Goal: Task Accomplishment & Management: Use online tool/utility

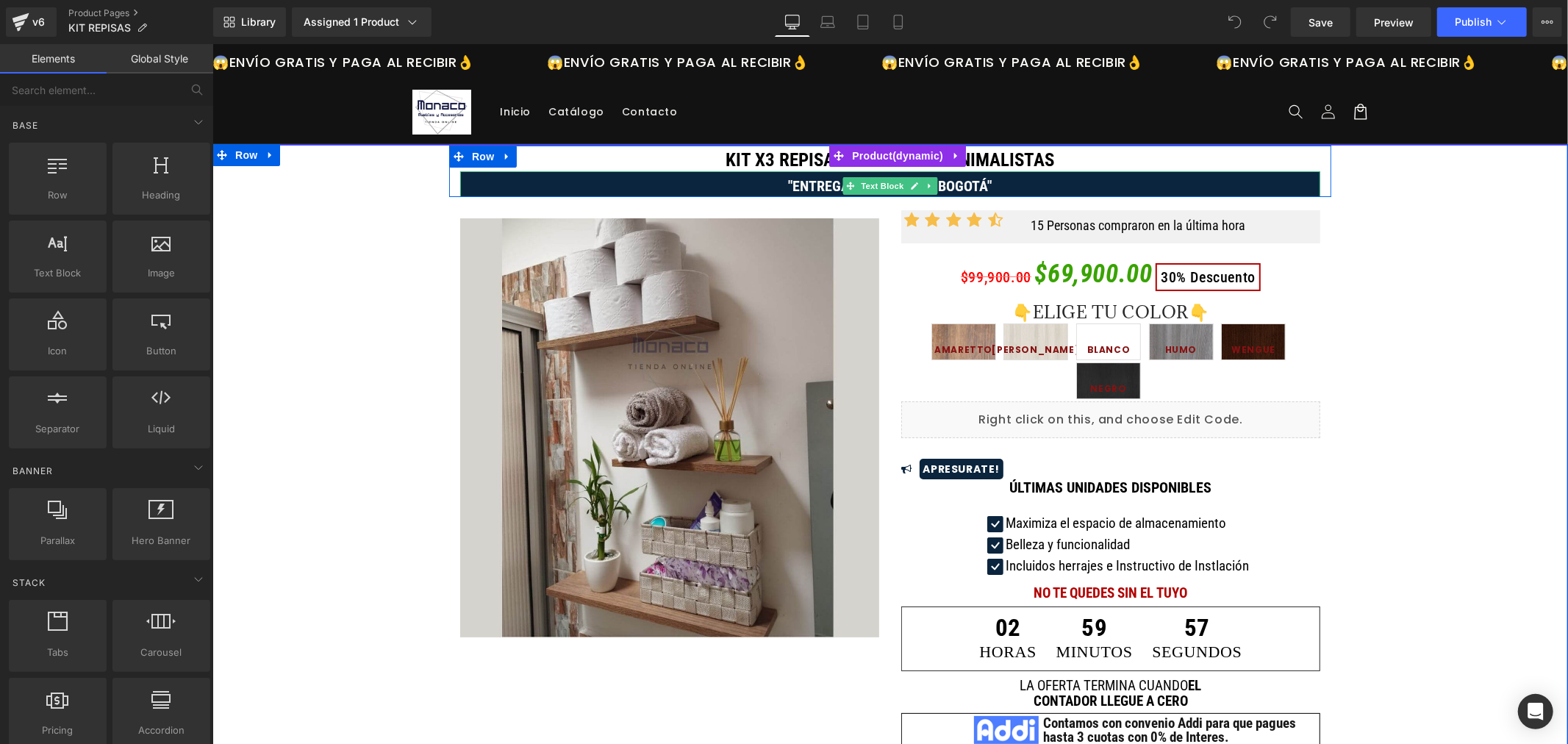
click at [512, 188] on p ""ENTREGA EN 24 HORAS BOGOTÁ"" at bounding box center [889, 185] width 860 height 22
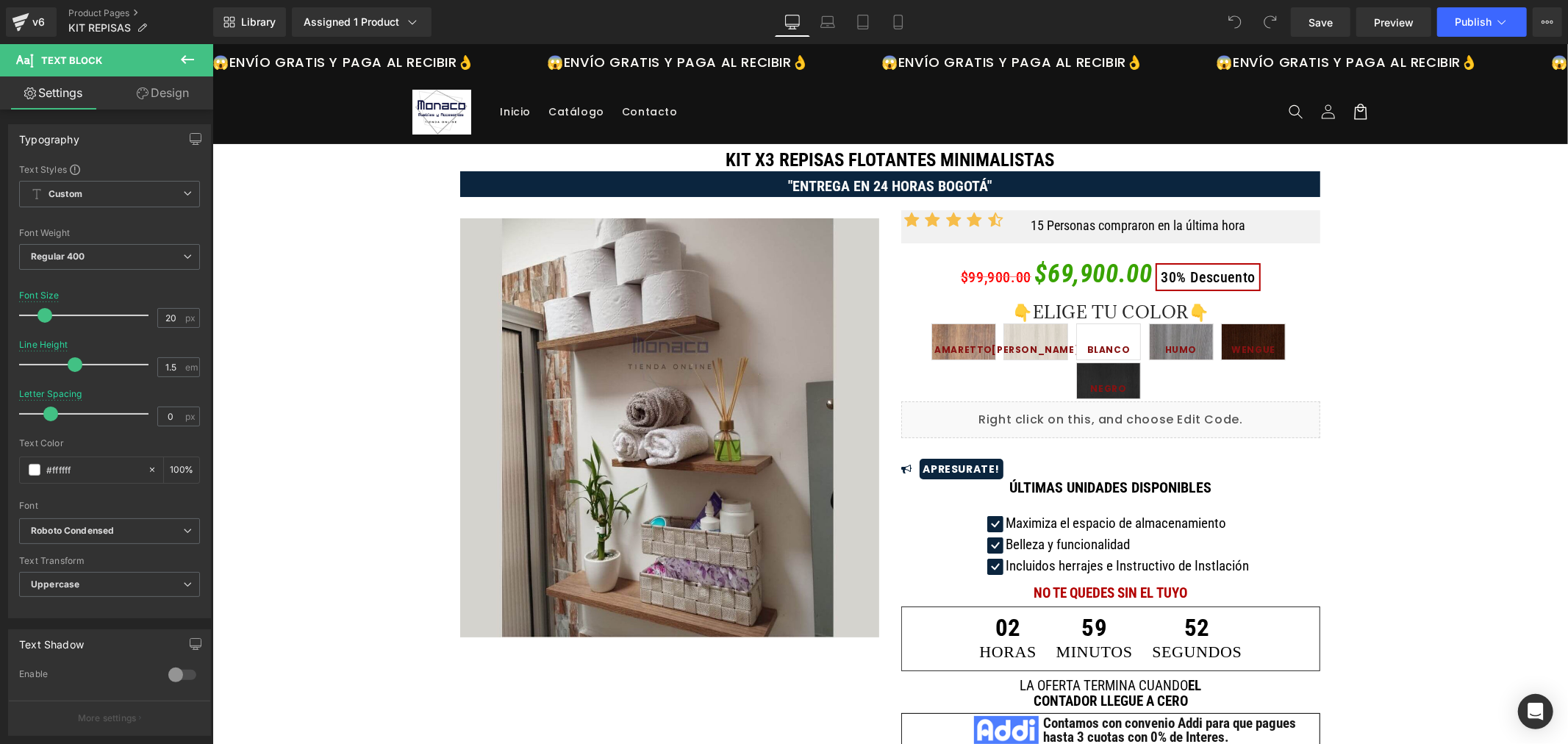
click at [157, 91] on link "Design" at bounding box center [163, 92] width 107 height 33
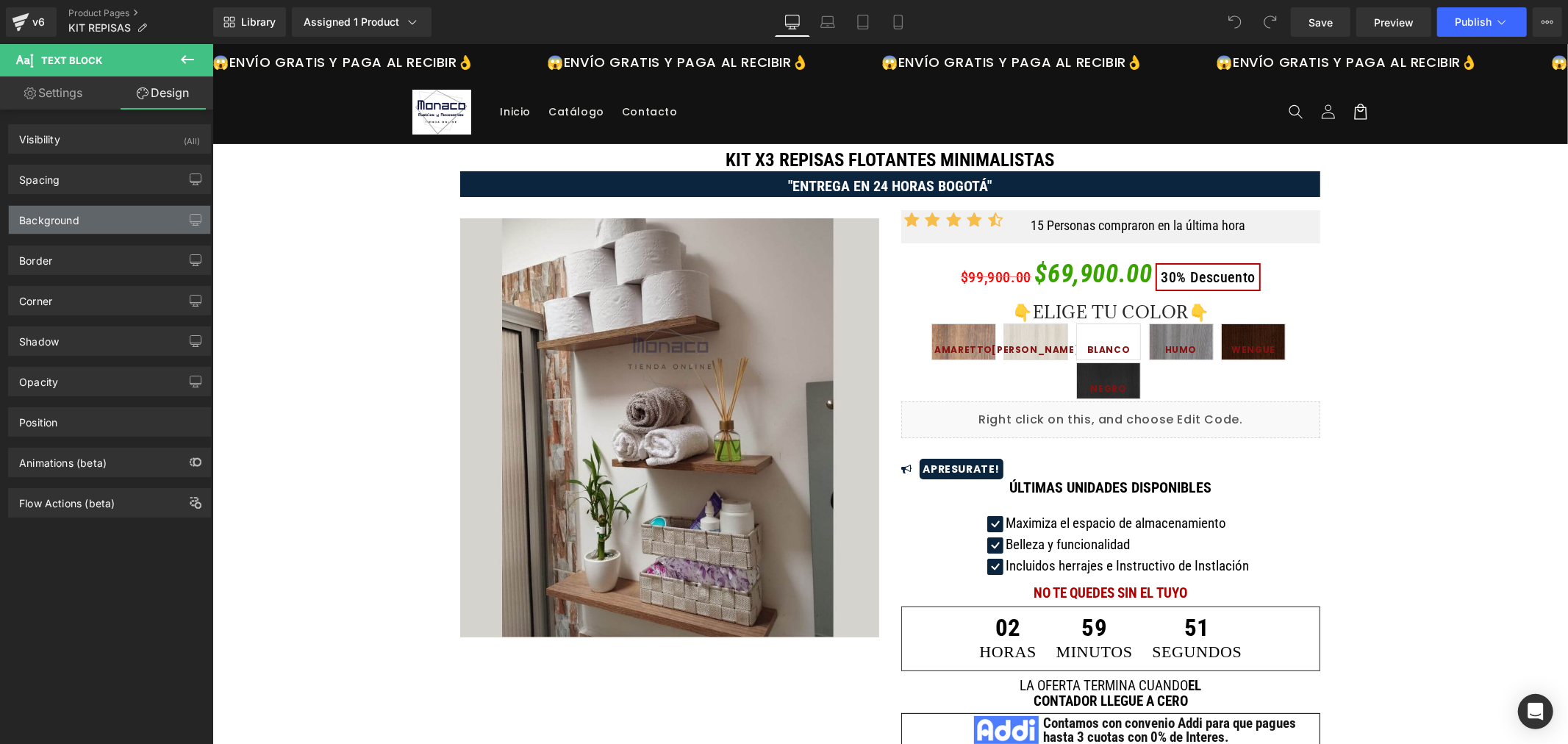
click at [114, 212] on div "Background" at bounding box center [109, 220] width 202 height 28
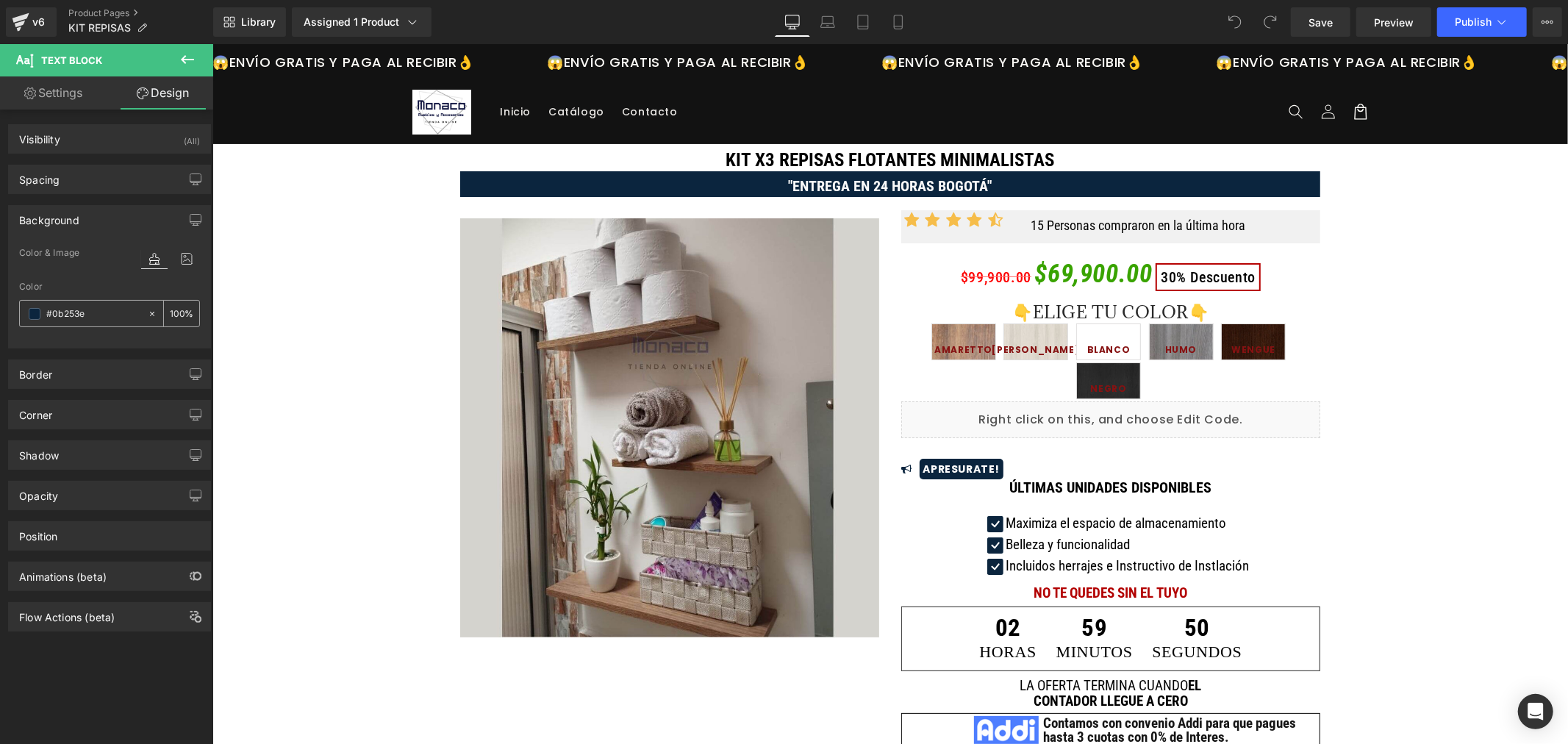
click at [74, 310] on input "#0b253e" at bounding box center [93, 314] width 94 height 16
click at [120, 313] on input "#0b253e" at bounding box center [93, 314] width 94 height 16
click at [178, 316] on div "100 %" at bounding box center [182, 314] width 36 height 26
click at [104, 314] on input "#0b253e" at bounding box center [93, 314] width 94 height 16
click at [147, 311] on icon at bounding box center [152, 314] width 11 height 11
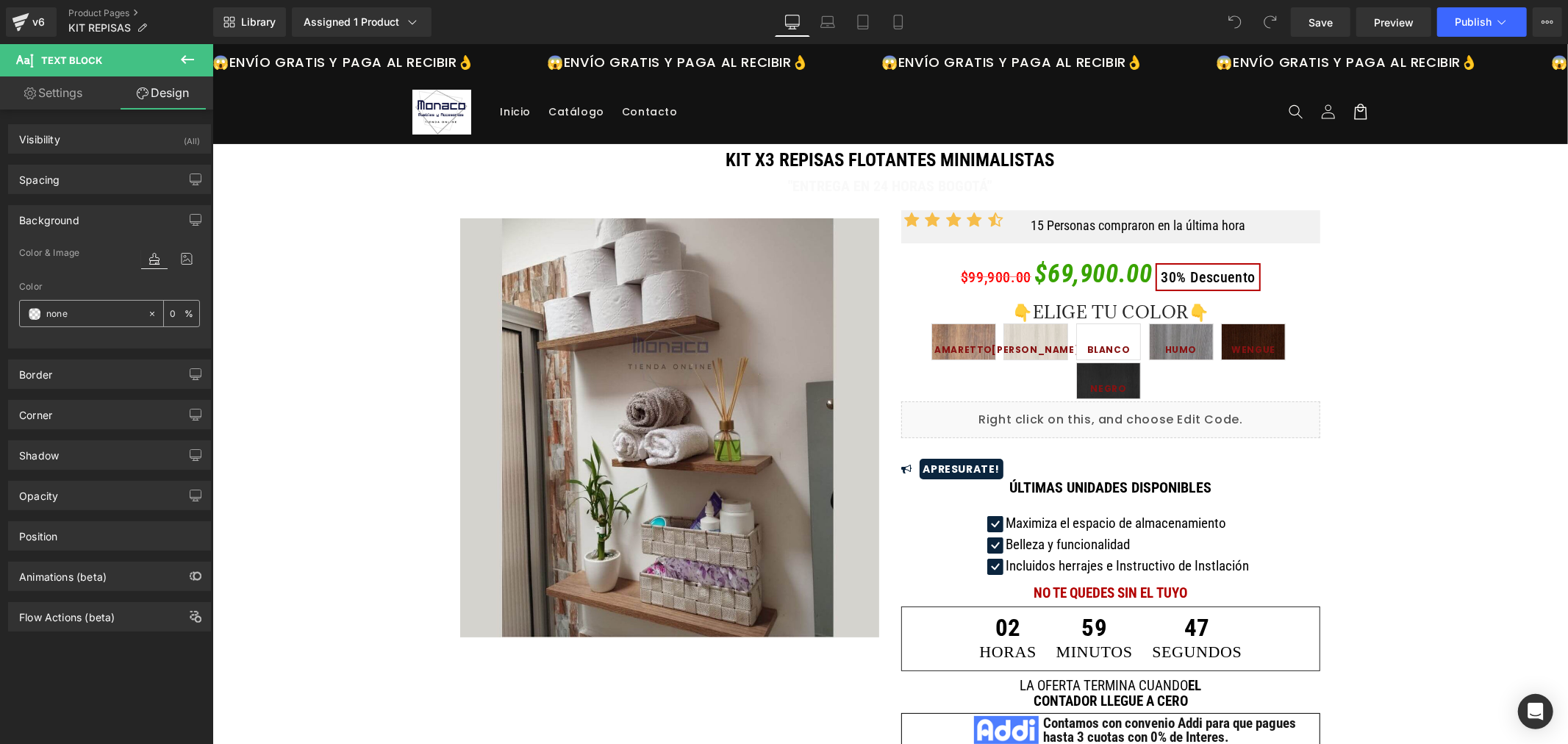
click at [97, 311] on input "#0b253e" at bounding box center [93, 314] width 94 height 16
click at [35, 314] on span at bounding box center [34, 314] width 12 height 12
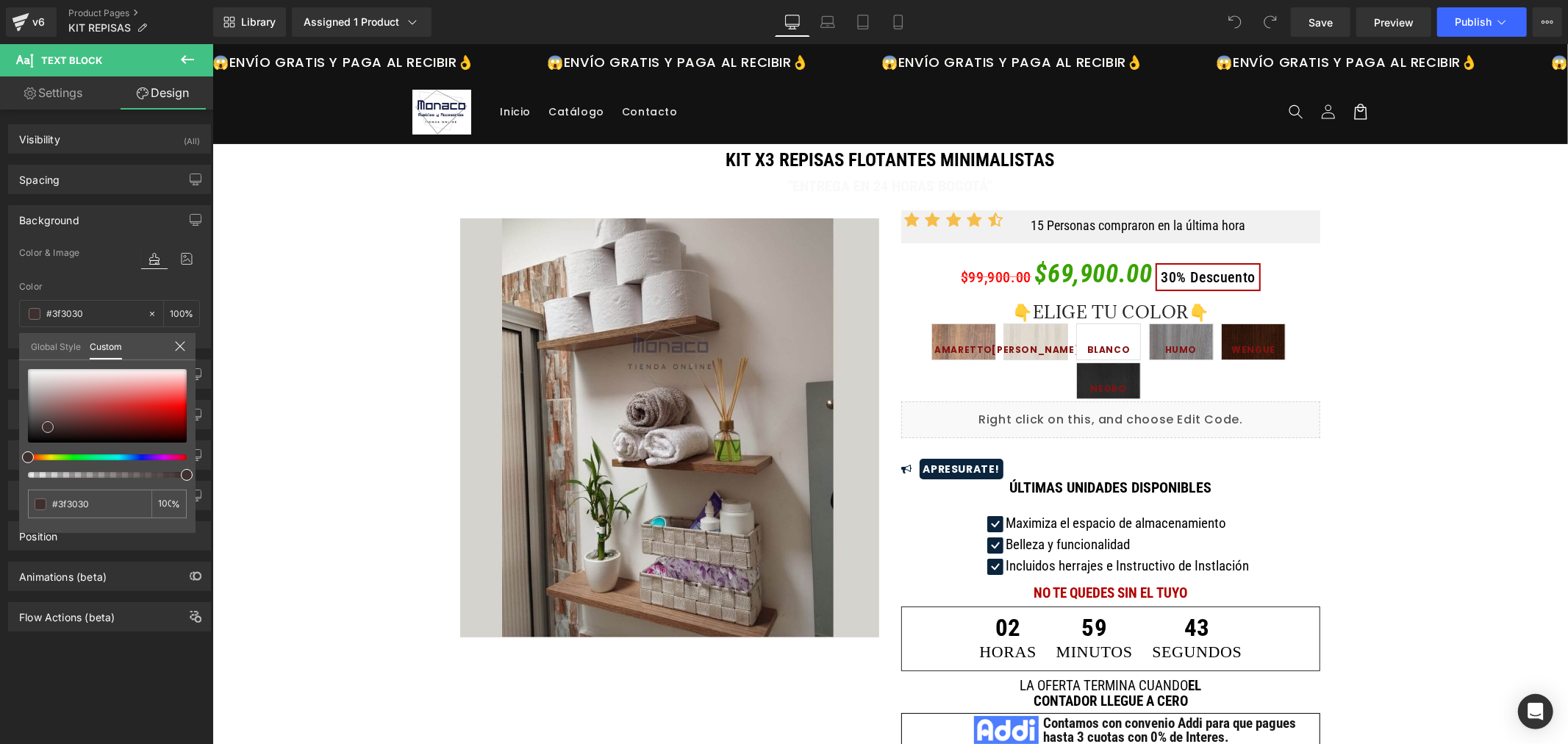
click at [48, 426] on div at bounding box center [107, 405] width 159 height 74
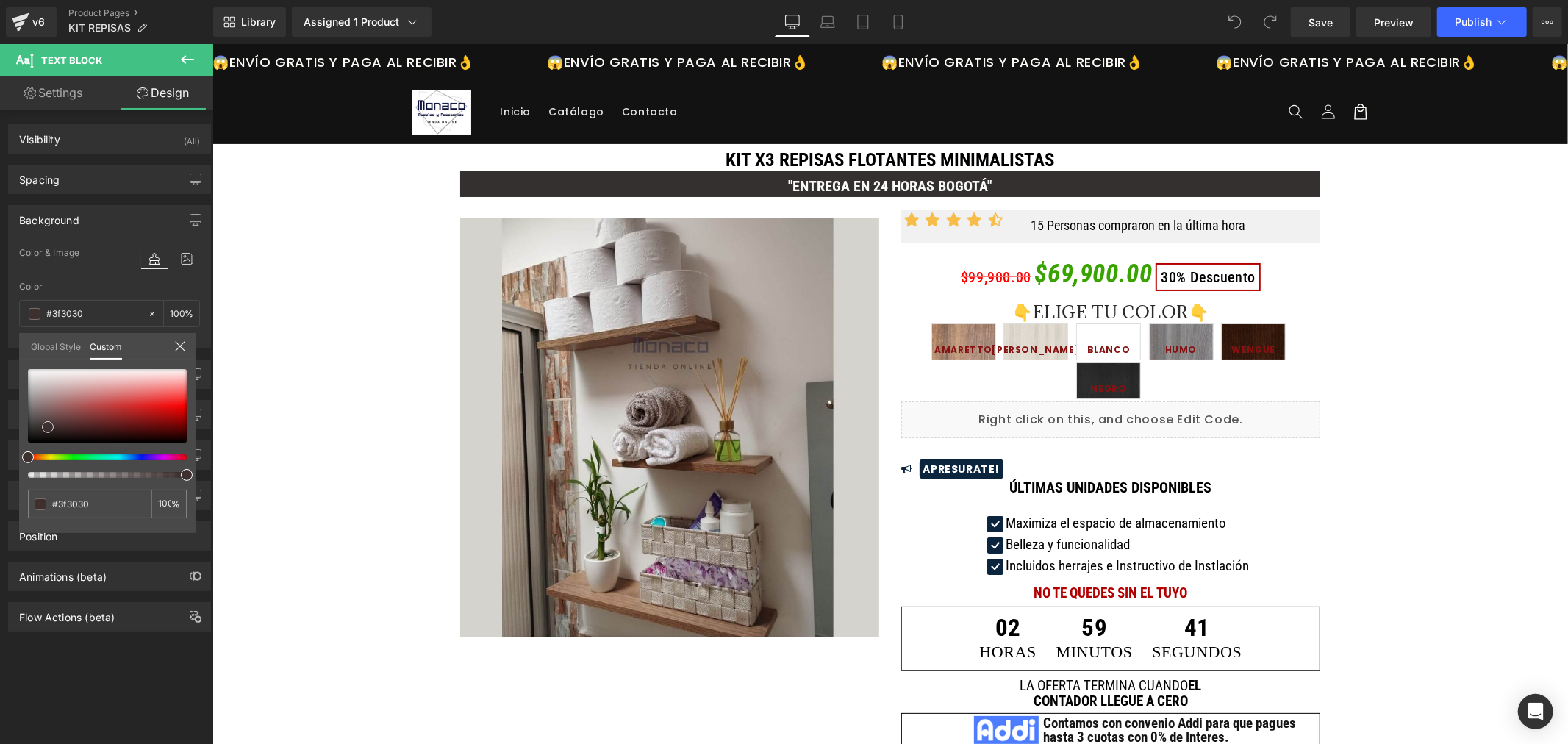
click at [34, 428] on div at bounding box center [107, 405] width 159 height 74
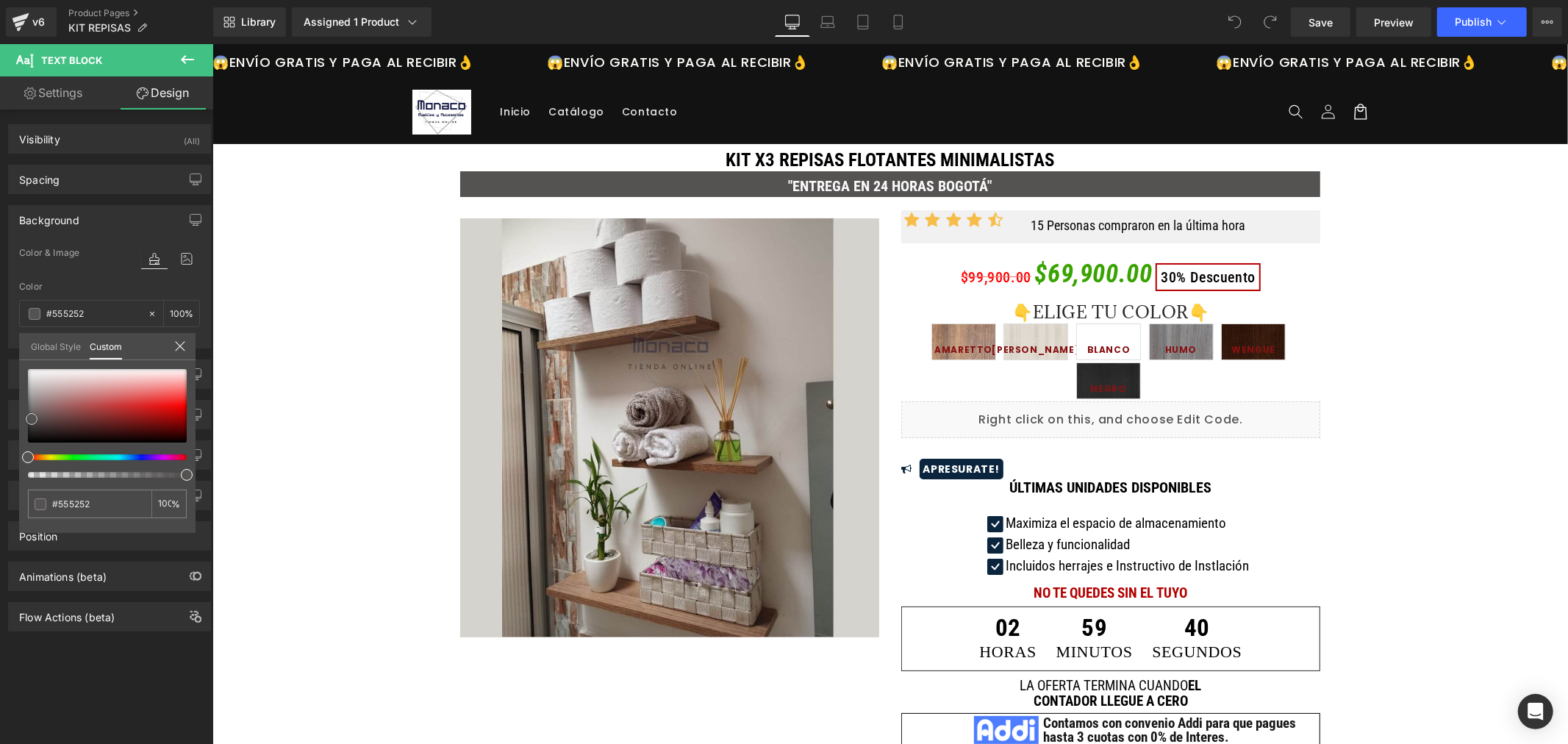
drag, startPoint x: 34, startPoint y: 422, endPoint x: 32, endPoint y: 413, distance: 9.2
click at [32, 413] on span at bounding box center [32, 419] width 12 height 12
click at [61, 344] on link "Global Style" at bounding box center [56, 345] width 50 height 25
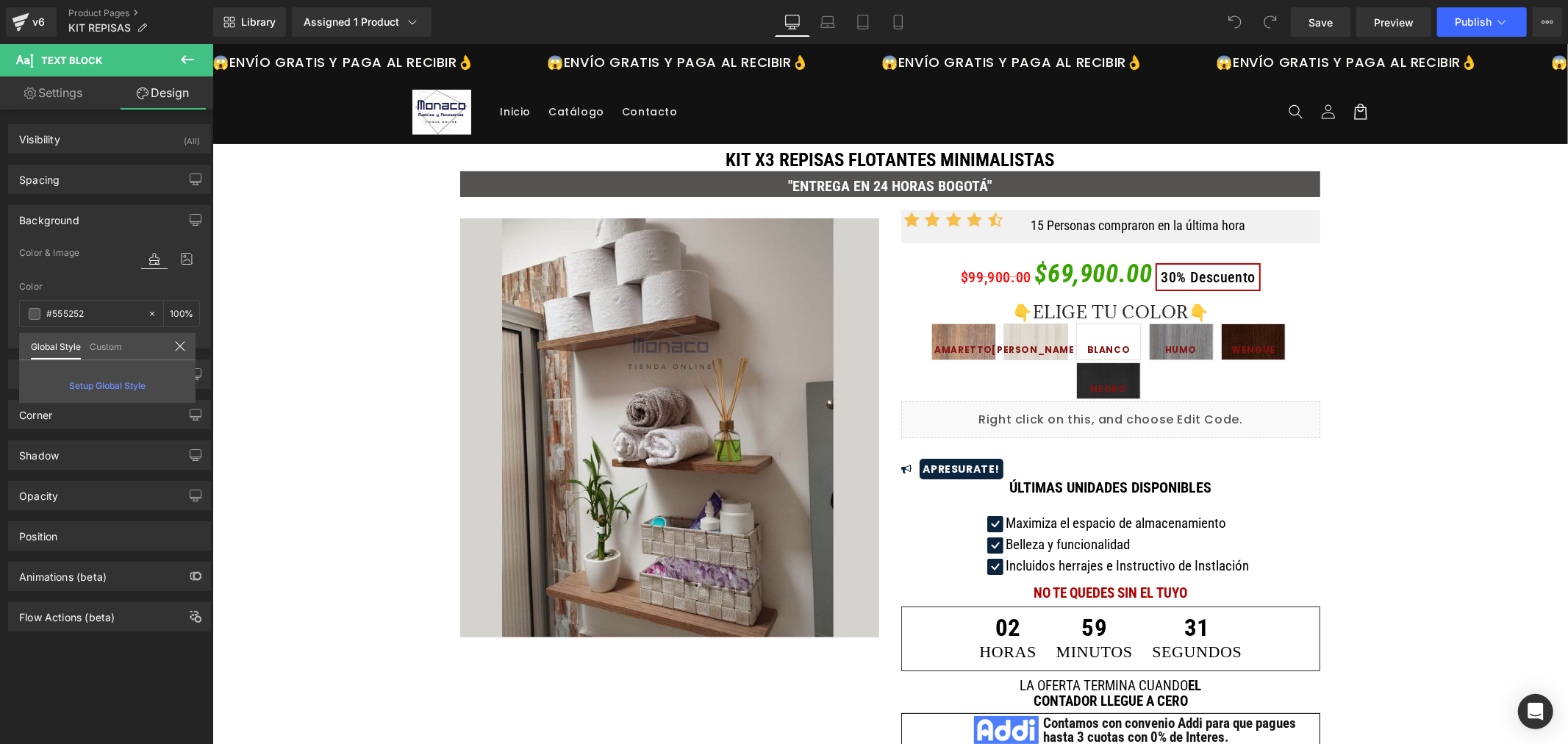
click at [96, 347] on link "Custom" at bounding box center [106, 345] width 32 height 25
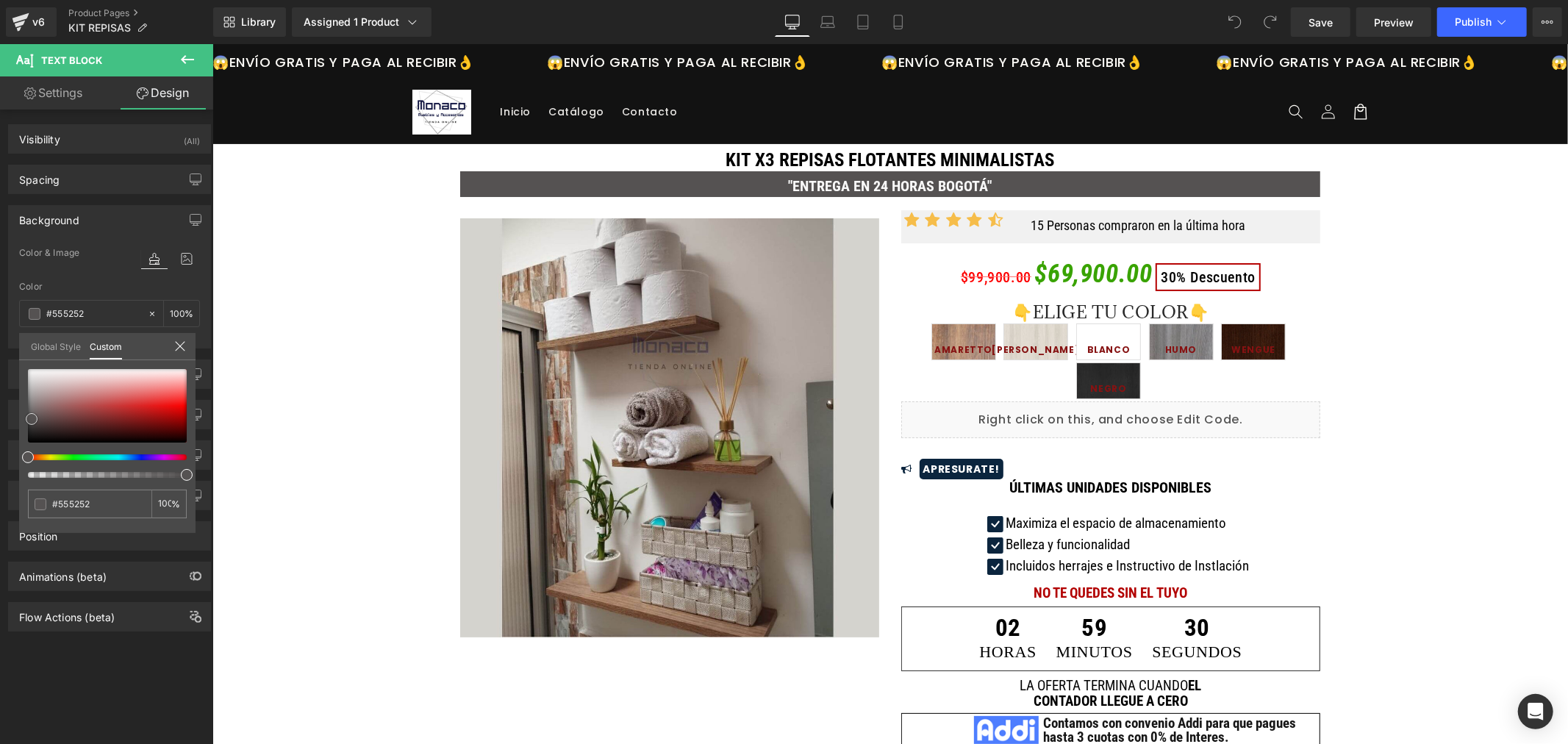
click at [41, 431] on div at bounding box center [107, 405] width 159 height 74
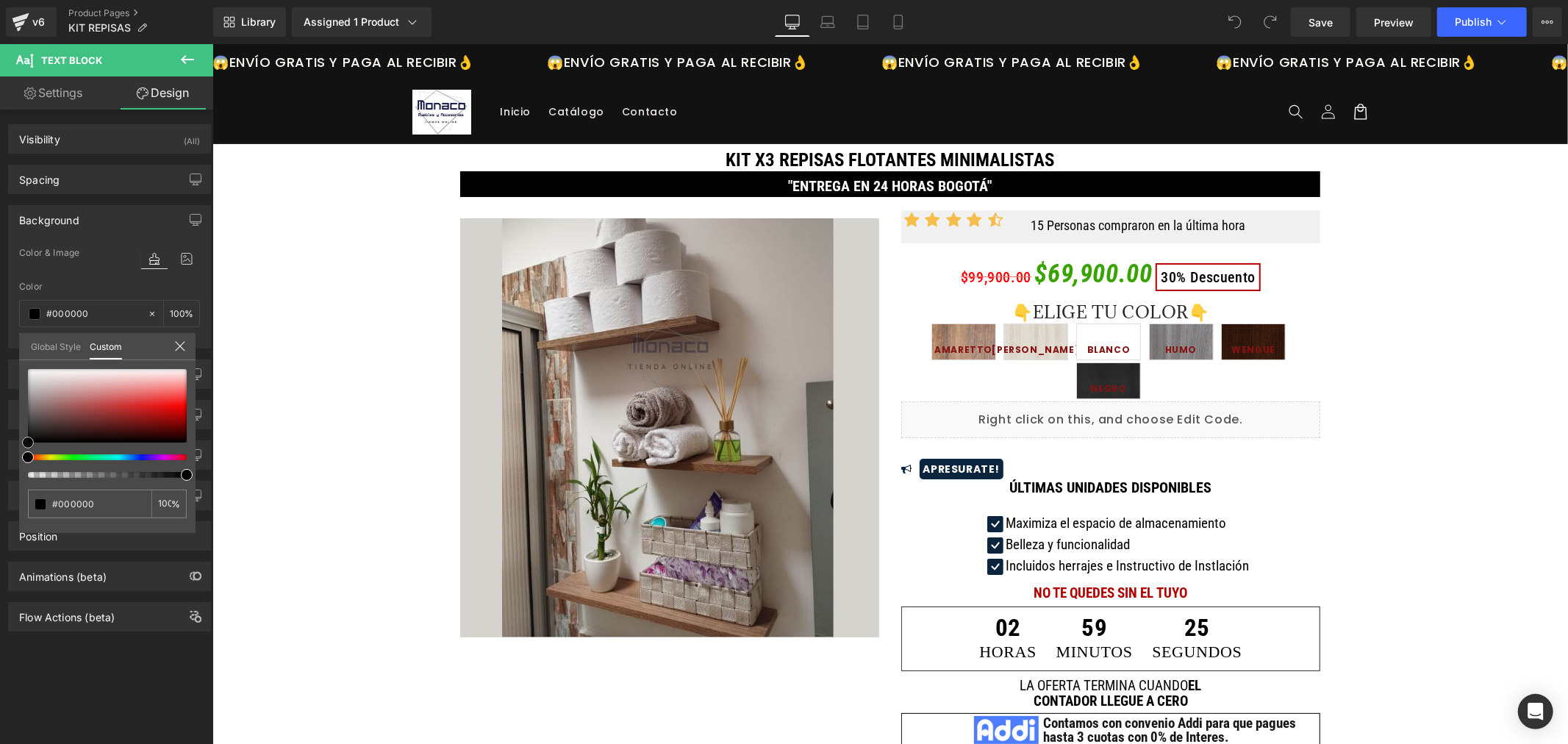
drag, startPoint x: 40, startPoint y: 432, endPoint x: 19, endPoint y: 444, distance: 24.2
click at [19, 444] on div "none 0 %" at bounding box center [108, 451] width 177 height 164
click at [1327, 20] on span "Save" at bounding box center [1321, 22] width 24 height 15
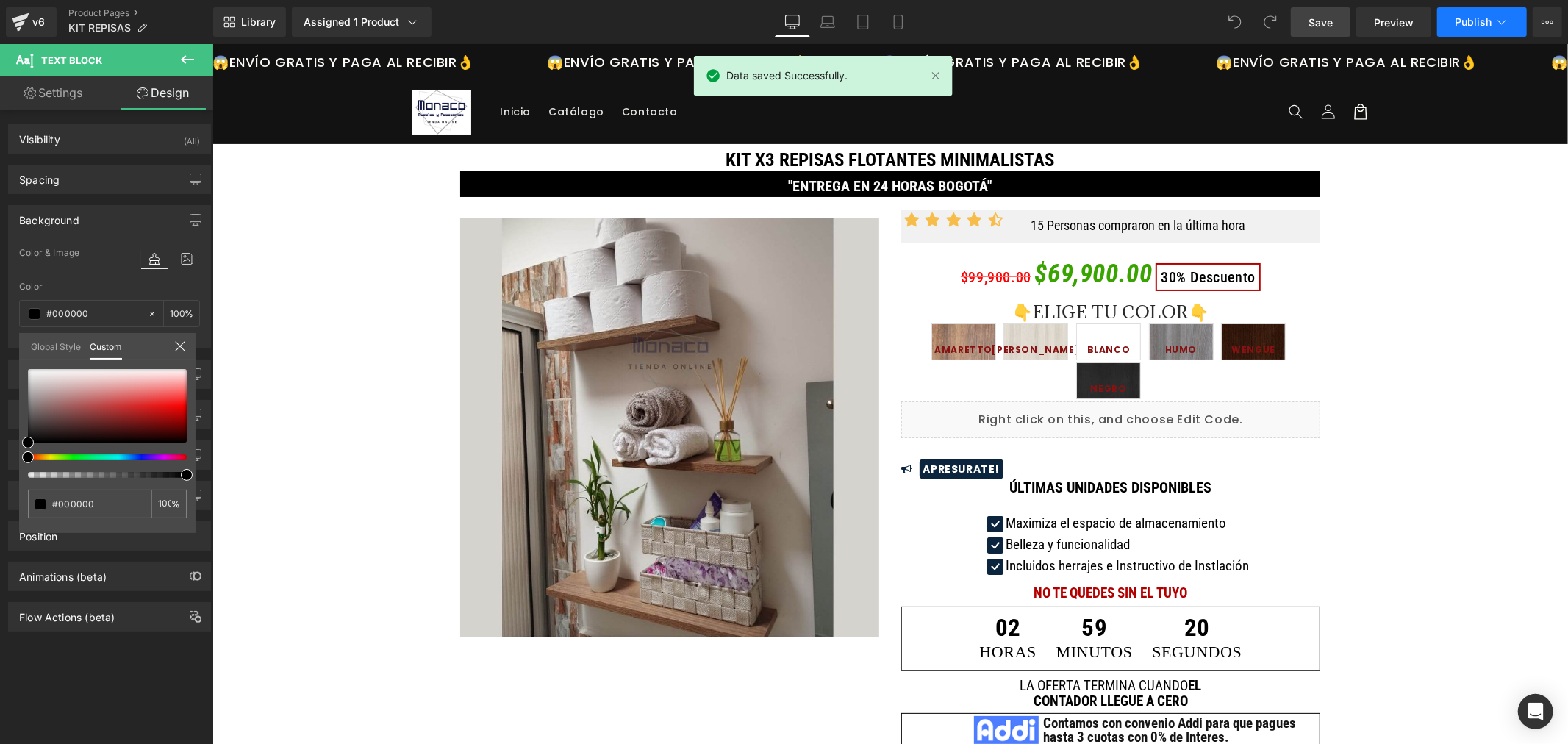
click at [1472, 9] on button "Publish" at bounding box center [1482, 22] width 90 height 29
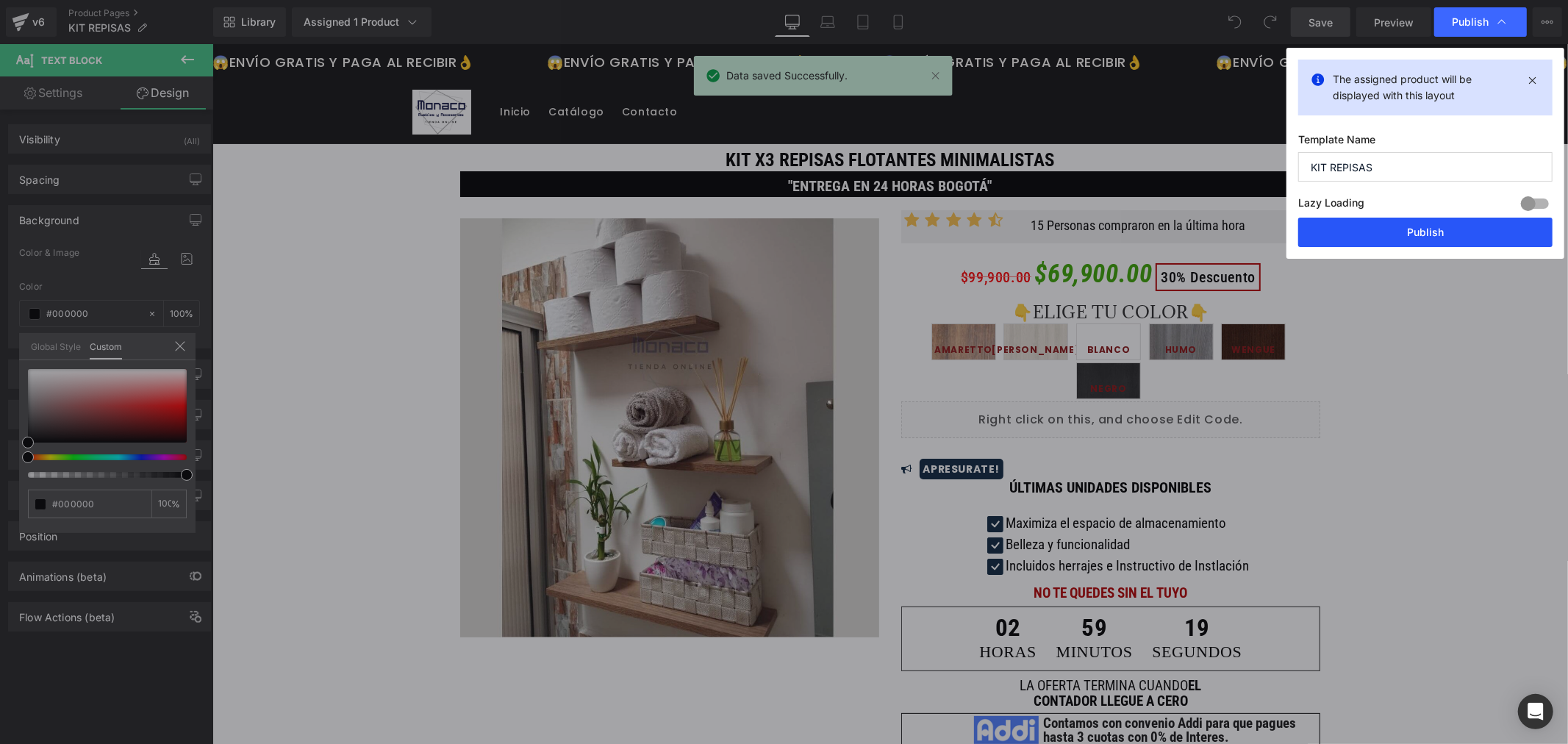
drag, startPoint x: 1448, startPoint y: 233, endPoint x: 667, endPoint y: 250, distance: 781.2
click at [1448, 233] on button "Publish" at bounding box center [1425, 233] width 254 height 29
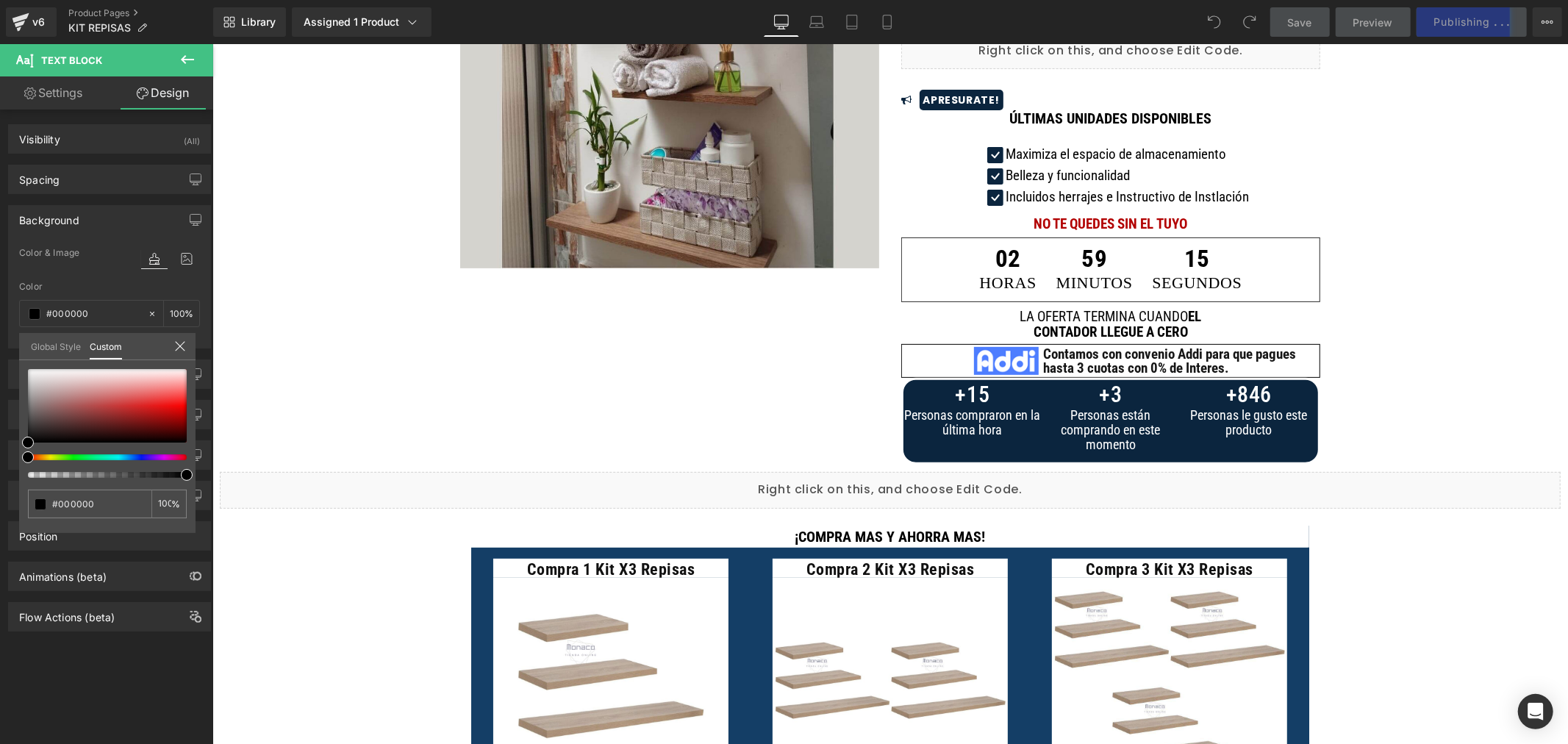
scroll to position [653, 0]
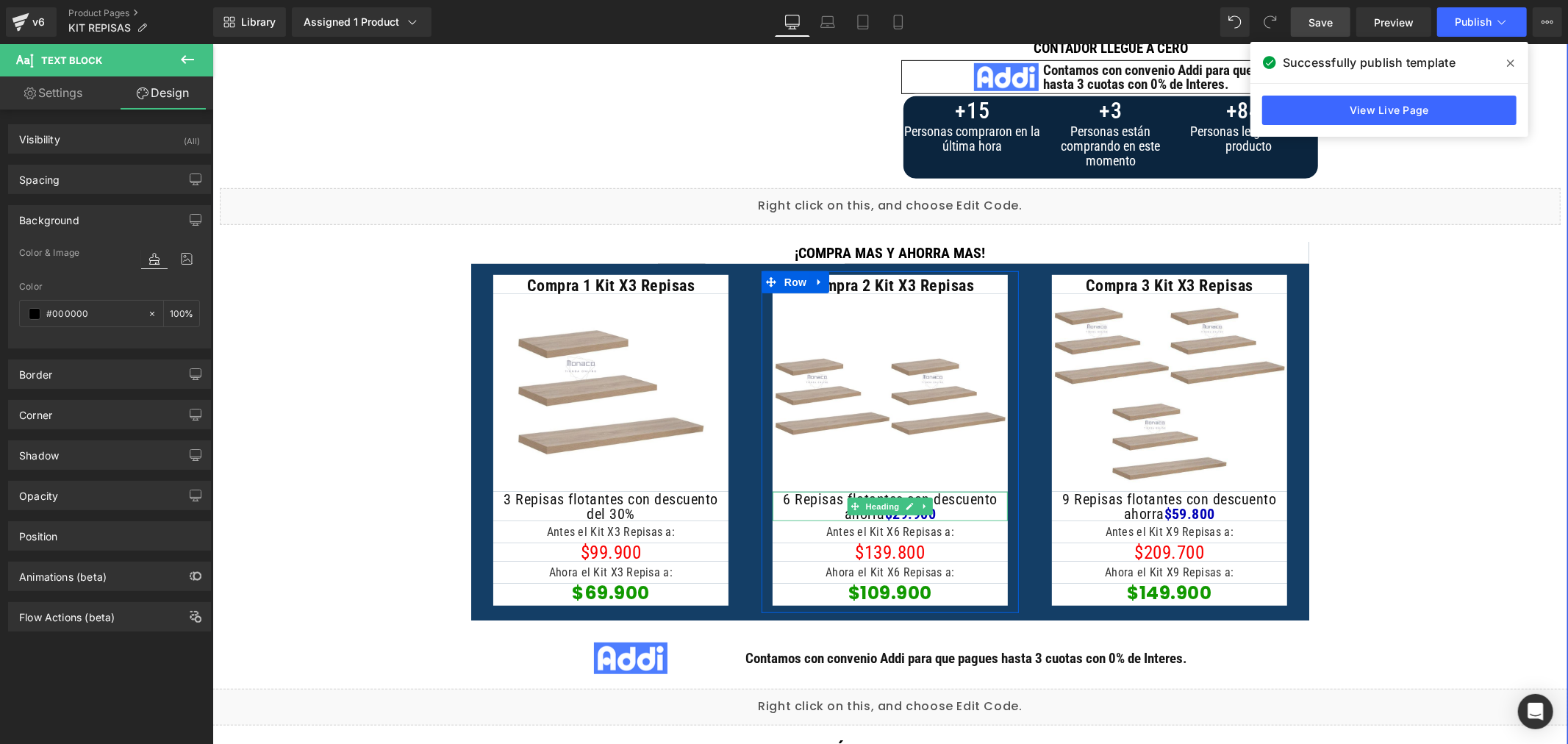
click at [963, 514] on h1 "6 Repisas flotantes con descuento ahorra $29.900" at bounding box center [890, 506] width 235 height 29
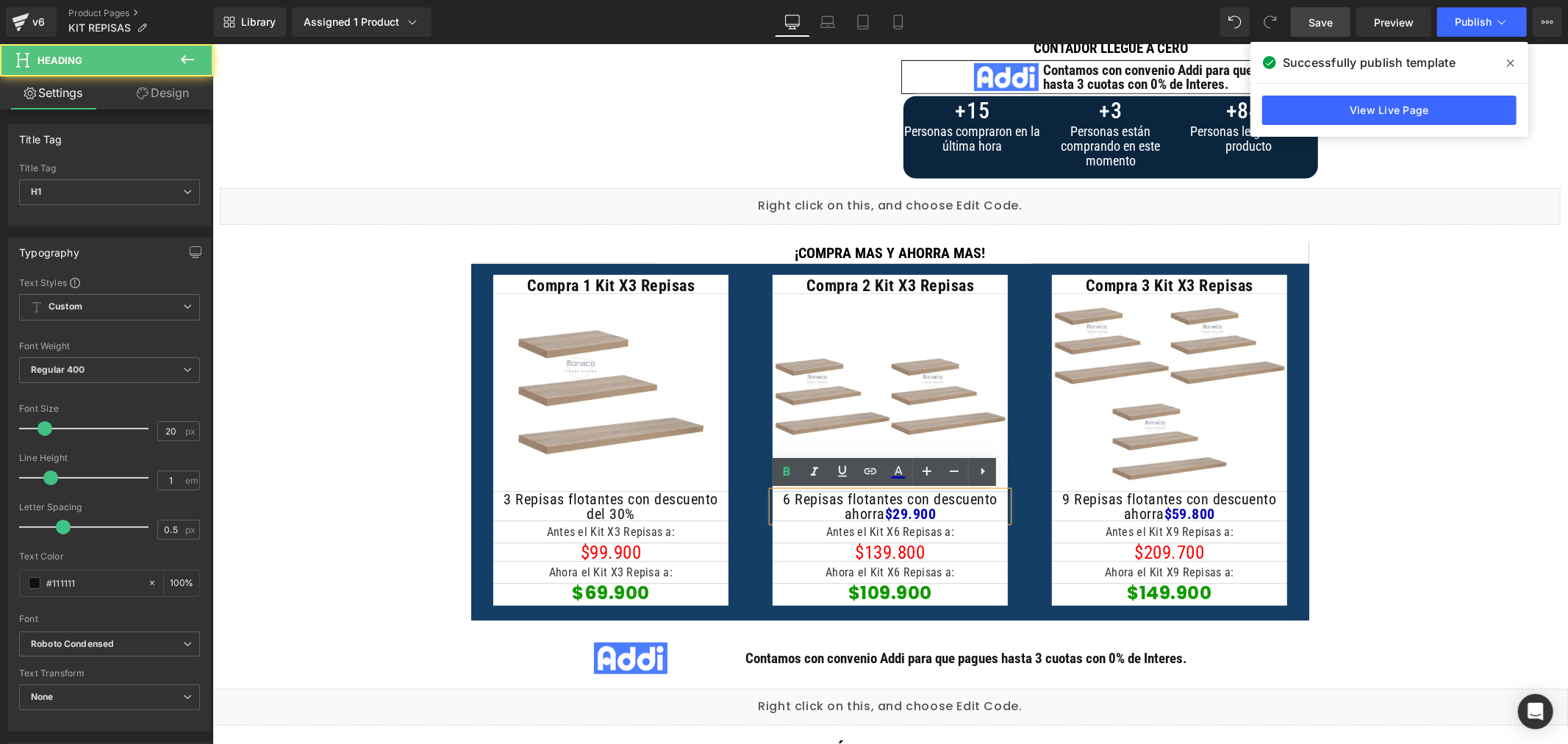
click at [893, 511] on strong "$29.900" at bounding box center [910, 513] width 52 height 18
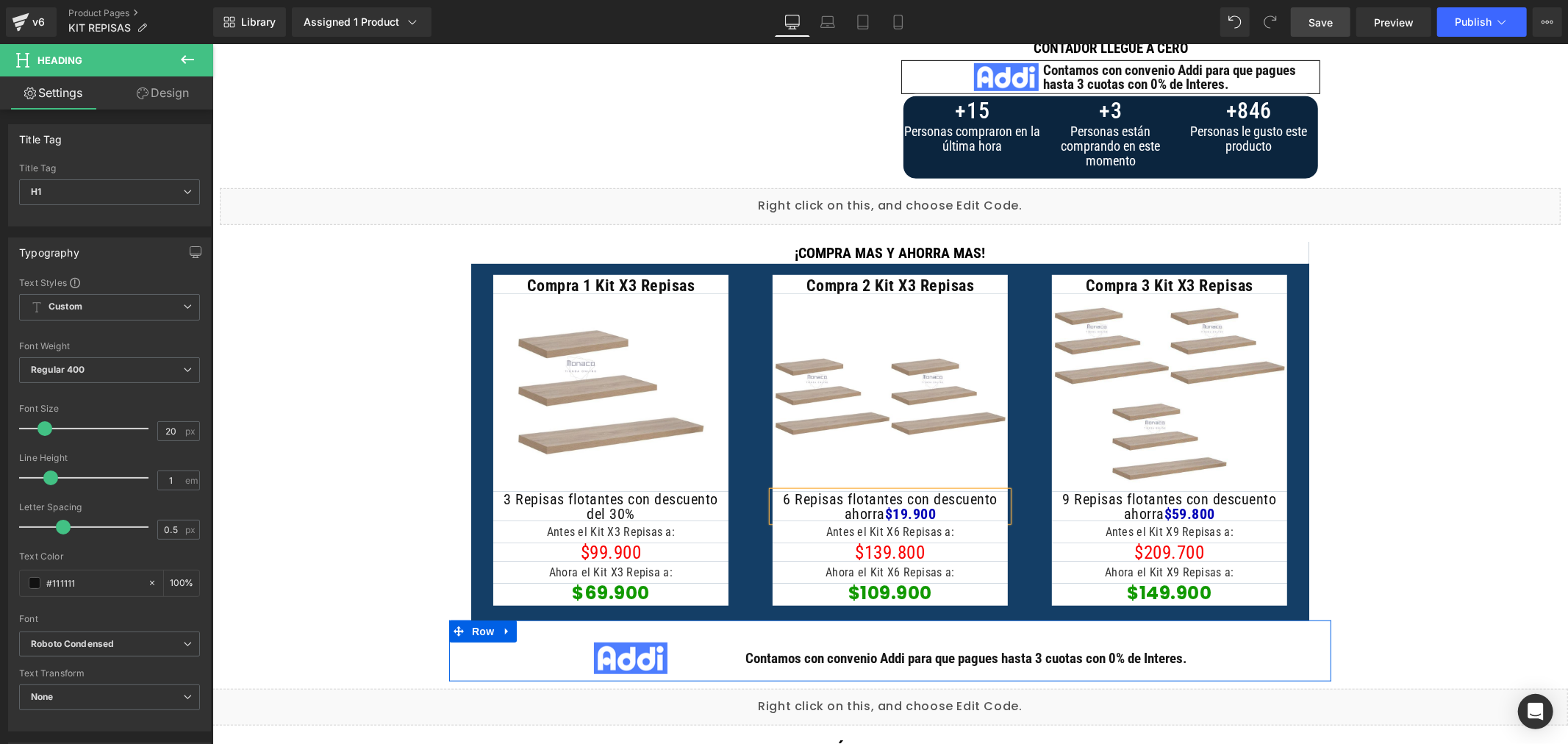
click at [1005, 631] on div "Image Contamos con convenio Addi para que pagues hasta 3 cuotas con 0% de Inter…" at bounding box center [889, 650] width 882 height 61
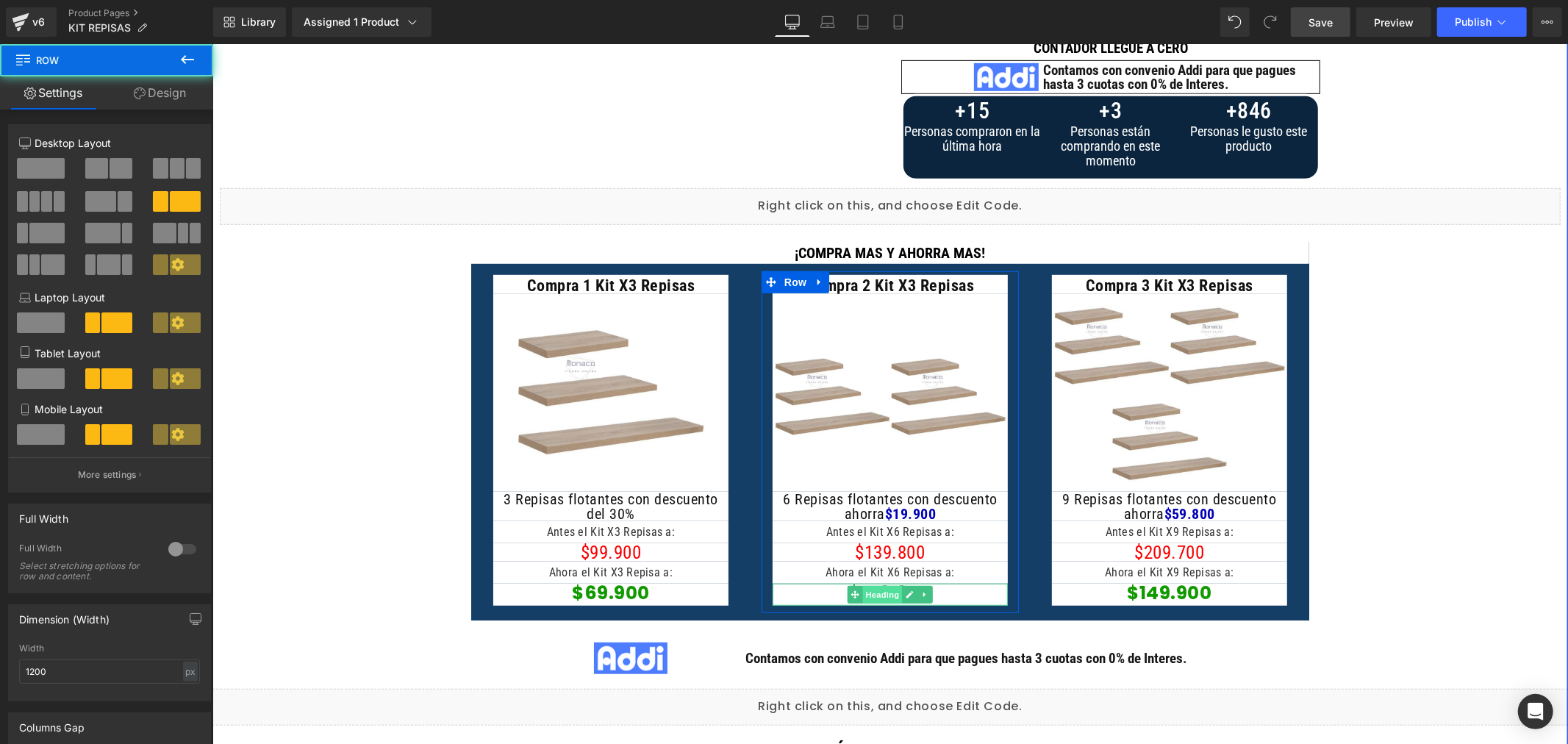
click at [876, 592] on span "Heading" at bounding box center [882, 594] width 40 height 18
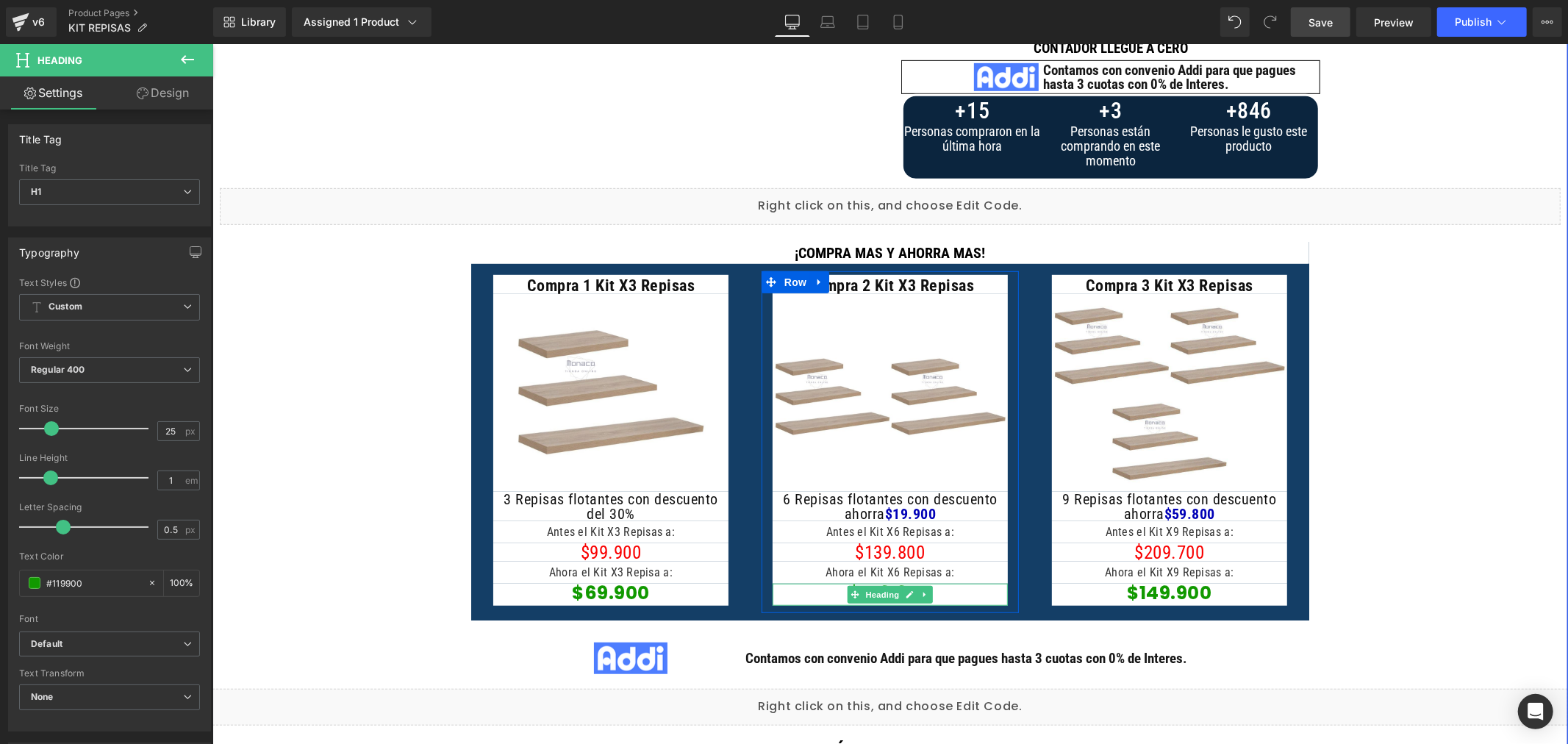
click at [953, 591] on h1 "$109.900" at bounding box center [890, 592] width 235 height 19
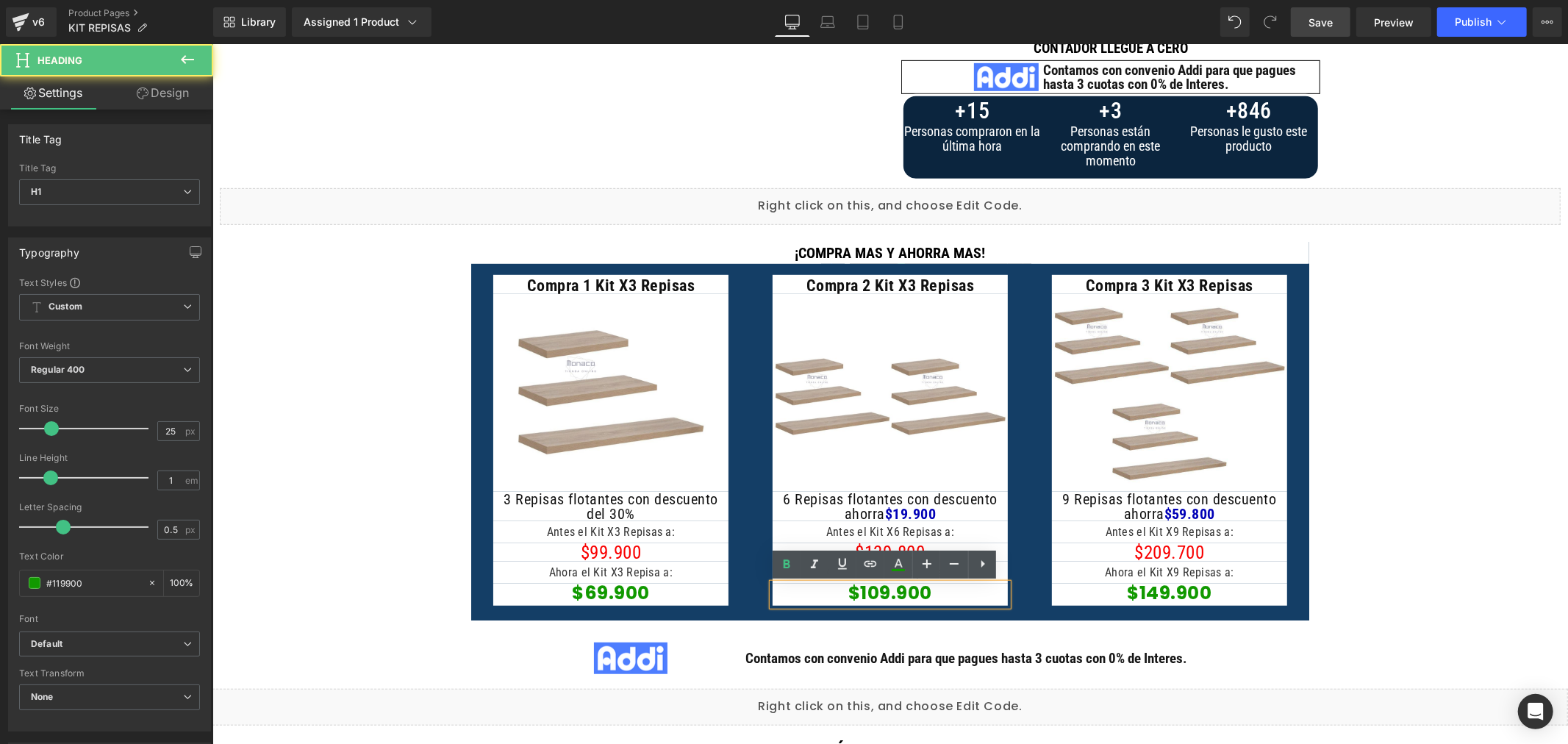
click at [877, 590] on strong "$109.900" at bounding box center [889, 592] width 83 height 26
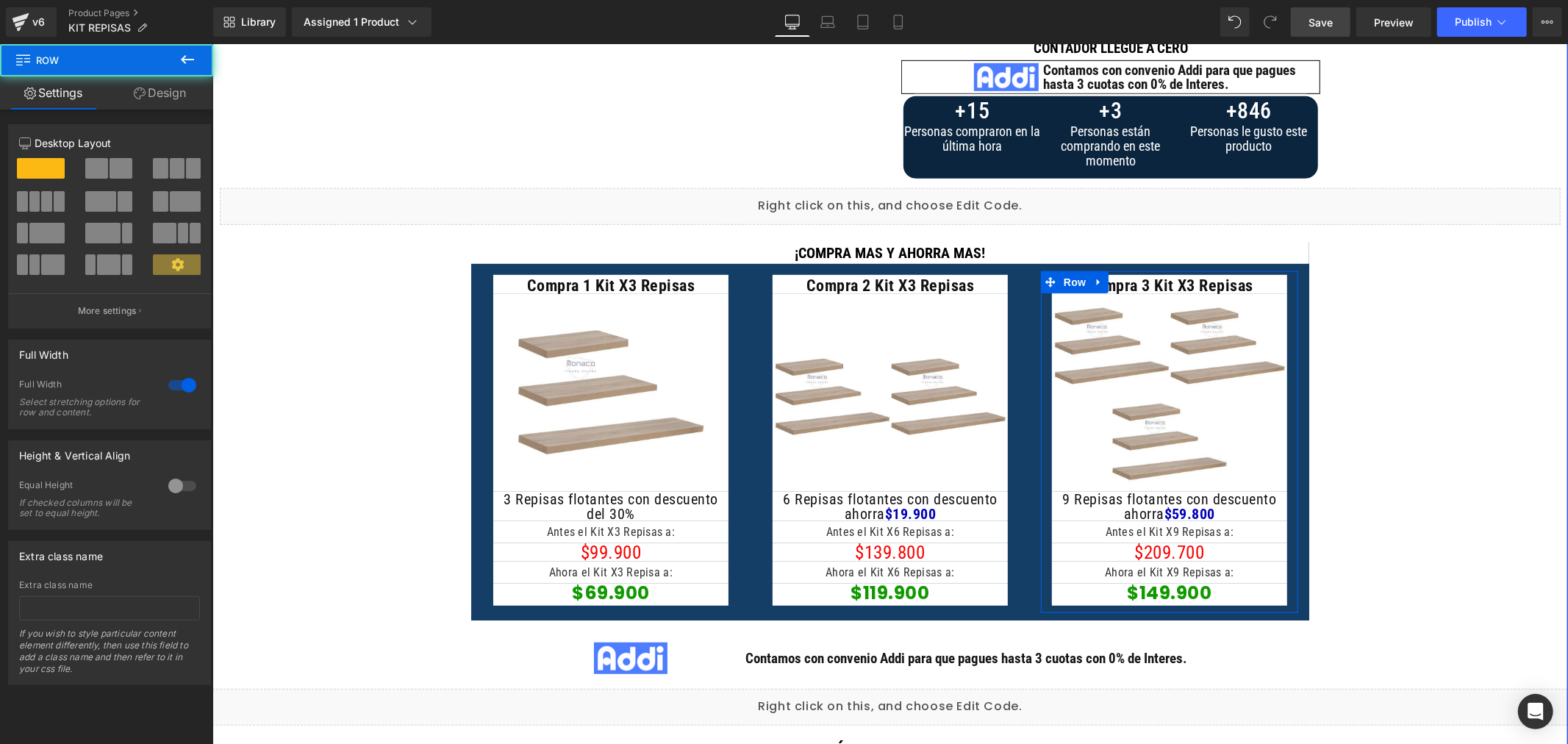
click at [1240, 511] on h1 "9 Repisas flotantes con descuento ahorra $59.800" at bounding box center [1169, 506] width 235 height 29
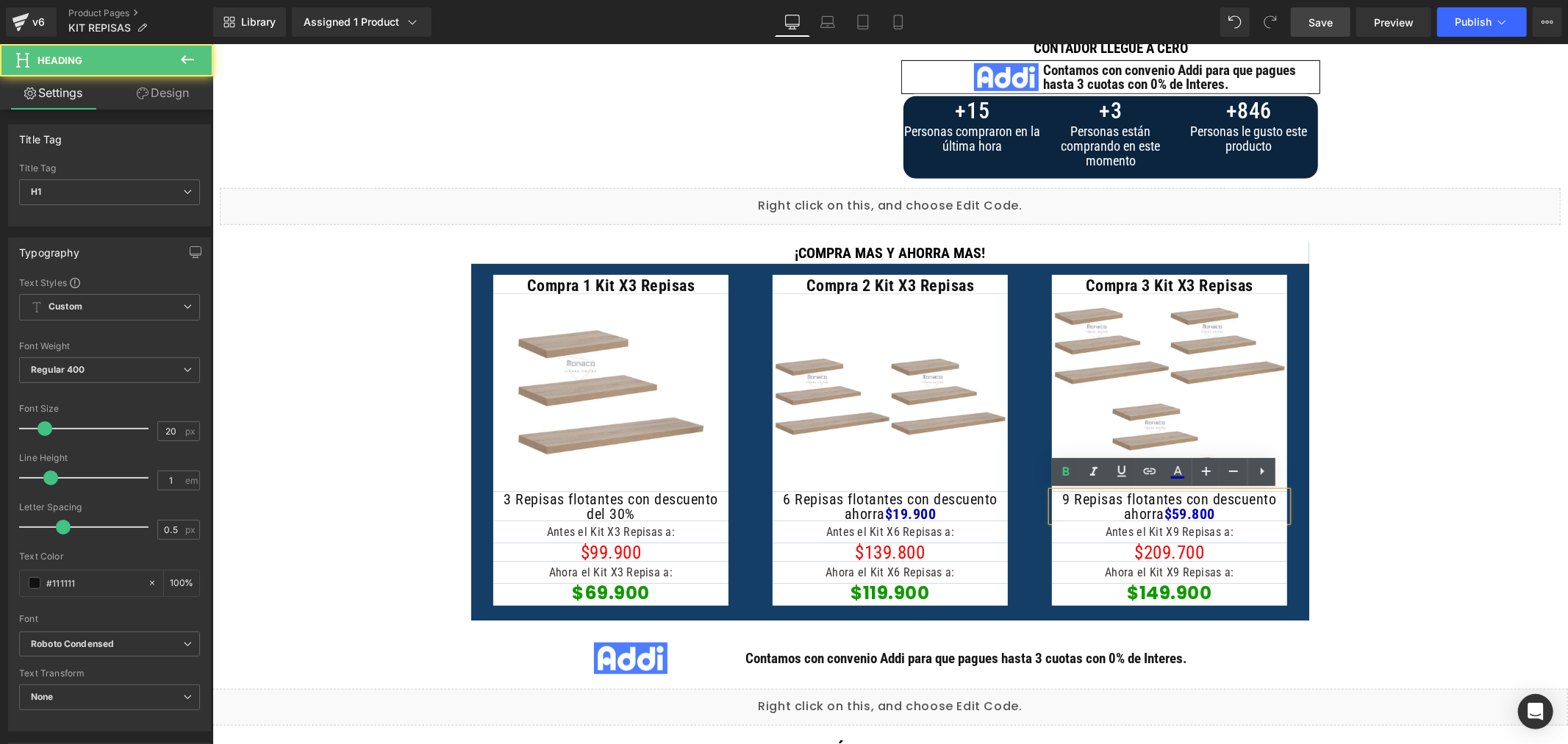
click at [1175, 511] on span "$59.800" at bounding box center [1190, 513] width 52 height 18
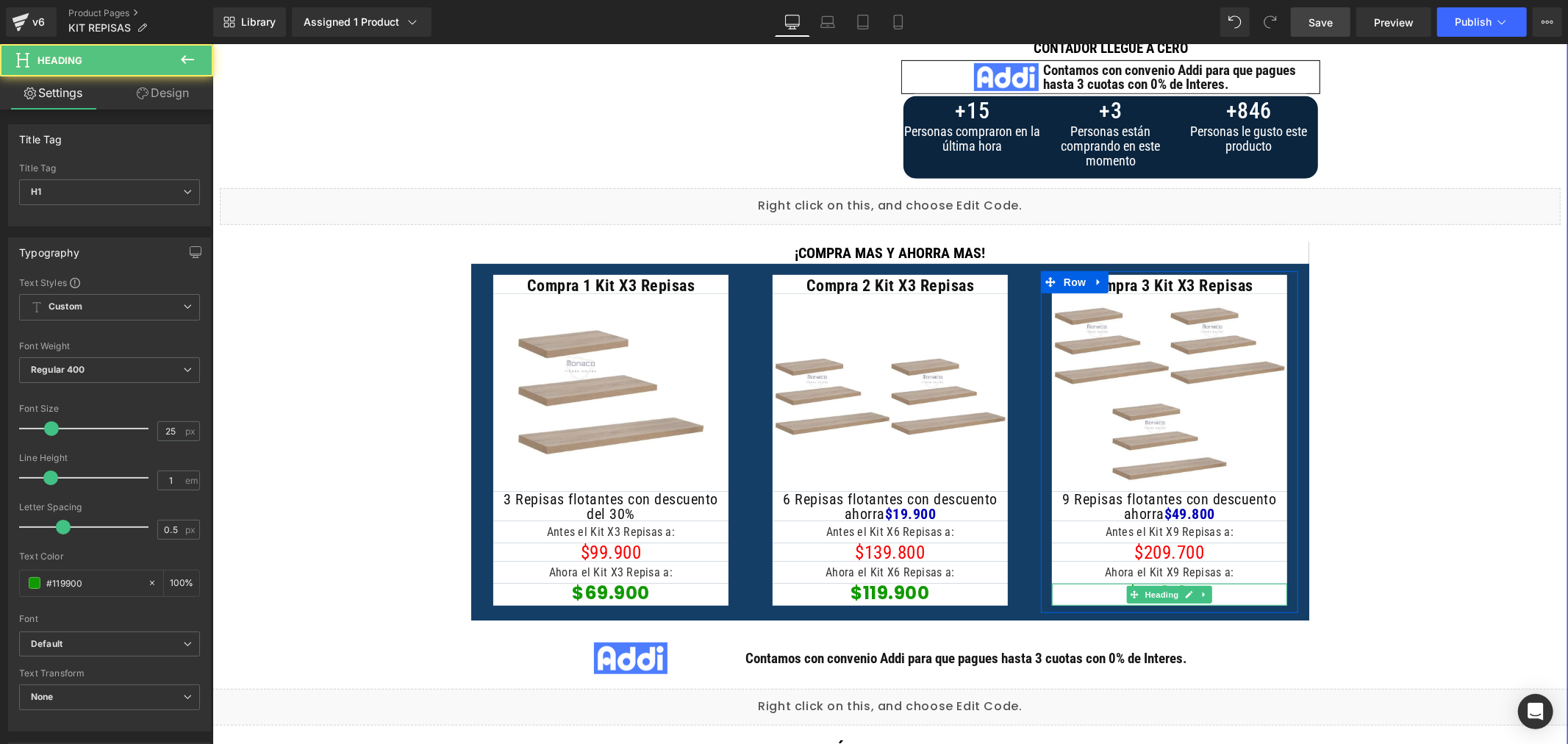
click at [1262, 598] on h1 "$149.900" at bounding box center [1169, 592] width 235 height 19
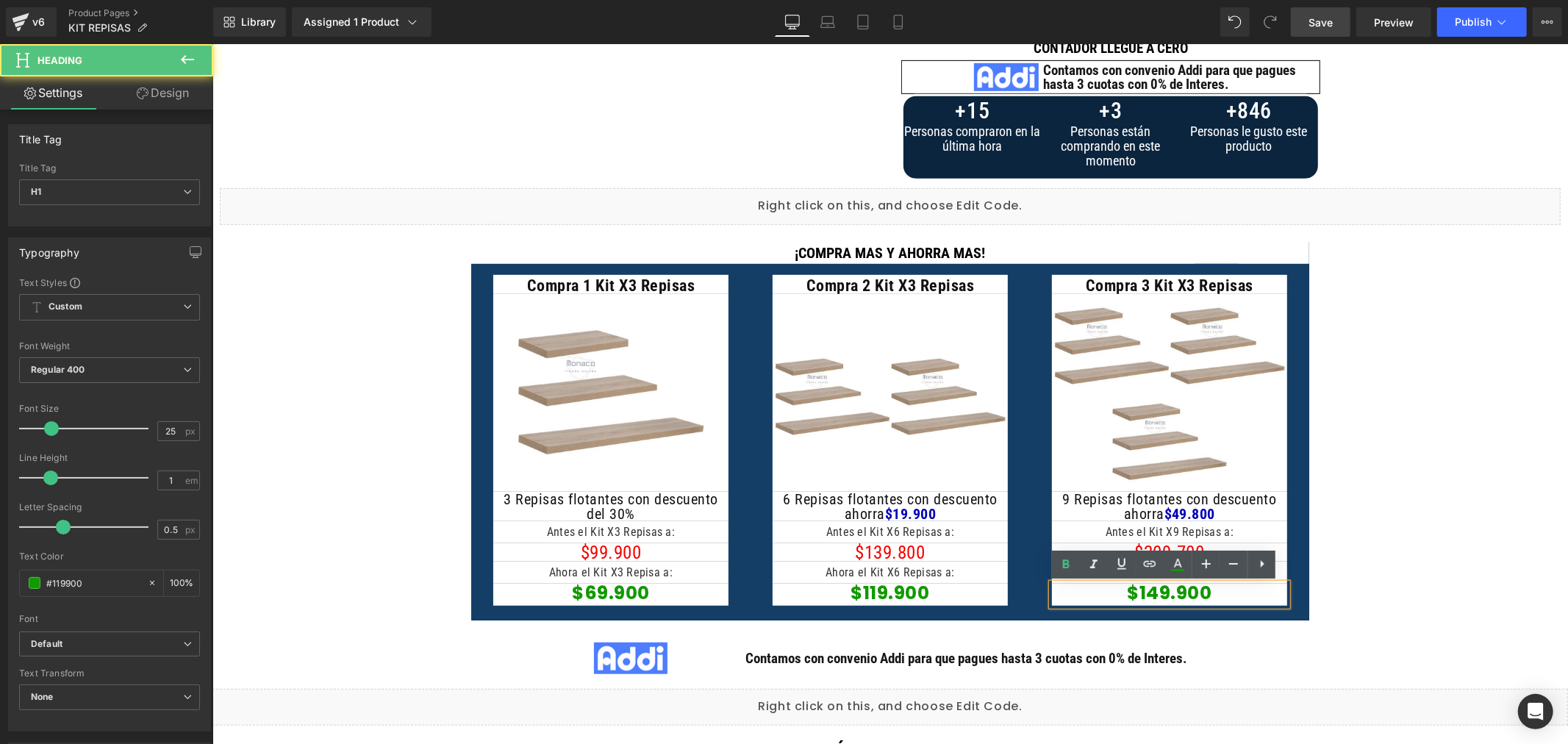
click at [1157, 591] on strong "$149.900" at bounding box center [1169, 592] width 84 height 26
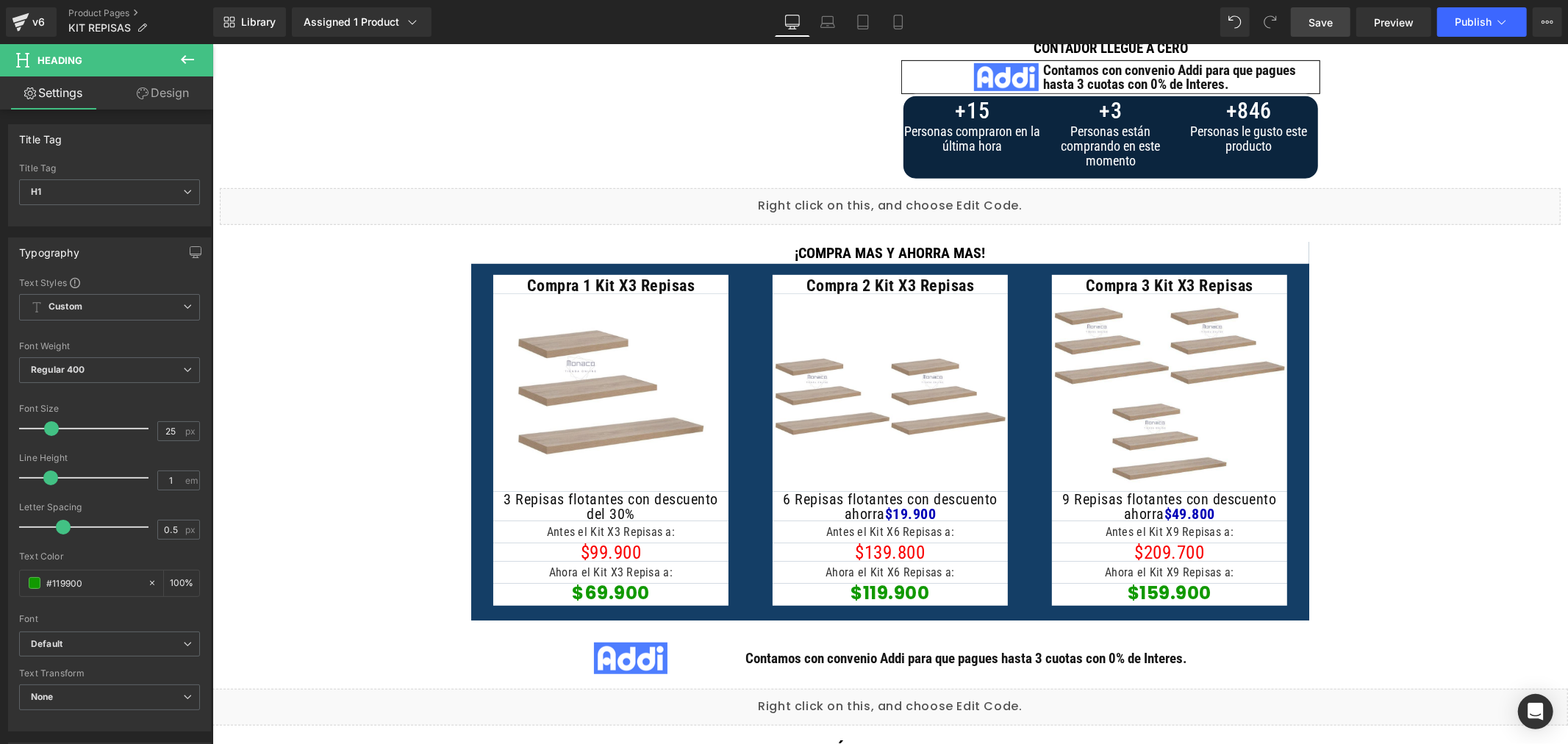
click at [1327, 23] on span "Save" at bounding box center [1321, 22] width 24 height 15
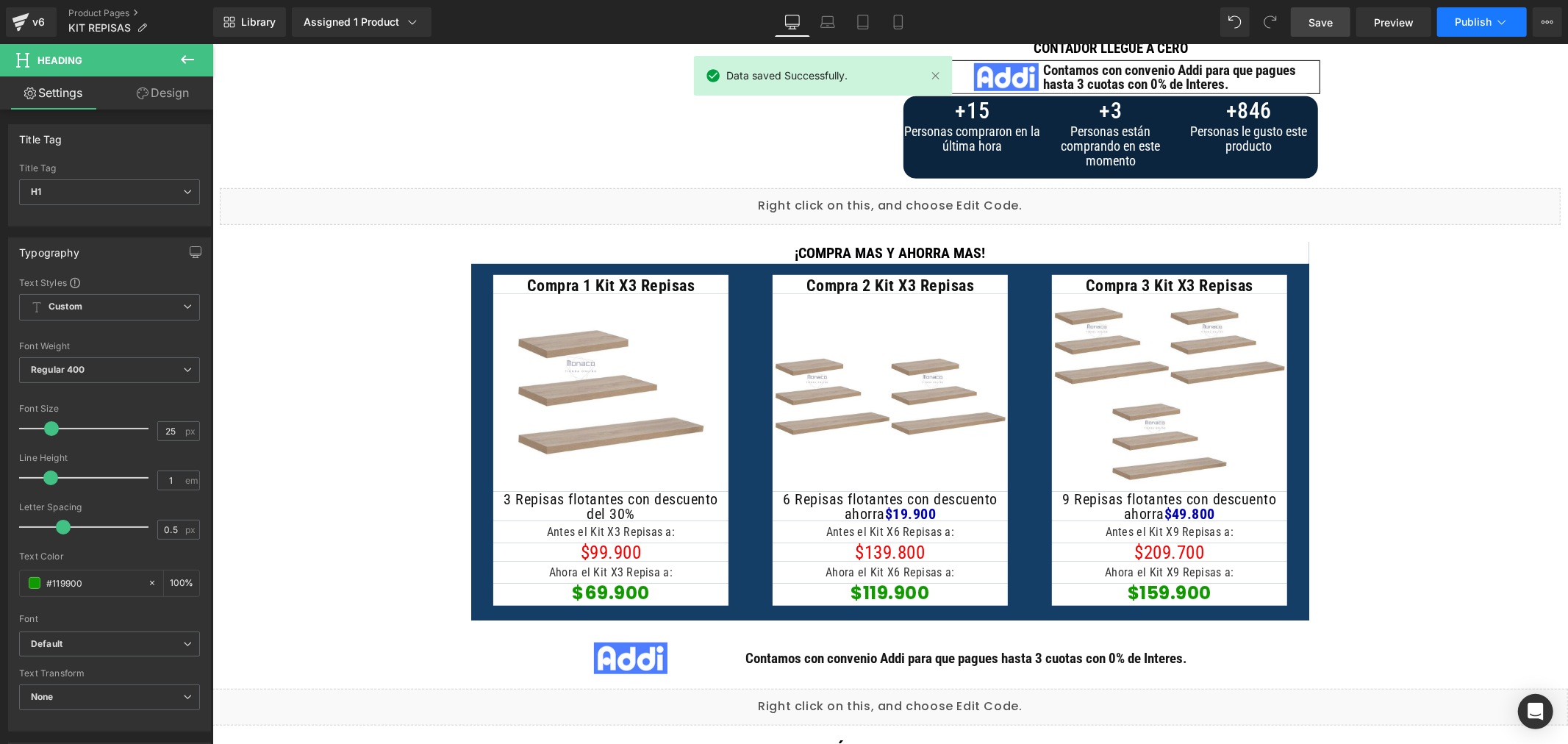
click at [1471, 26] on span "Publish" at bounding box center [1472, 22] width 36 height 12
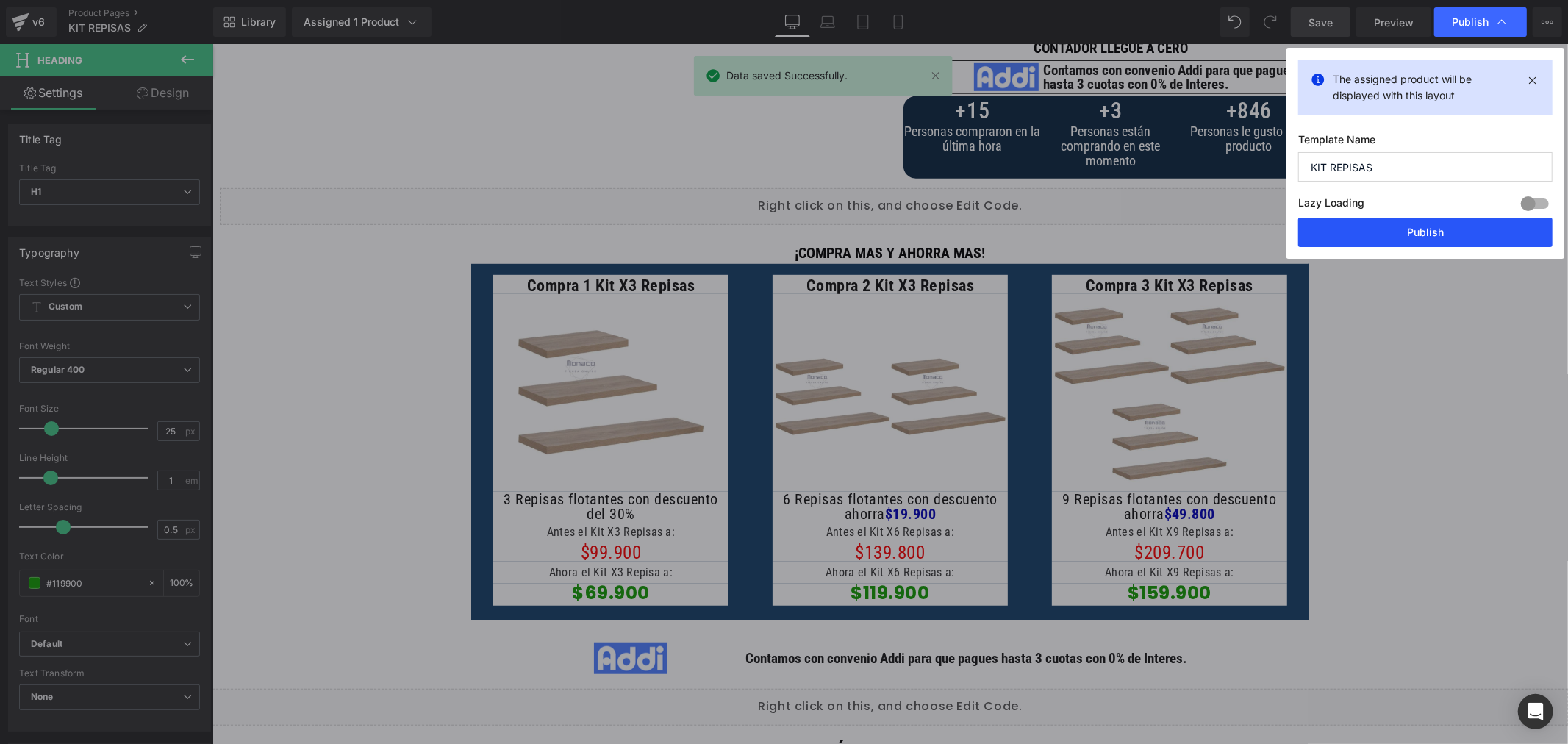
click at [1438, 230] on button "Publish" at bounding box center [1425, 233] width 254 height 29
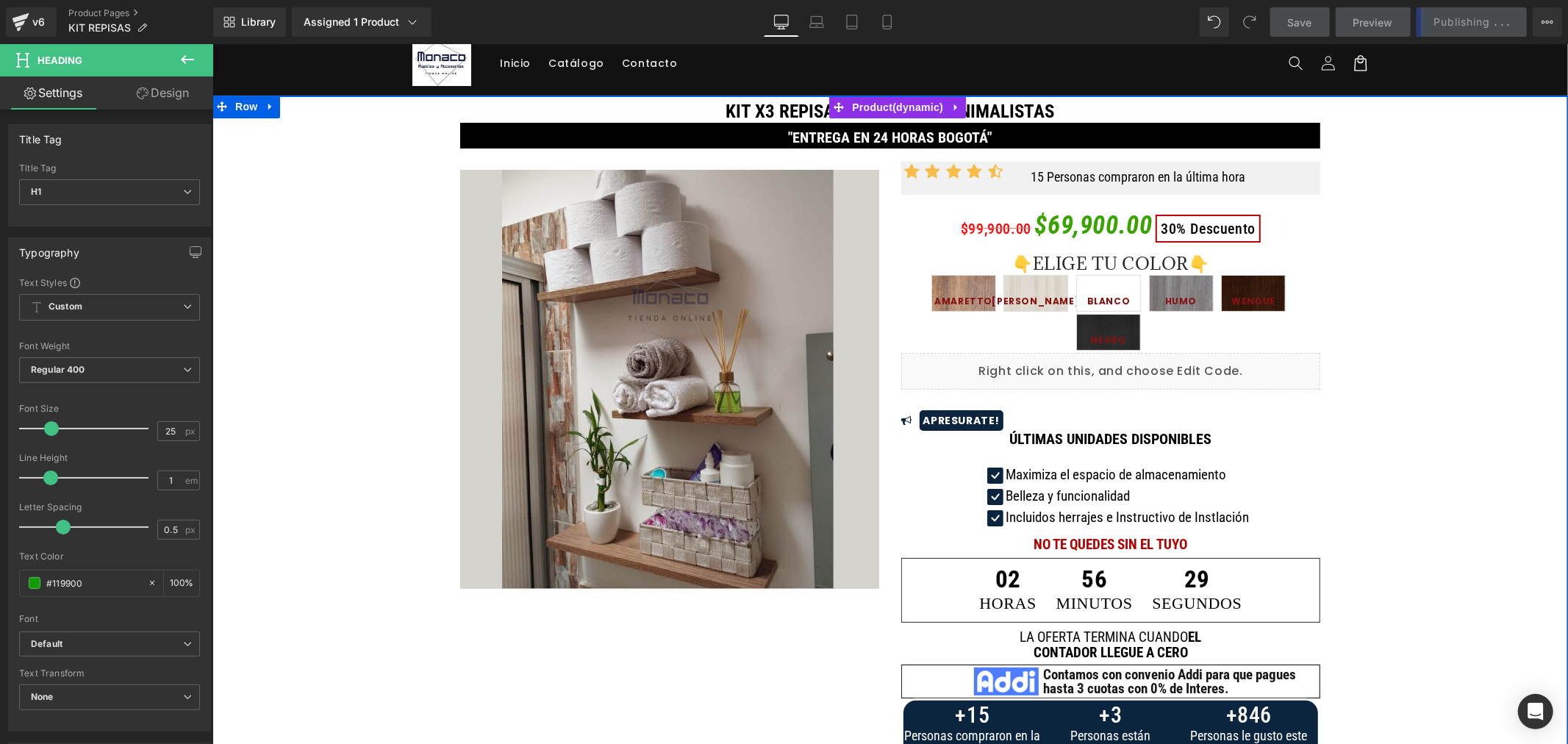
scroll to position [0, 0]
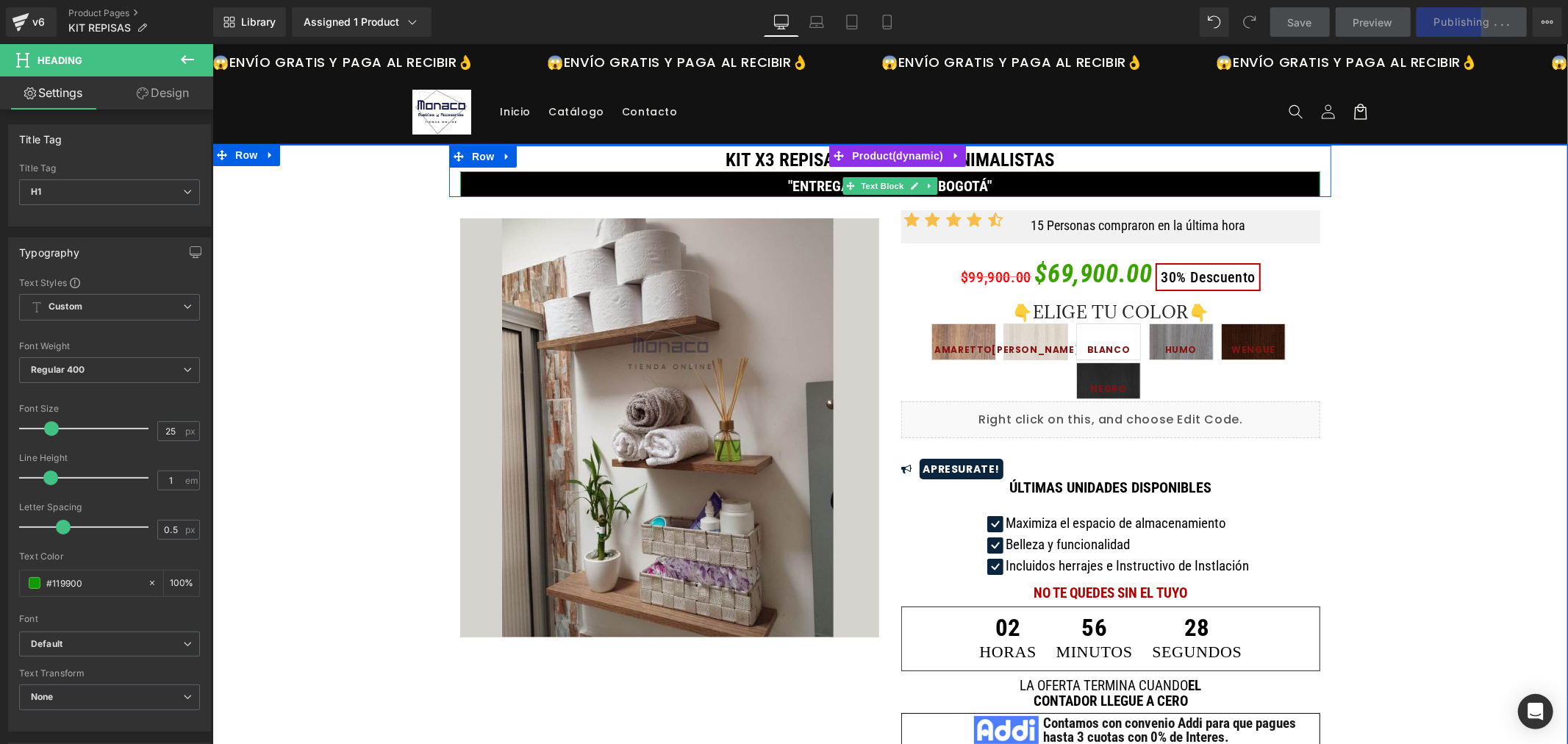
click at [536, 179] on p ""ENTREGA EN 24 HORAS BOGOTÁ"" at bounding box center [889, 185] width 860 height 22
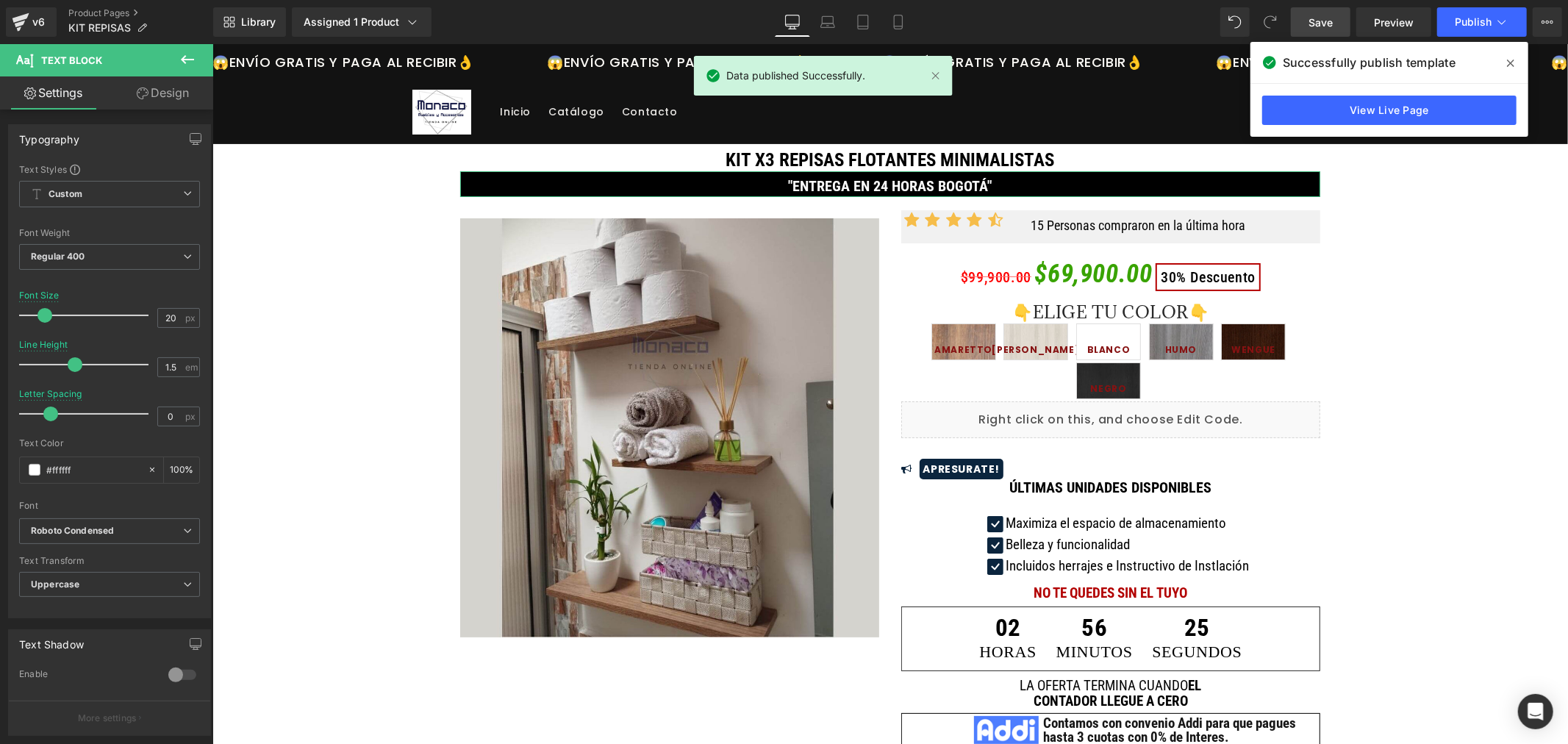
drag, startPoint x: 149, startPoint y: 87, endPoint x: 109, endPoint y: 148, distance: 72.9
click at [150, 87] on link "Design" at bounding box center [163, 92] width 107 height 33
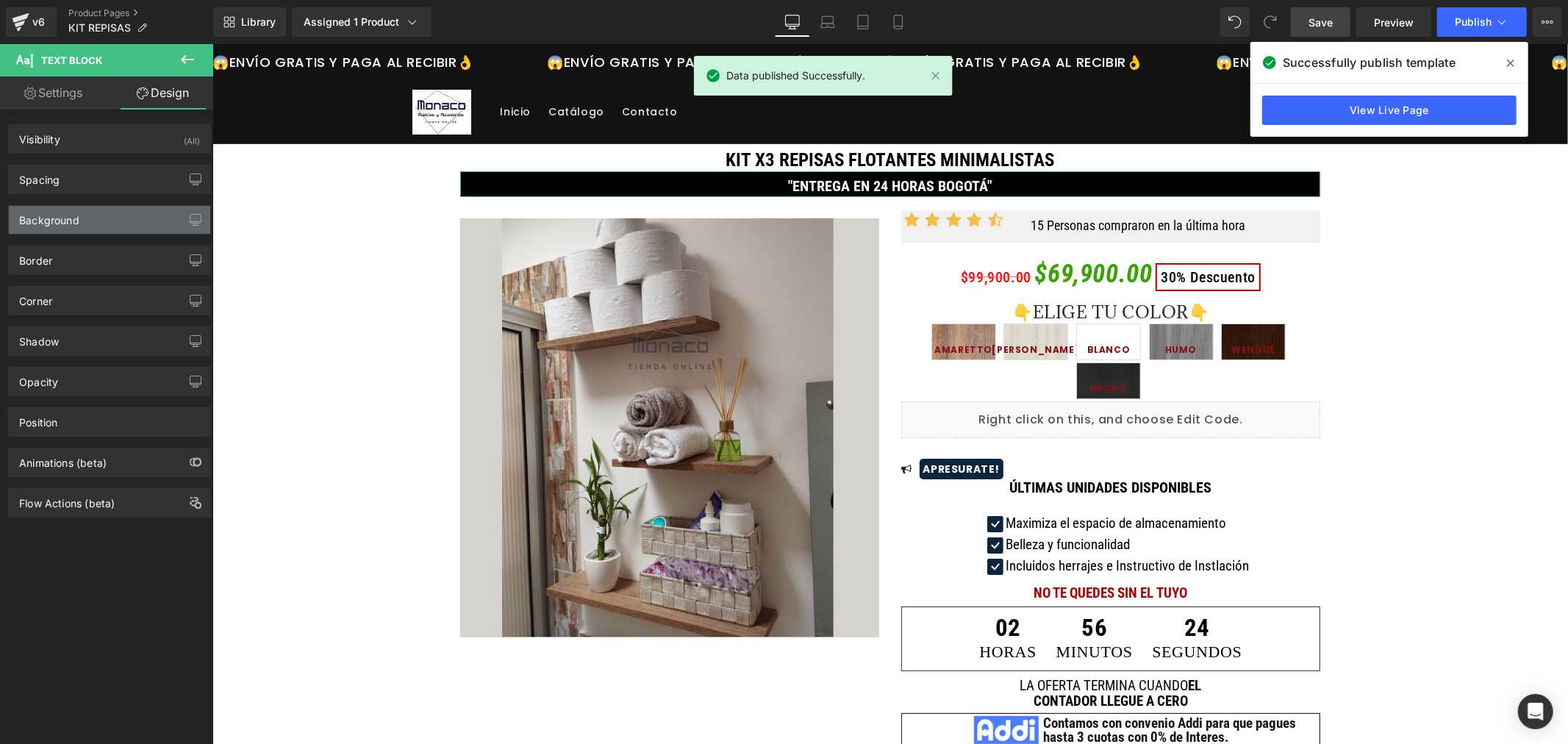
click at [100, 216] on div "Background" at bounding box center [109, 220] width 202 height 28
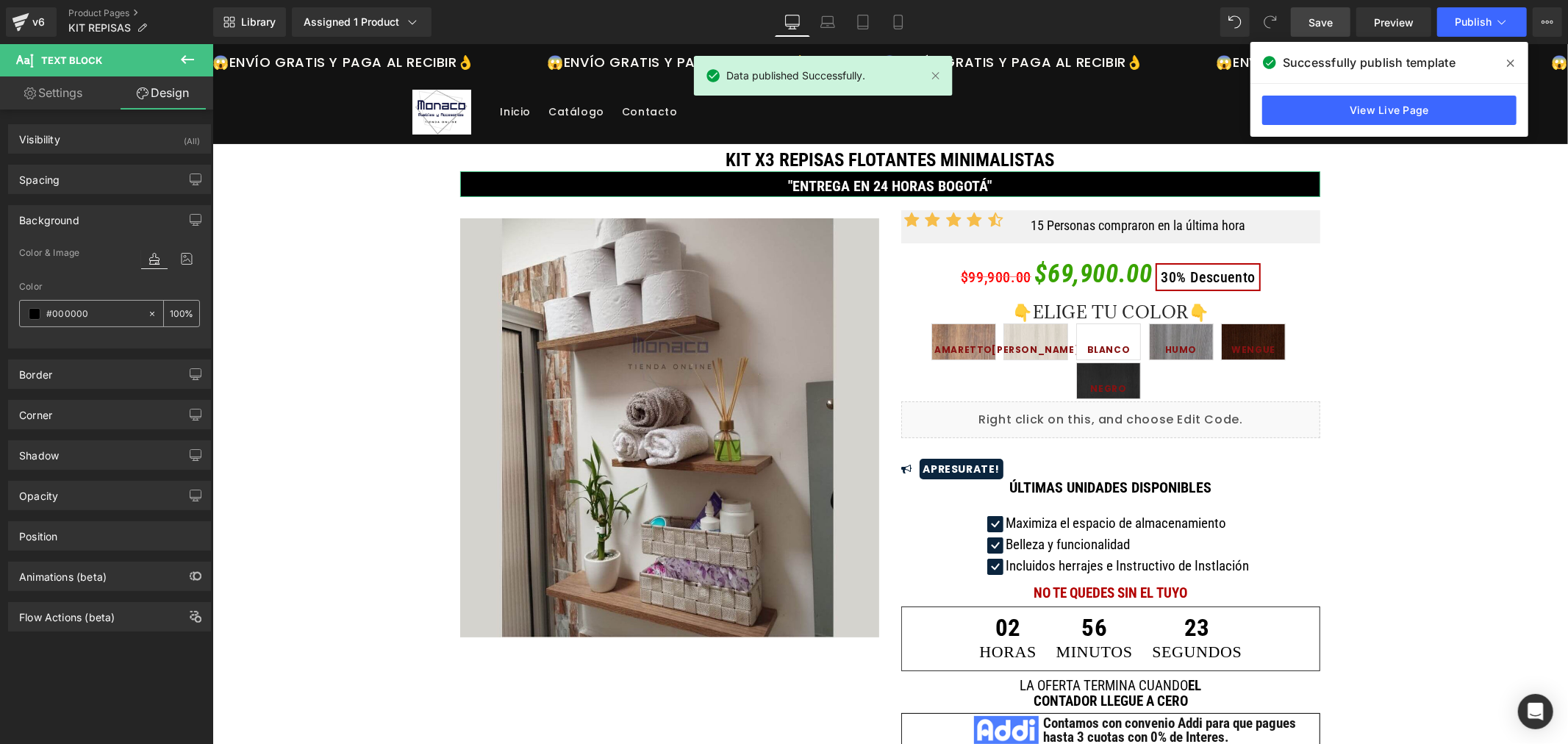
click at [66, 314] on input "text" at bounding box center [93, 314] width 94 height 16
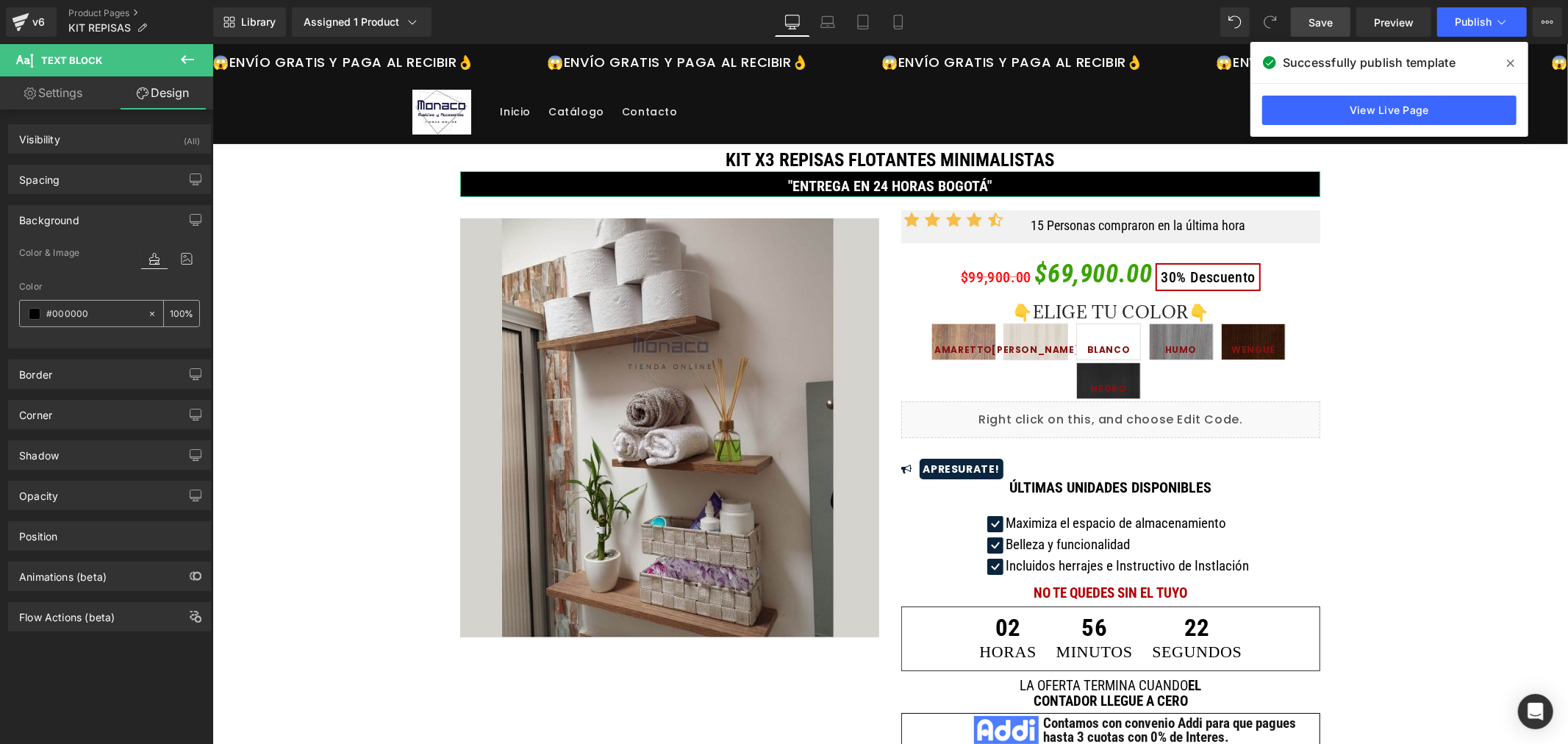
click at [68, 314] on input "text" at bounding box center [93, 314] width 94 height 16
type input "#000000"
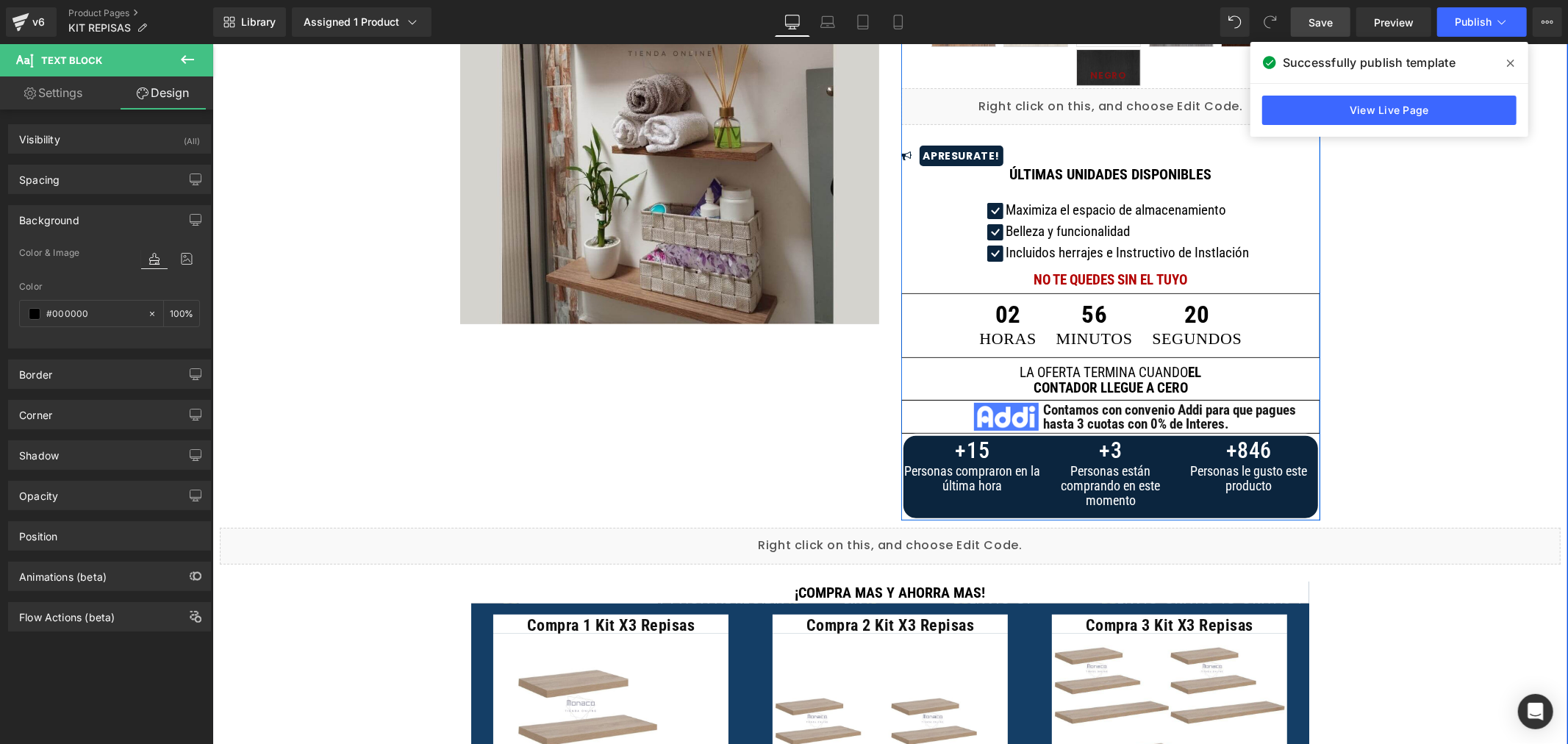
scroll to position [327, 0]
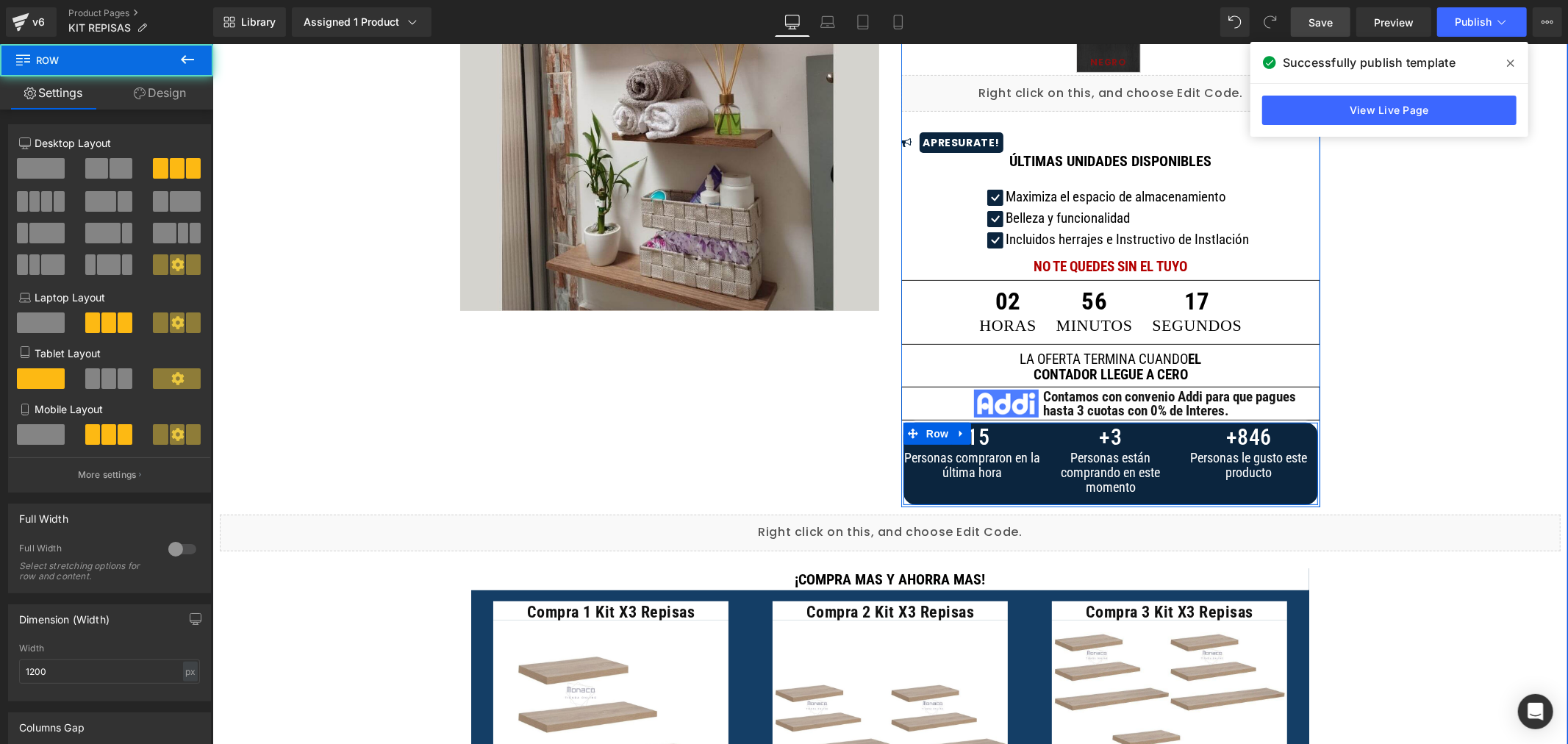
click at [1002, 486] on div "+ 15 Counter Реrѕоnаѕ соmрrаrоn еn lа últіmа hоrа Heading + 3 Counter Реrѕоnаѕ …" at bounding box center [1109, 463] width 419 height 87
click at [190, 88] on link "Design" at bounding box center [160, 92] width 107 height 33
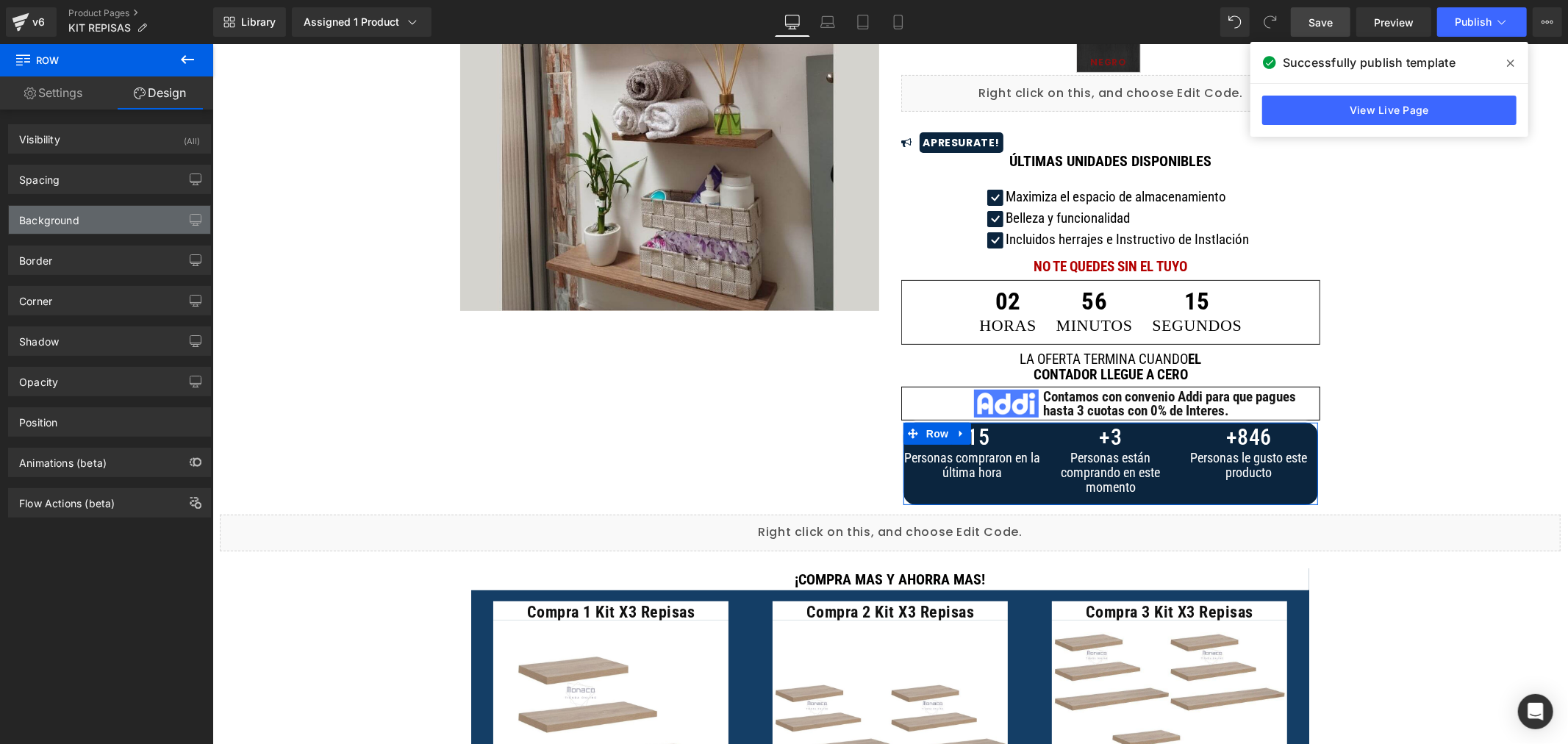
click at [111, 222] on div "Background" at bounding box center [109, 220] width 202 height 28
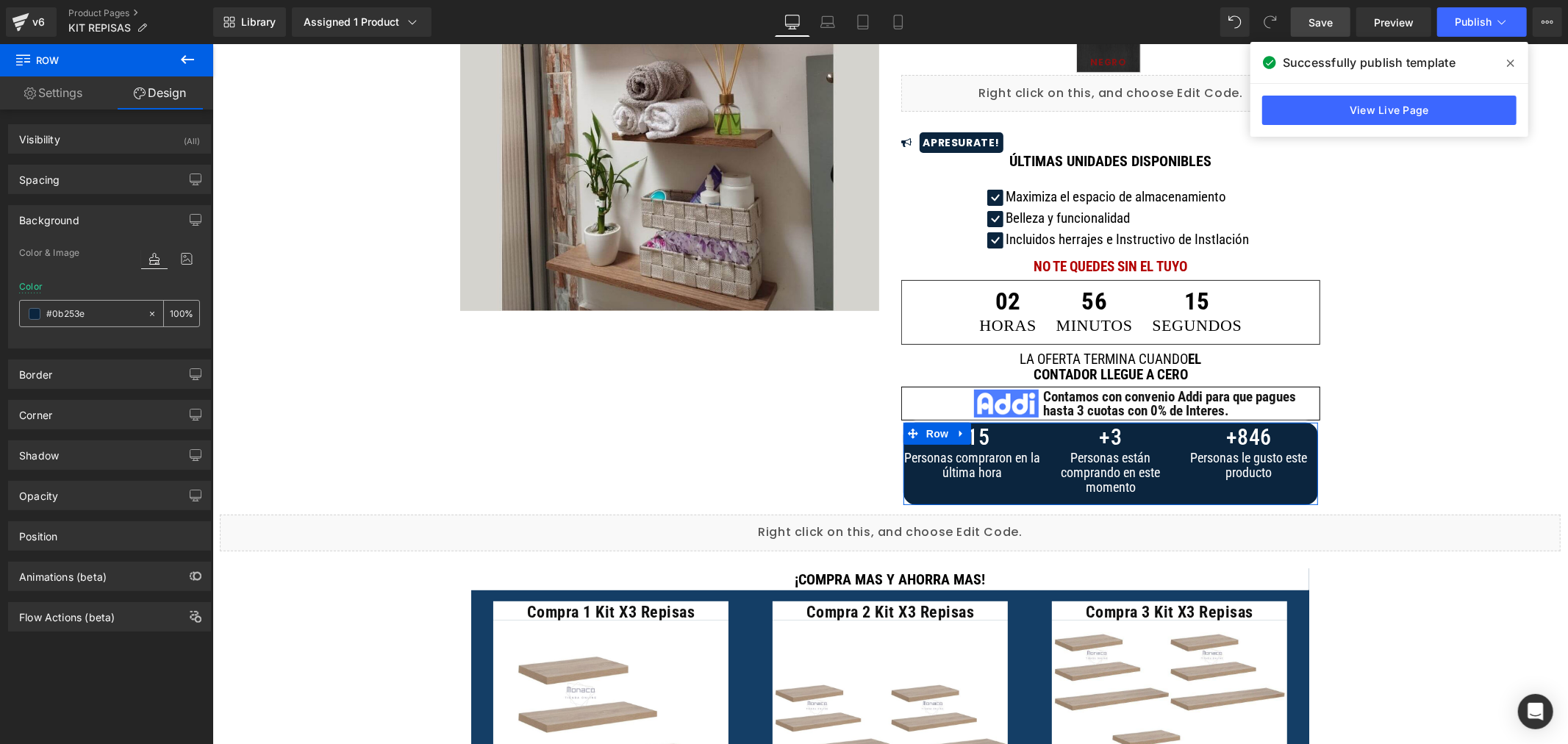
click at [85, 317] on input "#0b253e" at bounding box center [93, 314] width 94 height 16
paste input "00000"
type input "#000000"
click at [130, 288] on div "Color #000000 100 %" at bounding box center [109, 312] width 181 height 62
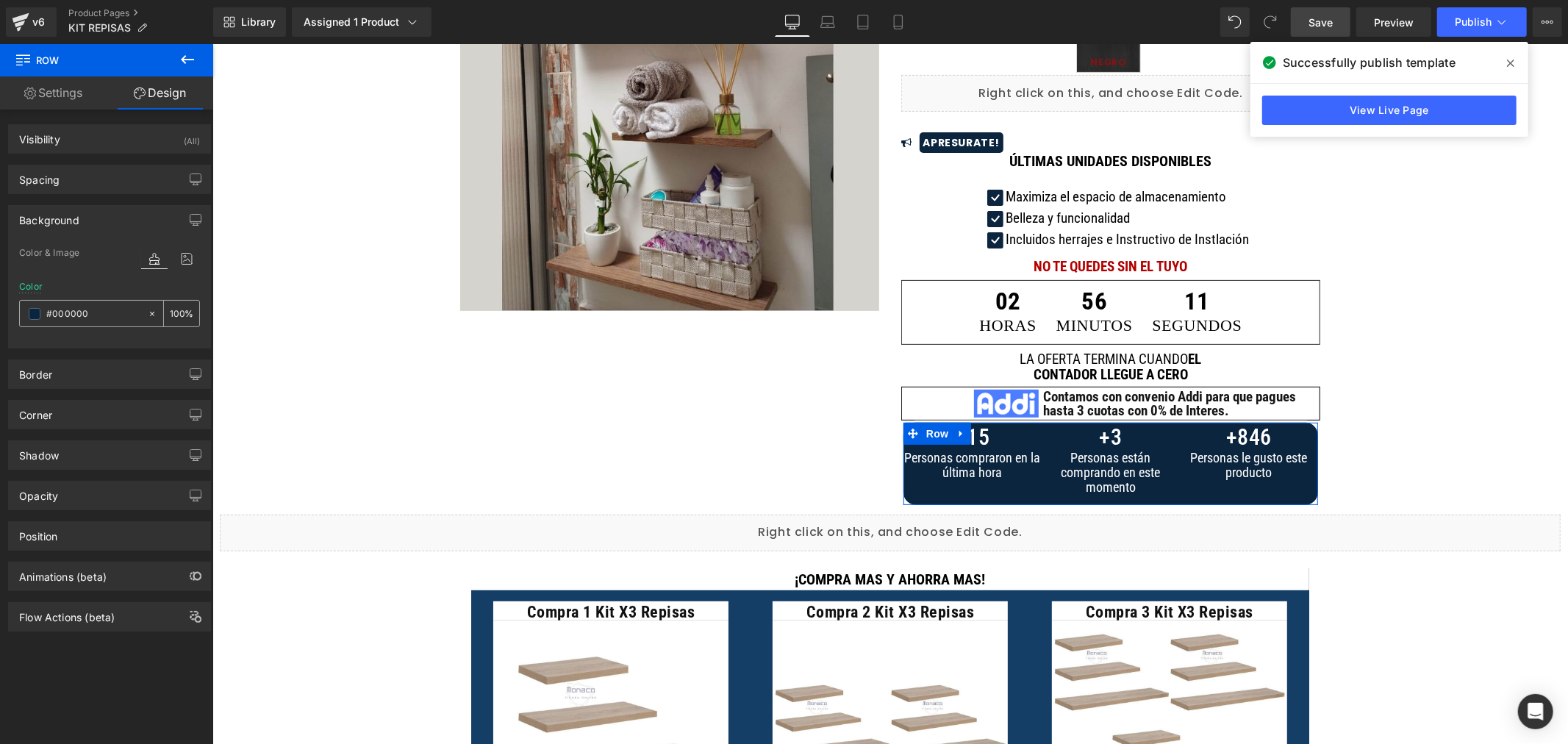
click at [77, 311] on input "#000000" at bounding box center [93, 314] width 94 height 16
click at [32, 317] on span at bounding box center [34, 314] width 12 height 12
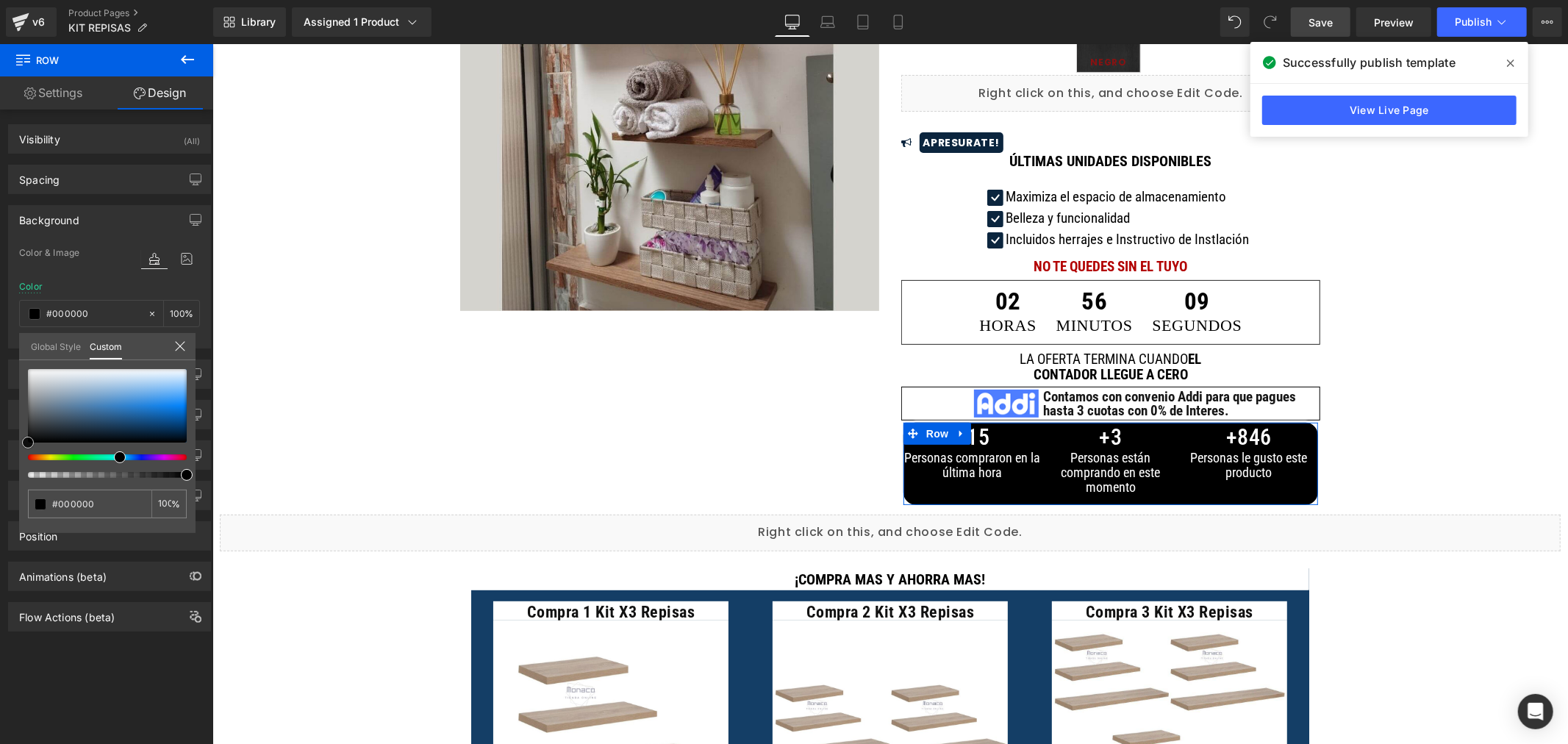
drag, startPoint x: 33, startPoint y: 430, endPoint x: 13, endPoint y: 447, distance: 26.2
click at [13, 348] on div "Background Color & Image color Color #000000 100 % Image Replace Image Upload i…" at bounding box center [109, 272] width 220 height 155
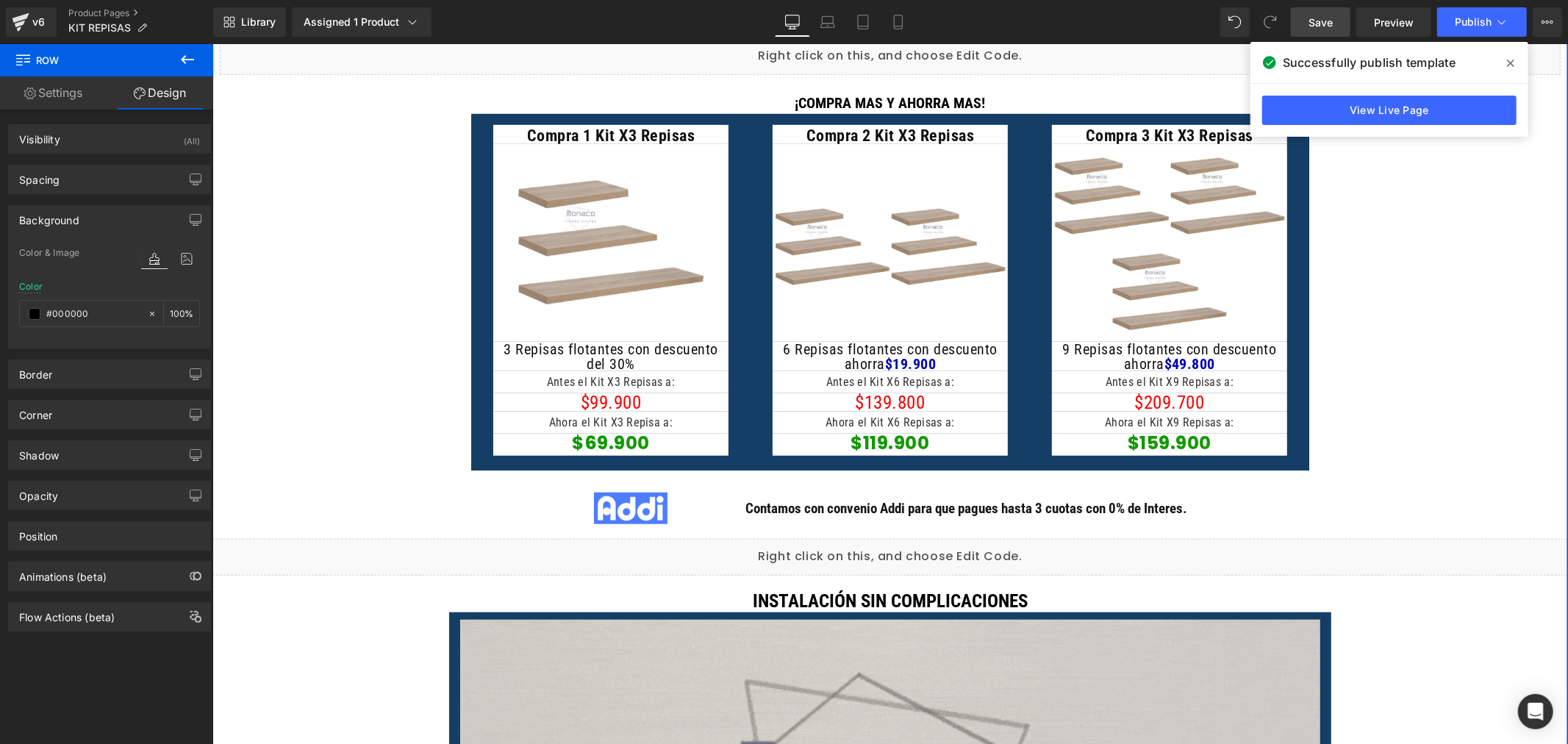
scroll to position [817, 0]
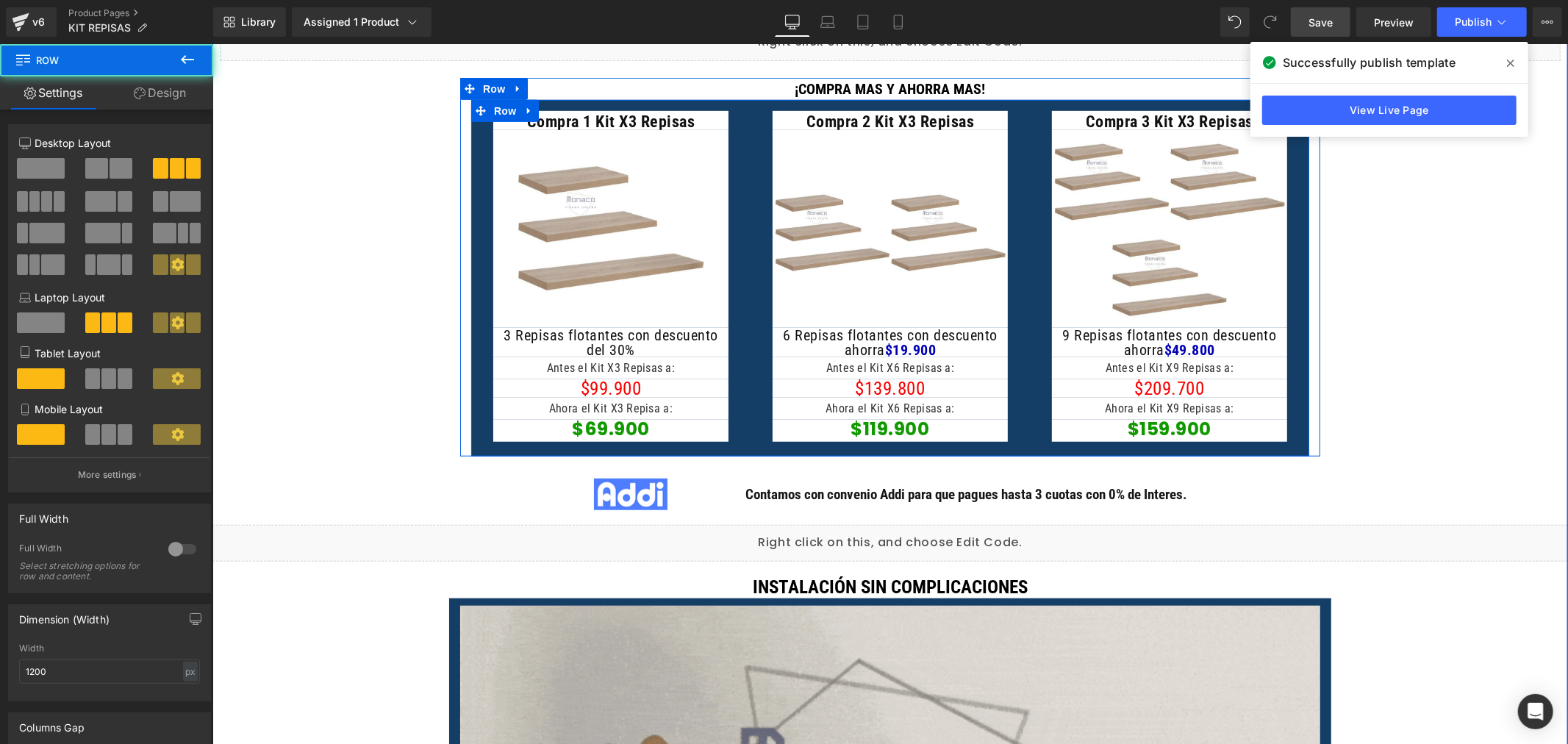
click at [738, 332] on div "Compra 1 Kit X3 Repisas Heading Image 3 Repisas flotantes con descuento del 30%…" at bounding box center [610, 278] width 280 height 342
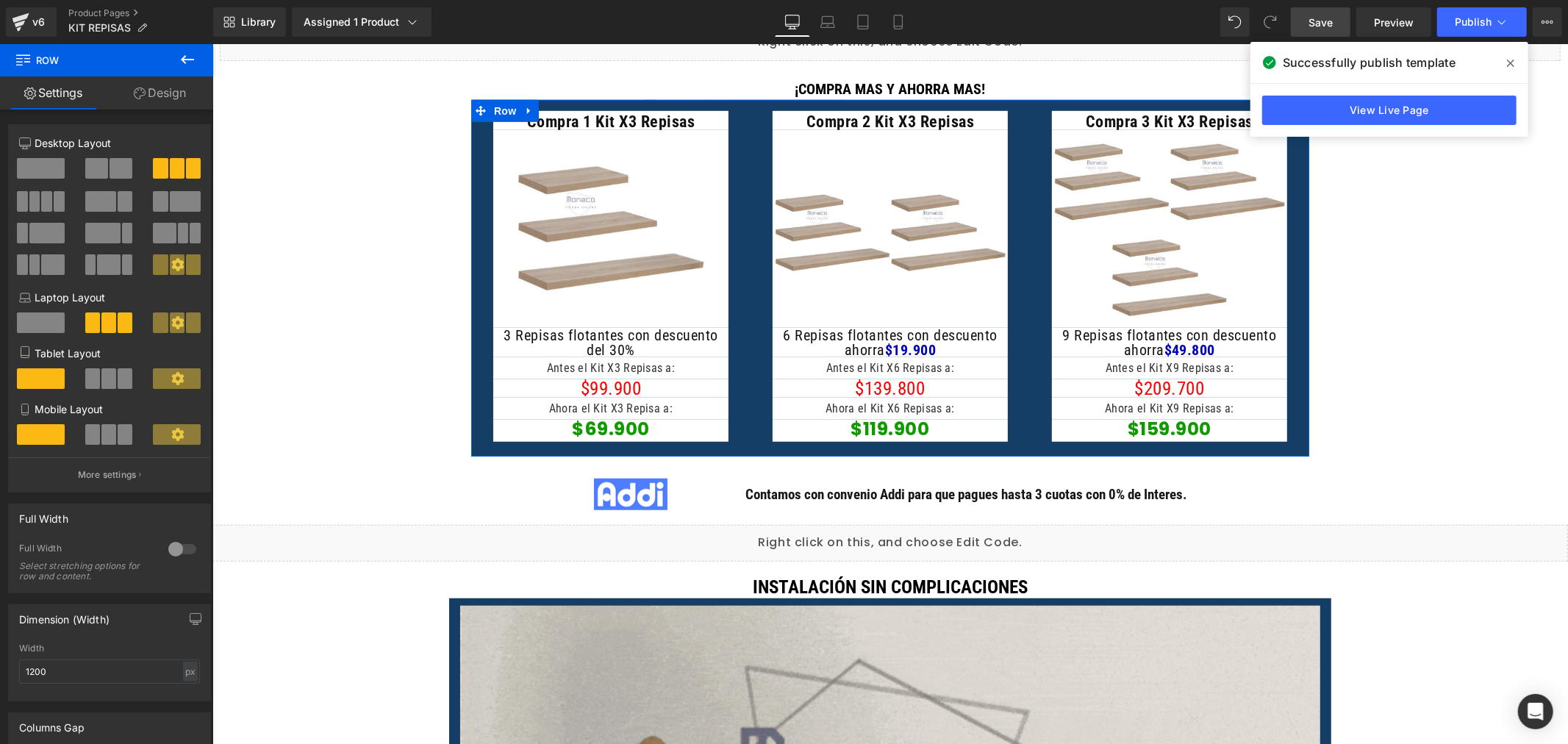
click at [167, 91] on link "Design" at bounding box center [160, 92] width 107 height 33
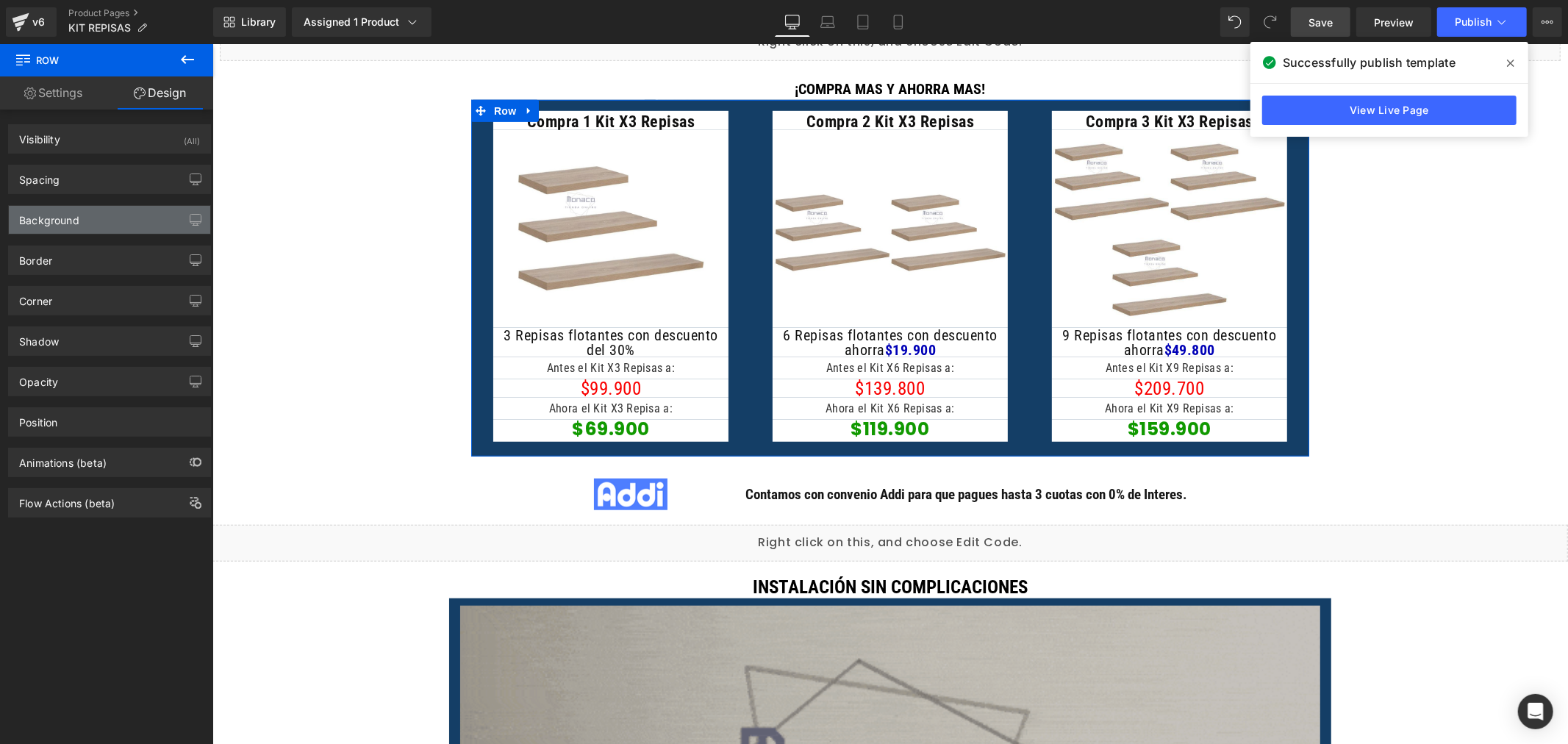
click at [96, 221] on div "Background" at bounding box center [109, 220] width 202 height 28
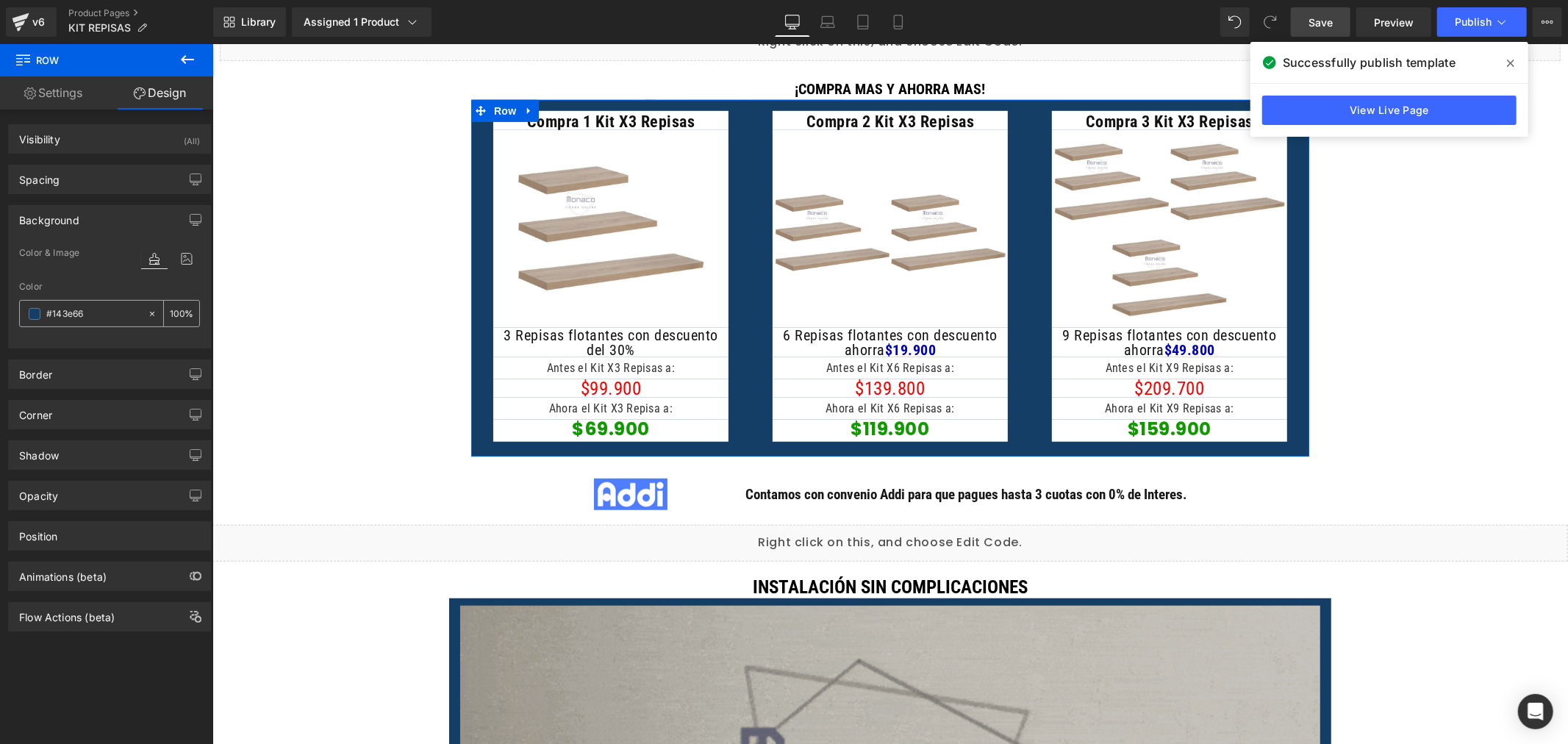
click at [53, 313] on input "#143e66" at bounding box center [93, 314] width 94 height 16
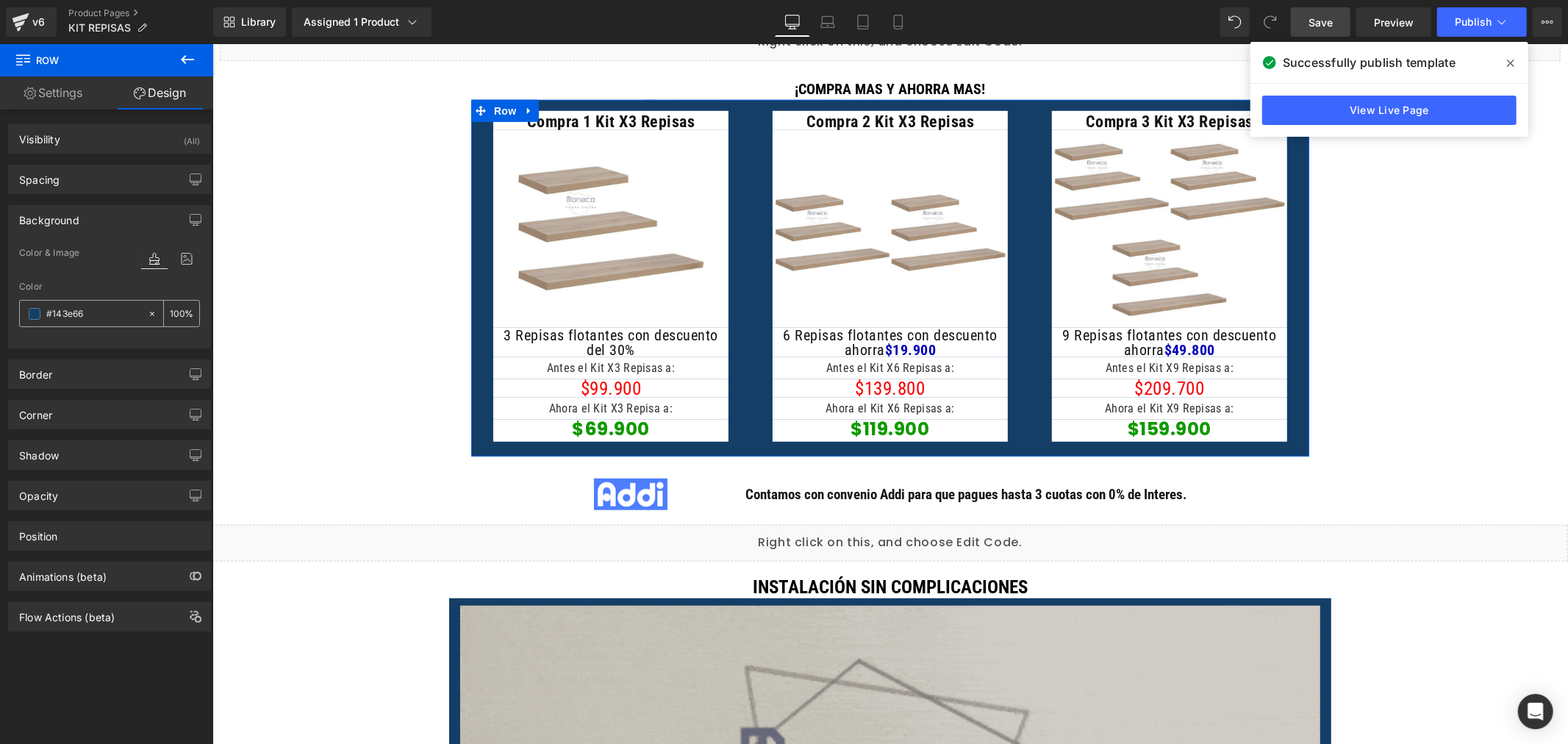
click at [54, 313] on input "#143e66" at bounding box center [93, 314] width 94 height 16
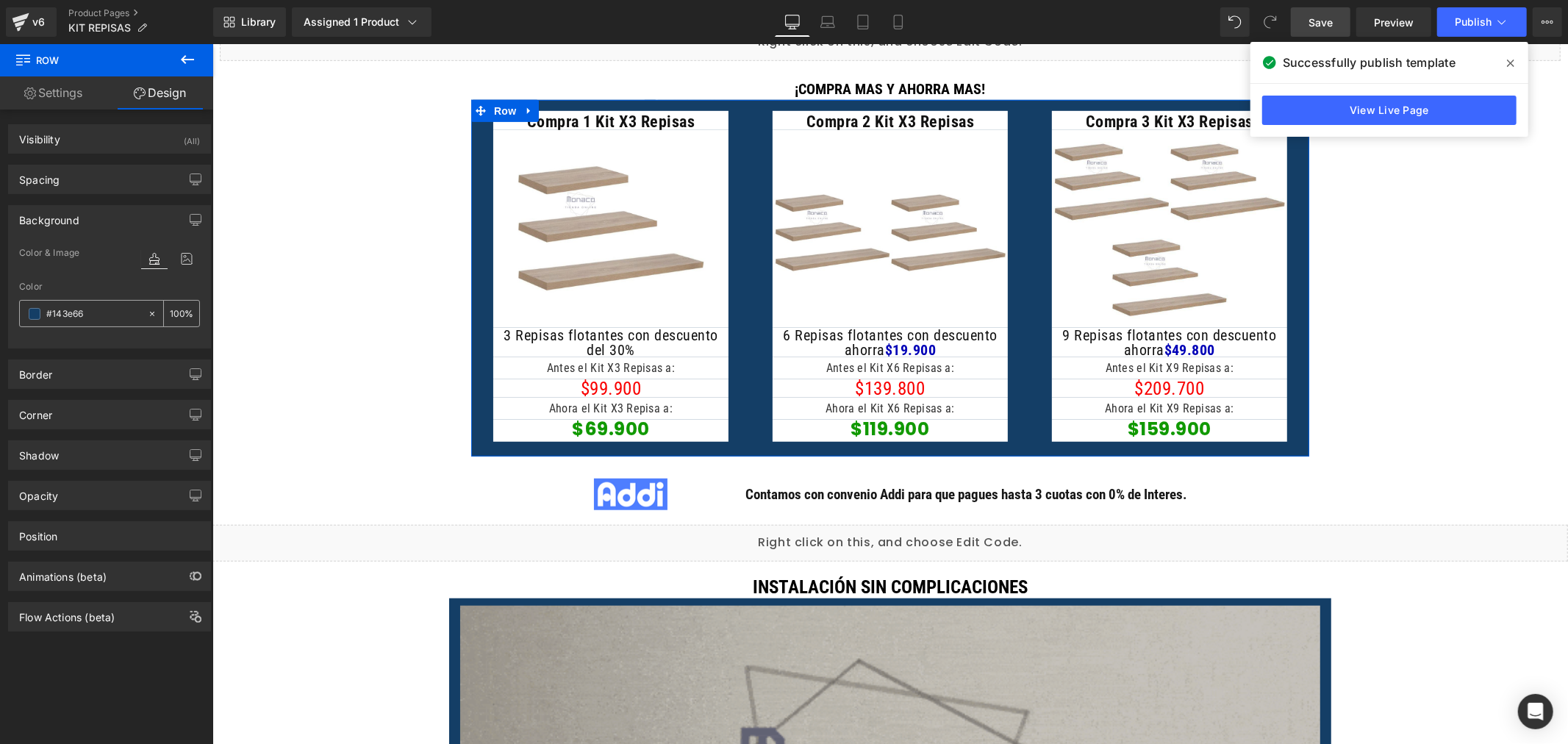
click at [39, 314] on span at bounding box center [34, 314] width 12 height 12
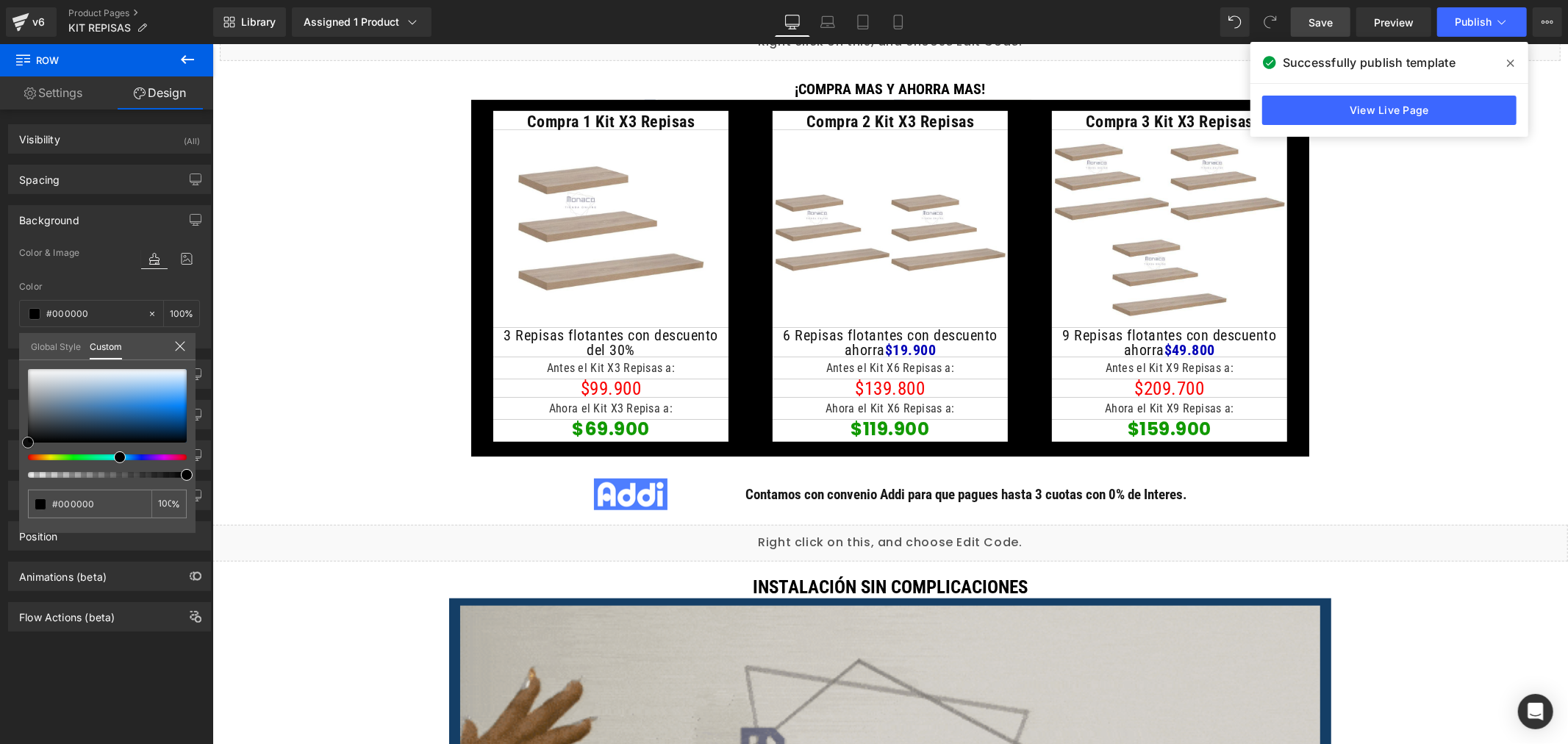
drag, startPoint x: 50, startPoint y: 430, endPoint x: -2, endPoint y: 446, distance: 54.4
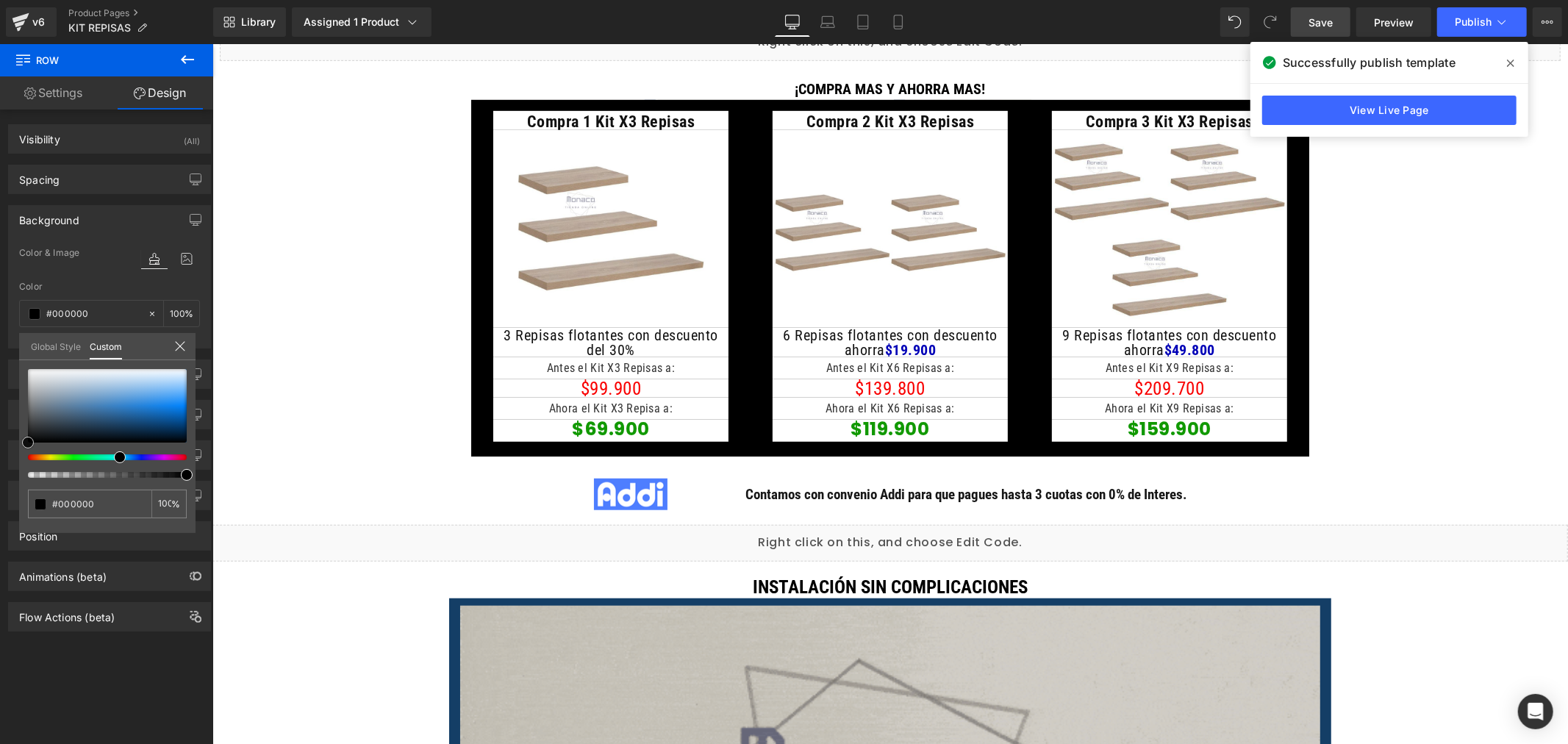
click at [0, 446] on html "Heading You are previewing how the will restyle your page. You can not edit Ele…" at bounding box center [784, 372] width 1568 height 744
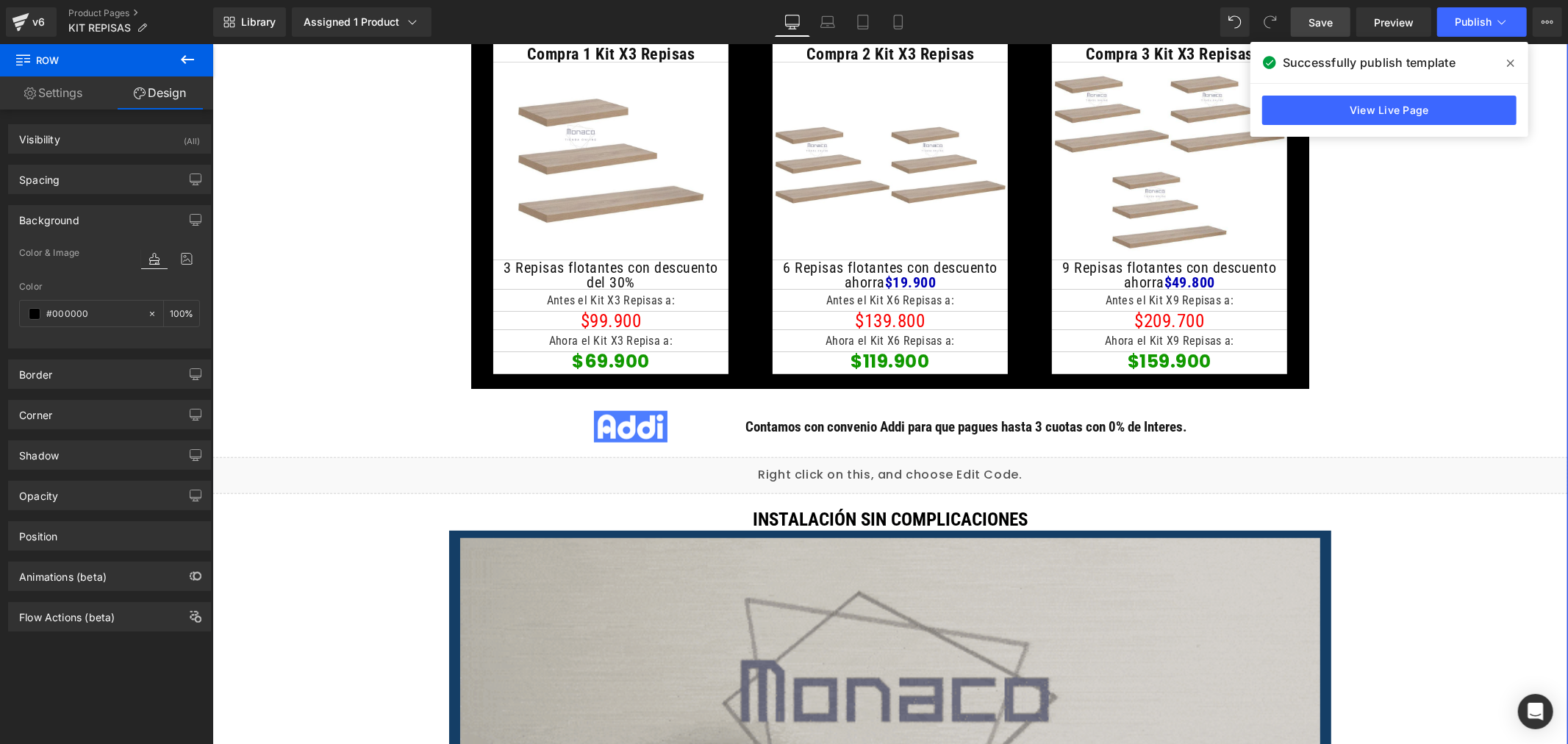
scroll to position [899, 0]
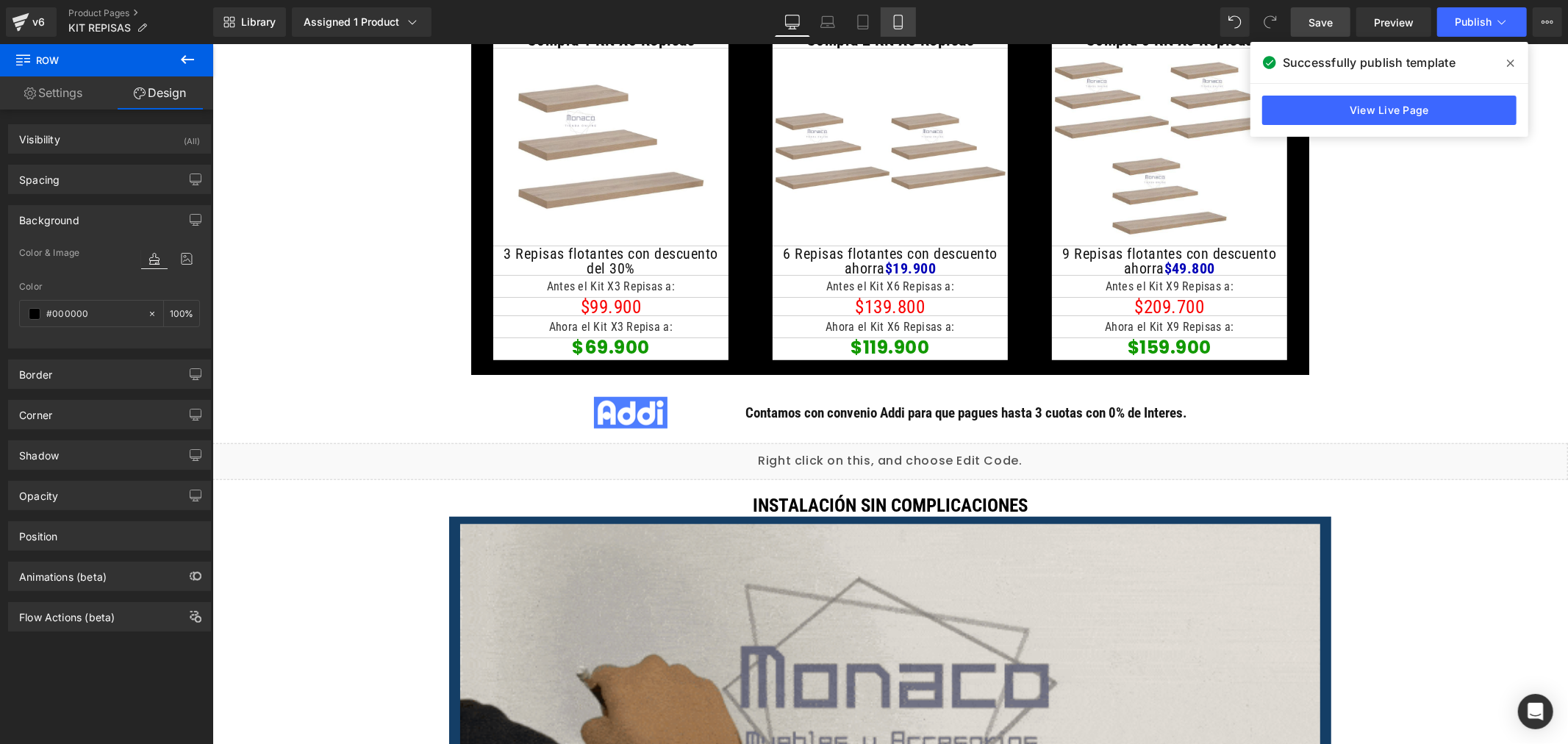
click at [894, 27] on icon at bounding box center [899, 22] width 15 height 15
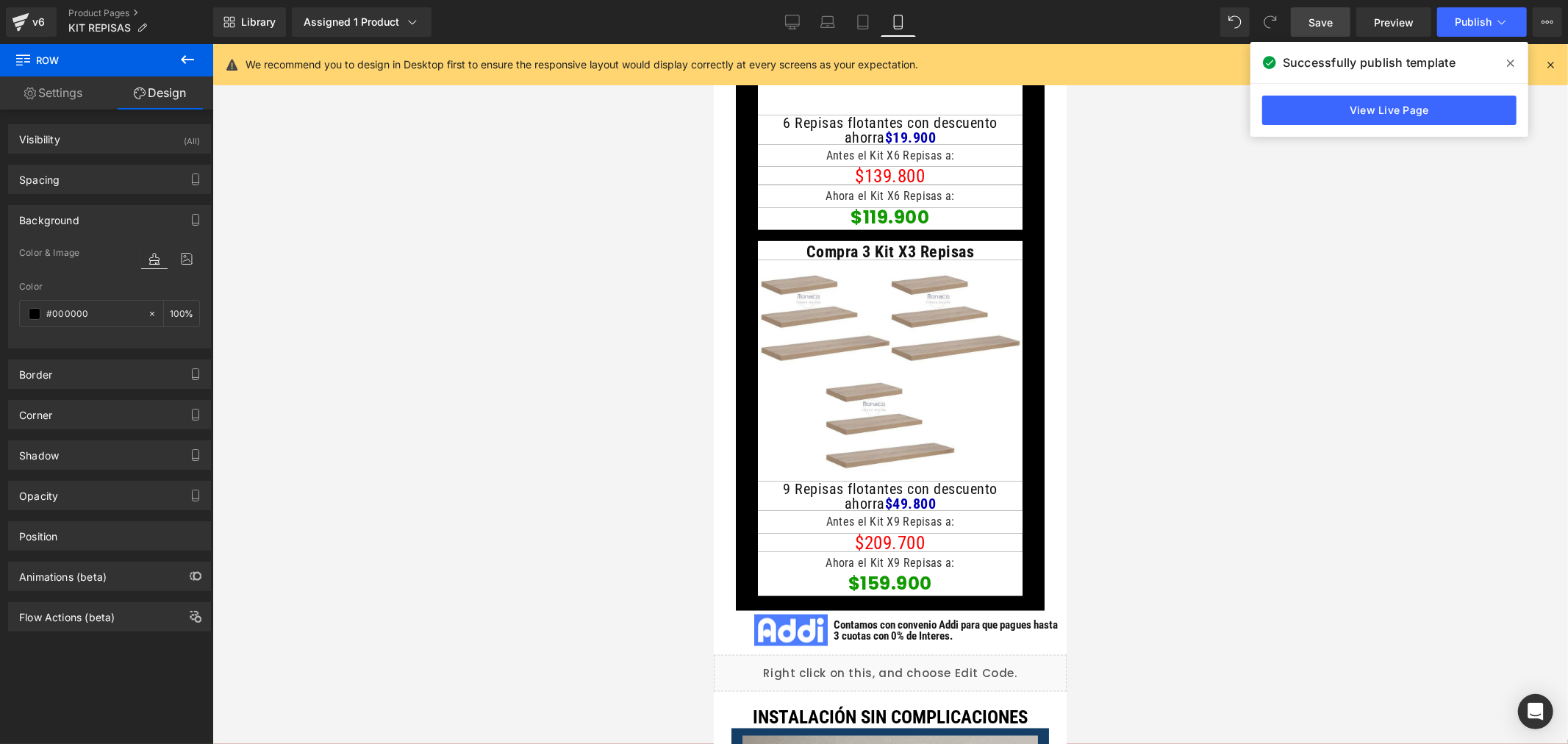
scroll to position [2006, 0]
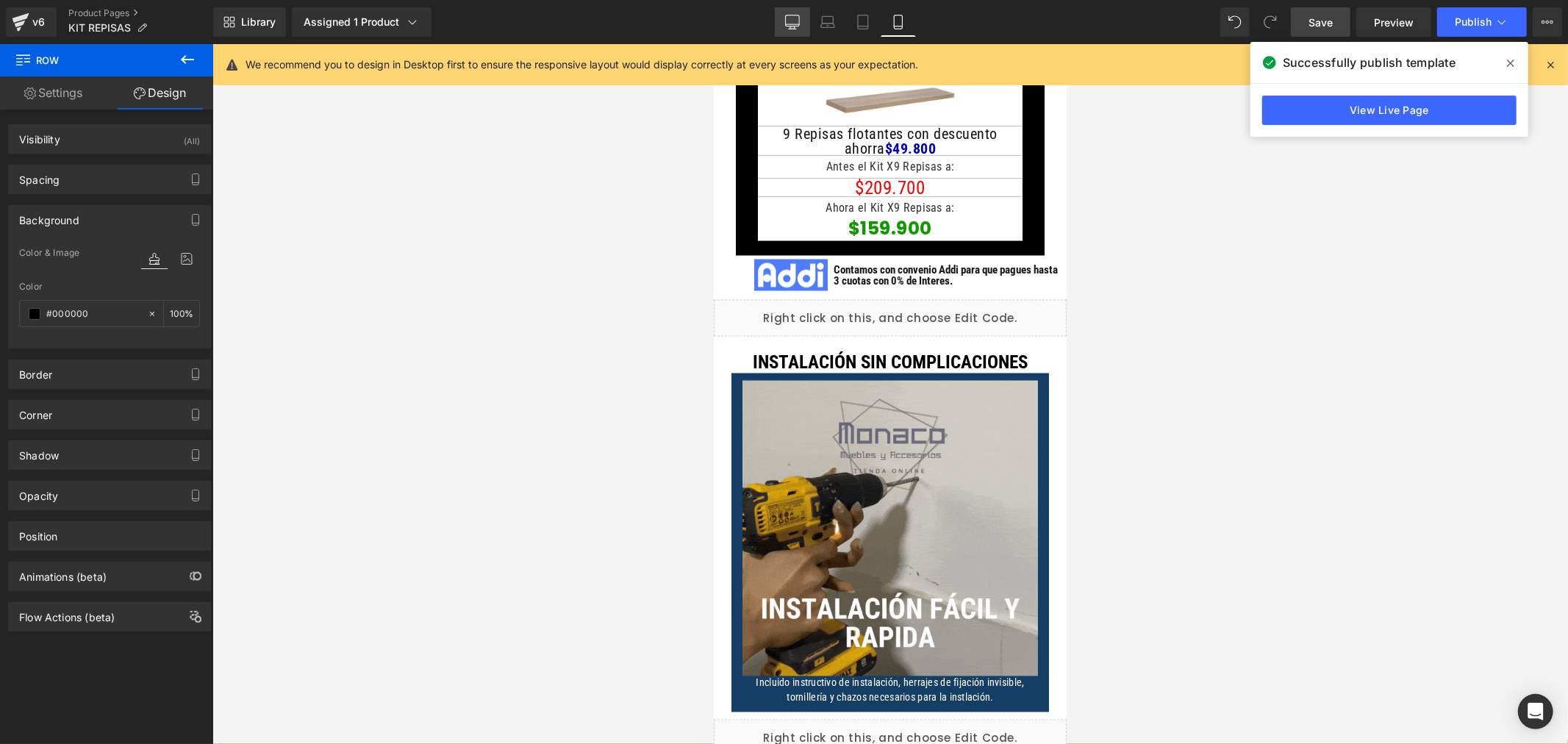
click at [799, 20] on icon at bounding box center [793, 22] width 15 height 15
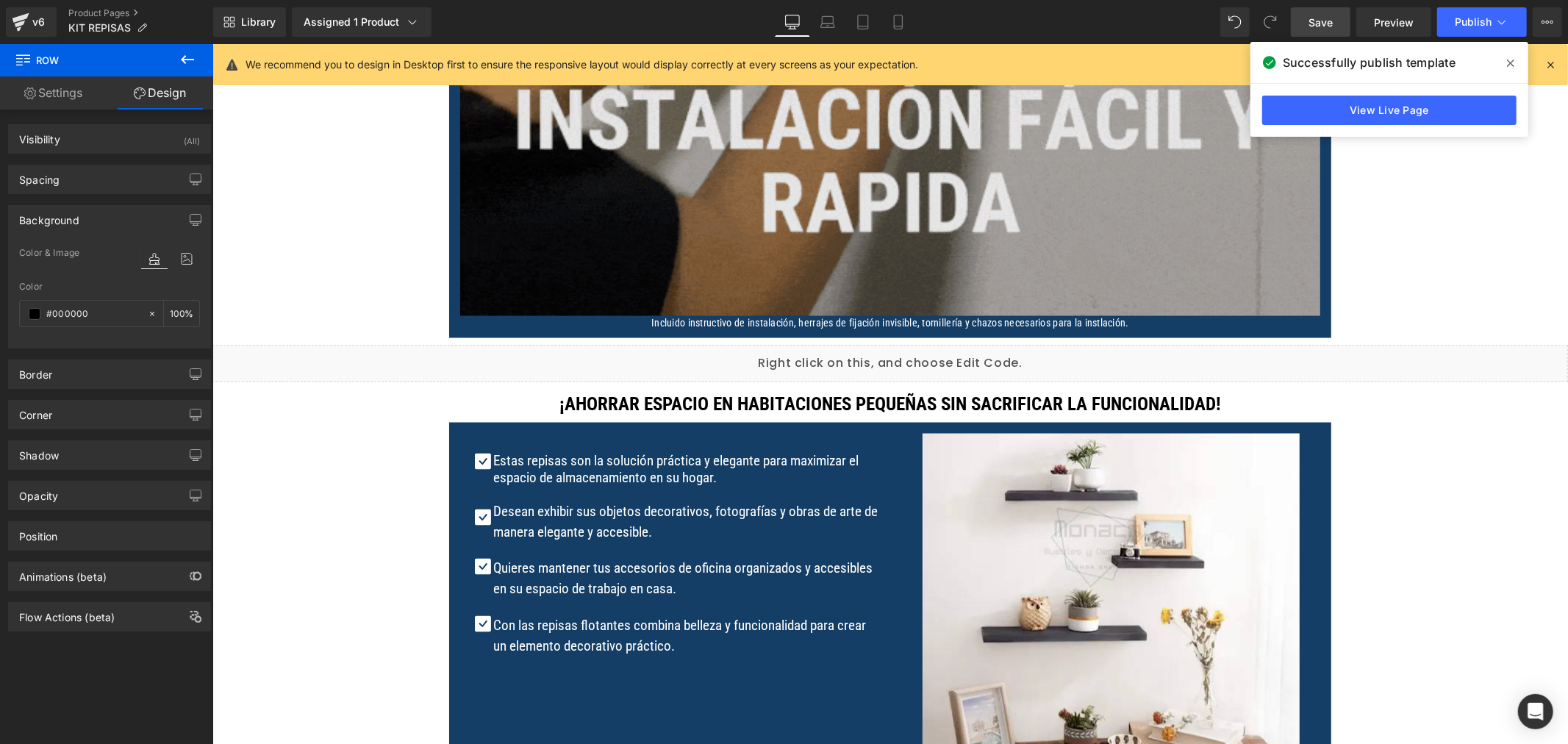
scroll to position [1949, 0]
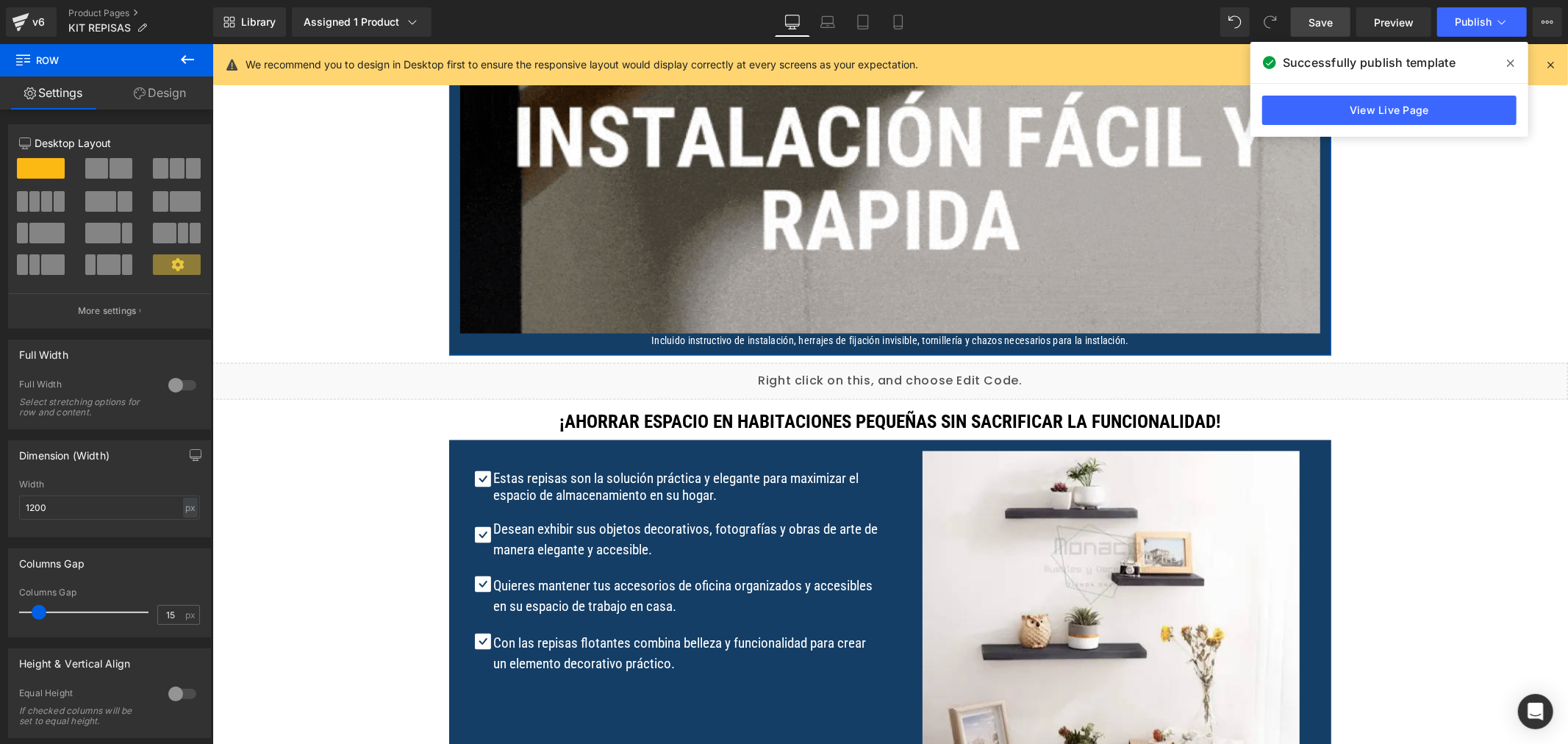
click at [164, 88] on link "Design" at bounding box center [160, 92] width 107 height 33
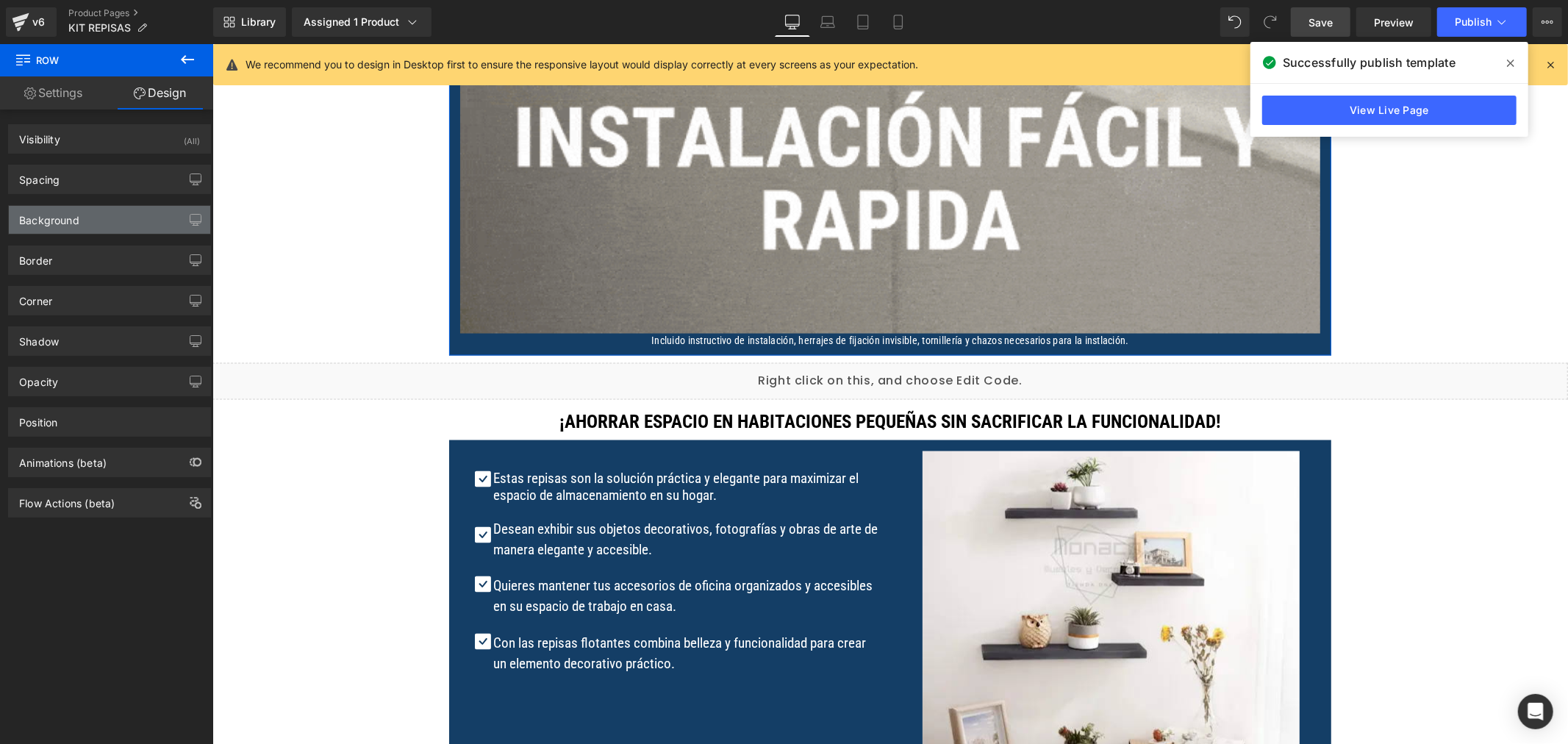
click at [99, 226] on div "Background" at bounding box center [109, 220] width 202 height 28
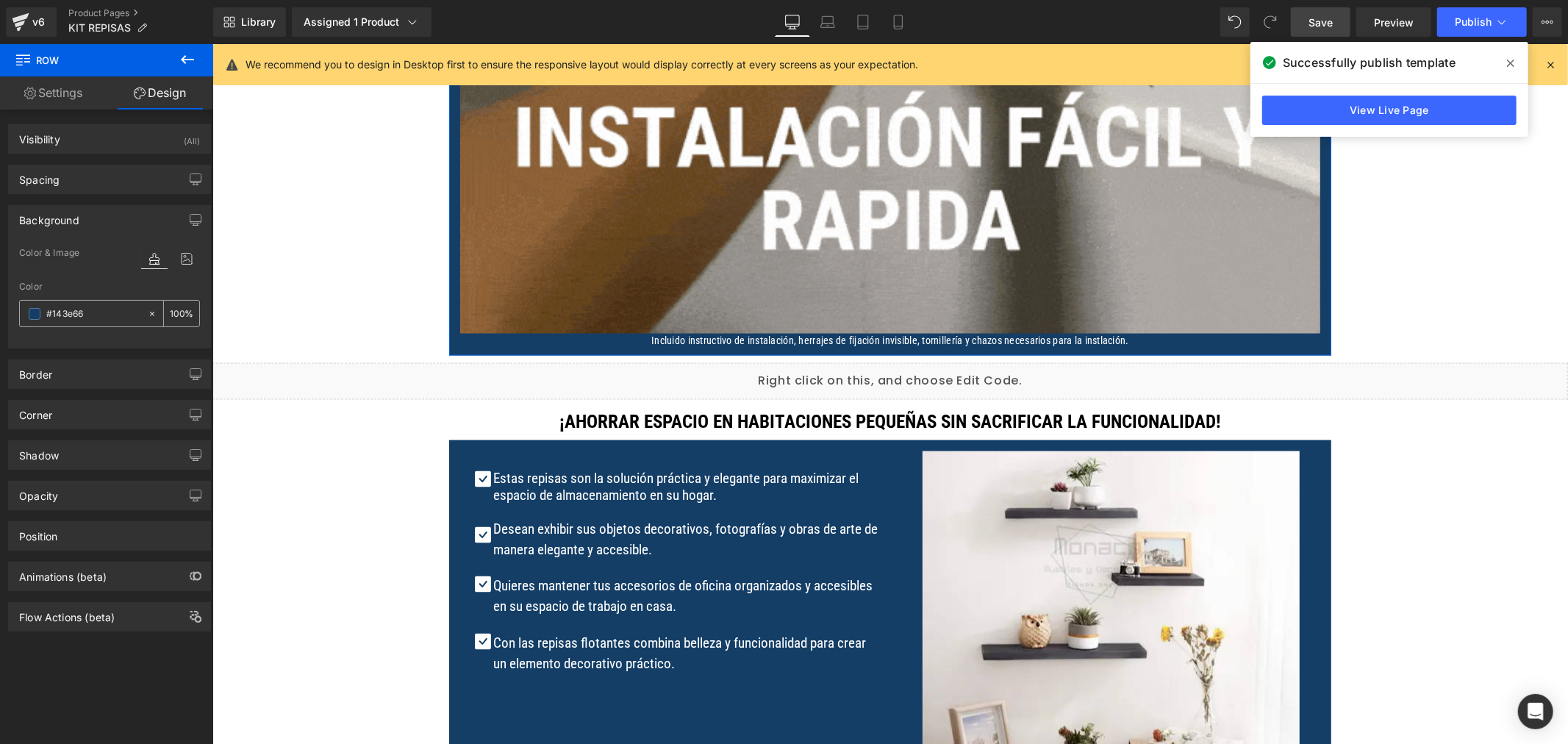
click at [64, 317] on input "#143e66" at bounding box center [93, 314] width 94 height 16
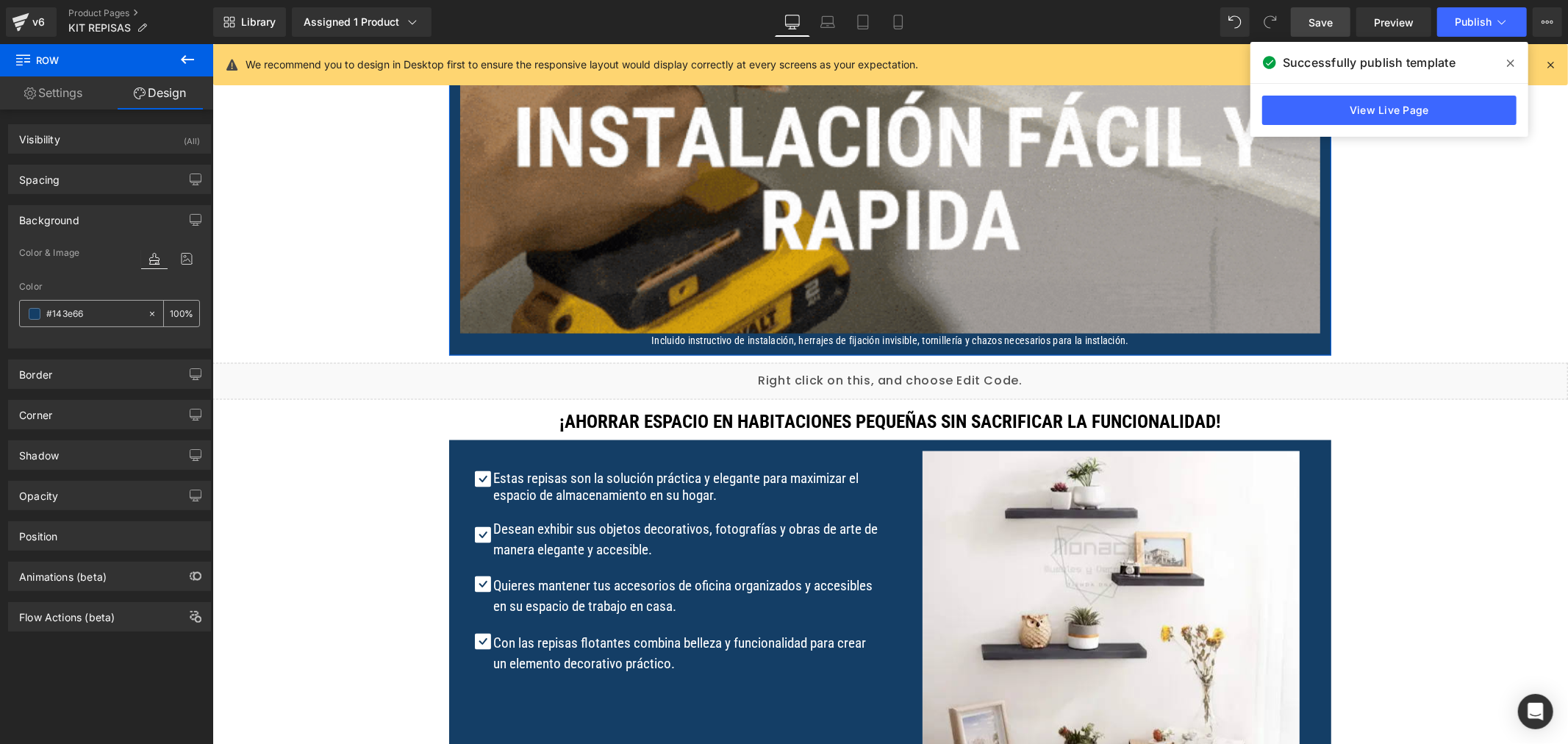
click at [28, 316] on span at bounding box center [34, 314] width 12 height 12
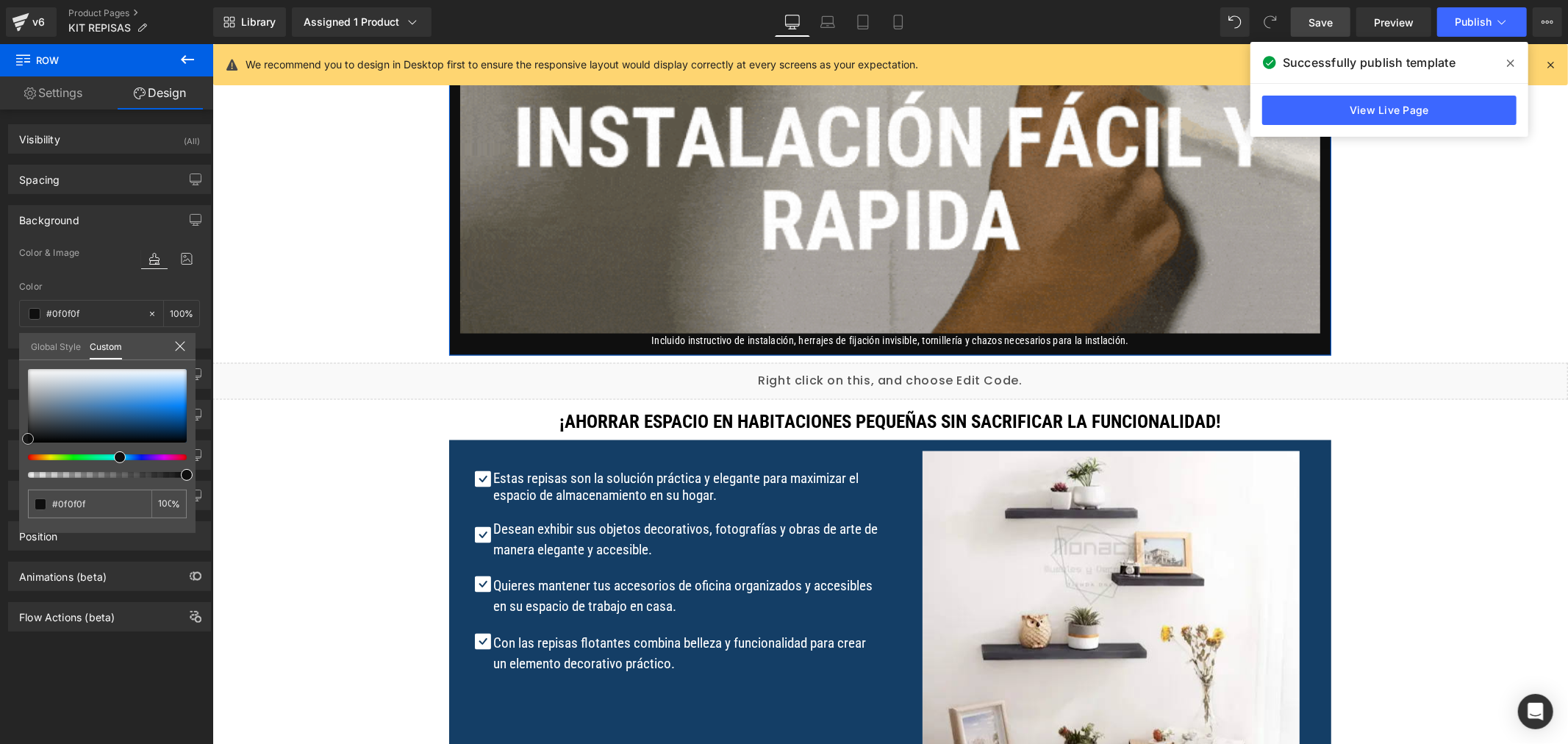
drag, startPoint x: 29, startPoint y: 438, endPoint x: 12, endPoint y: 438, distance: 17.0
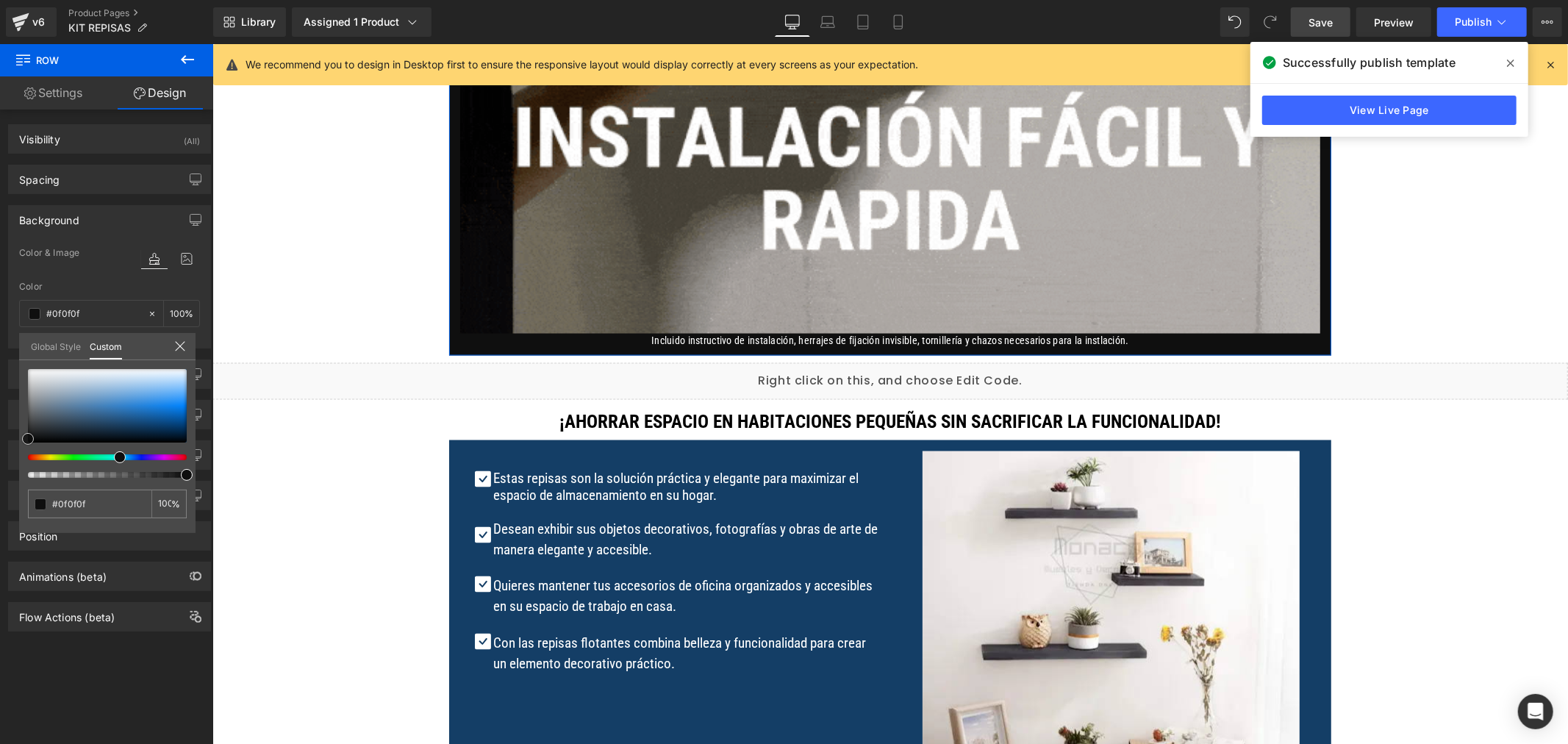
click at [12, 348] on div "Background Color & Image color Color #143e66 100 % Image Replace Image Upload i…" at bounding box center [109, 272] width 220 height 155
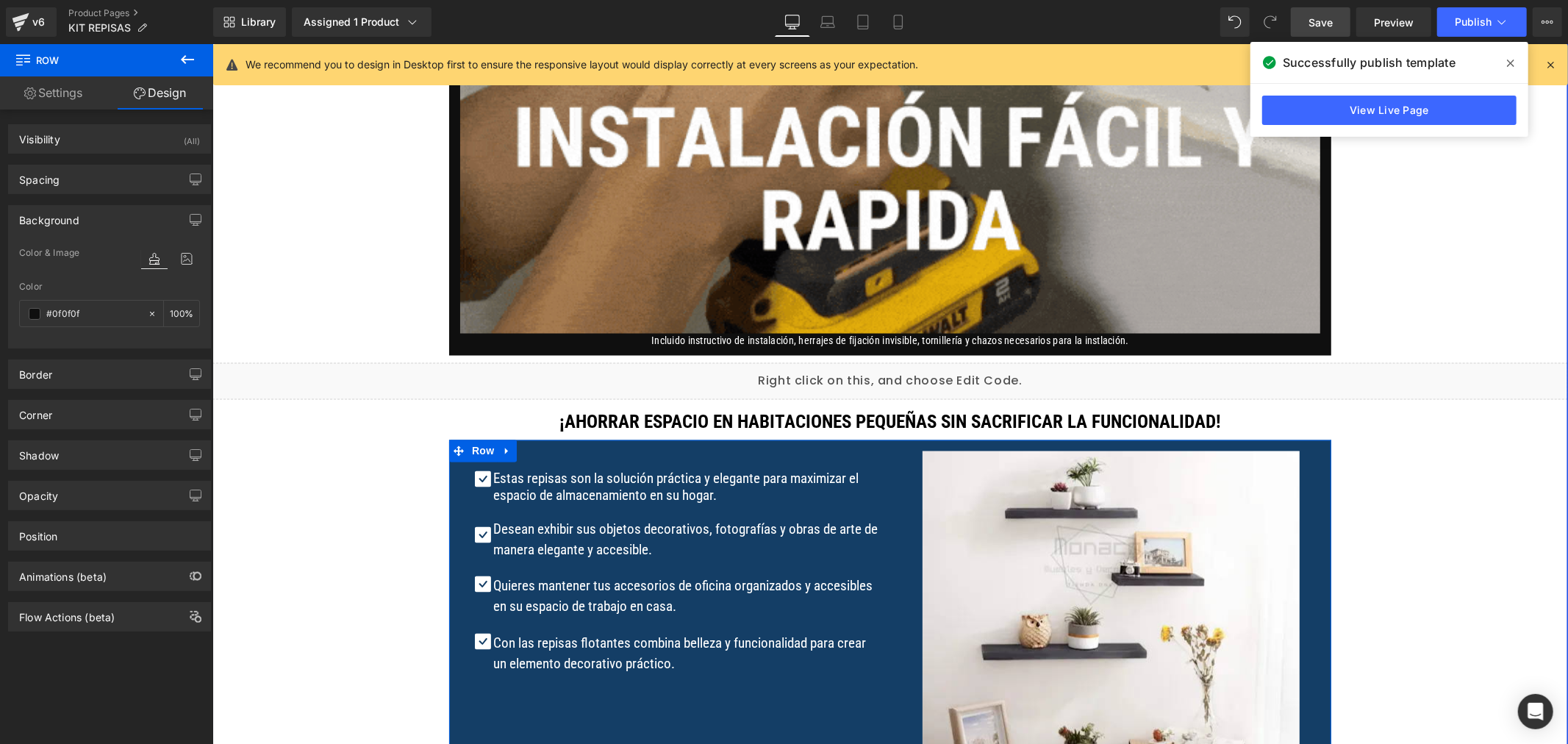
click at [448, 479] on div "Icon Estas repisas son la solución práctica y elegante para maximizar el espaci…" at bounding box center [669, 571] width 441 height 240
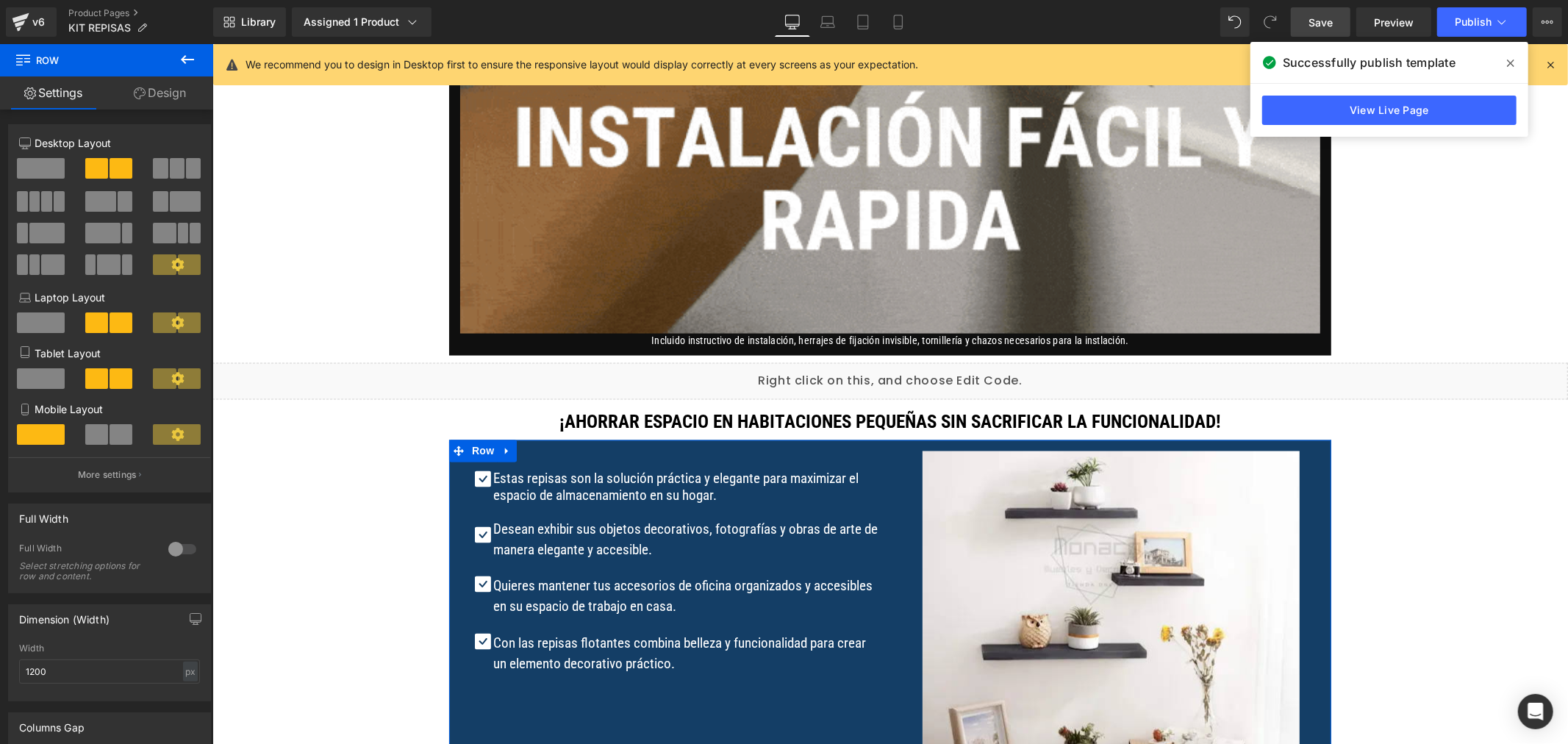
click at [151, 92] on link "Design" at bounding box center [160, 92] width 107 height 33
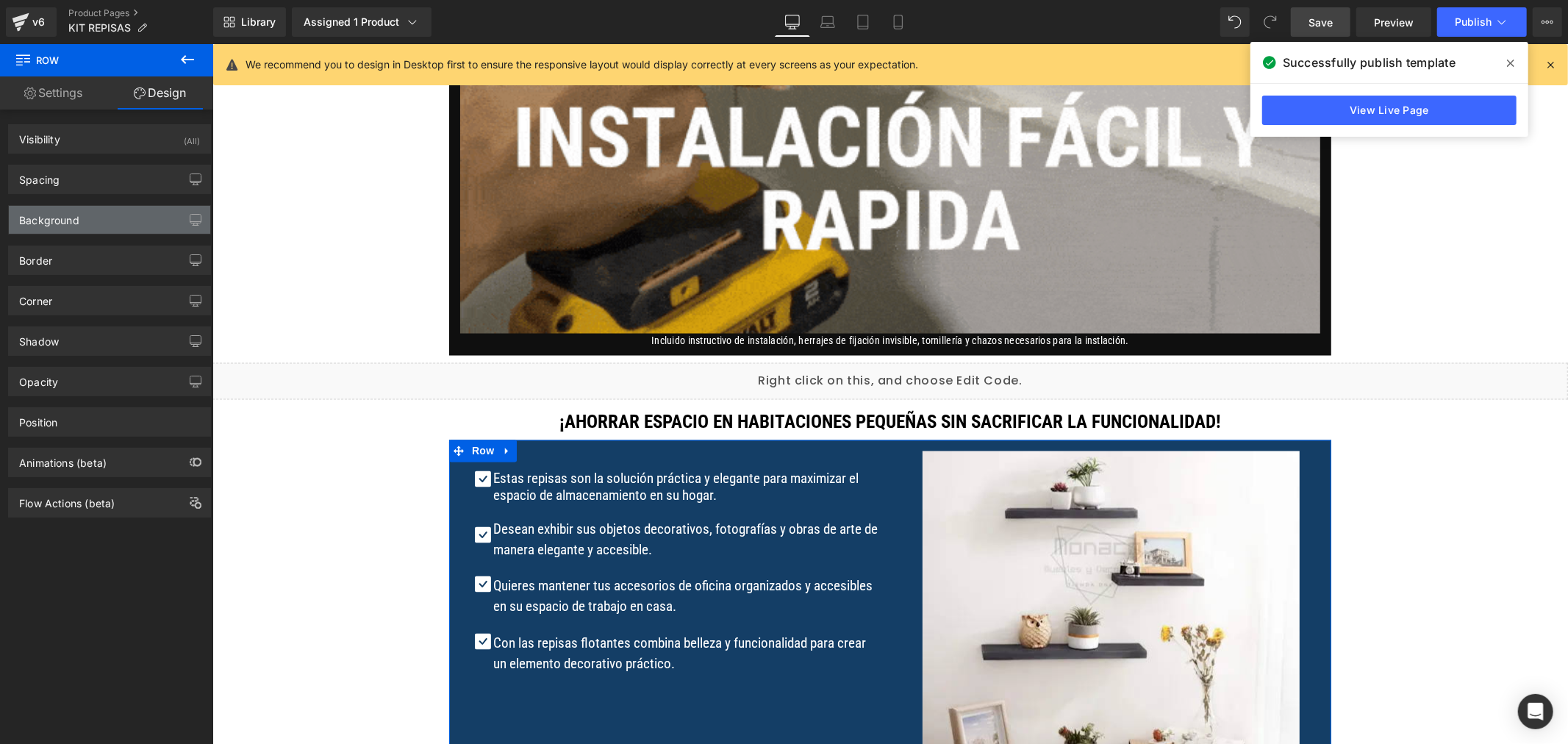
click at [76, 218] on div "Background" at bounding box center [49, 216] width 60 height 20
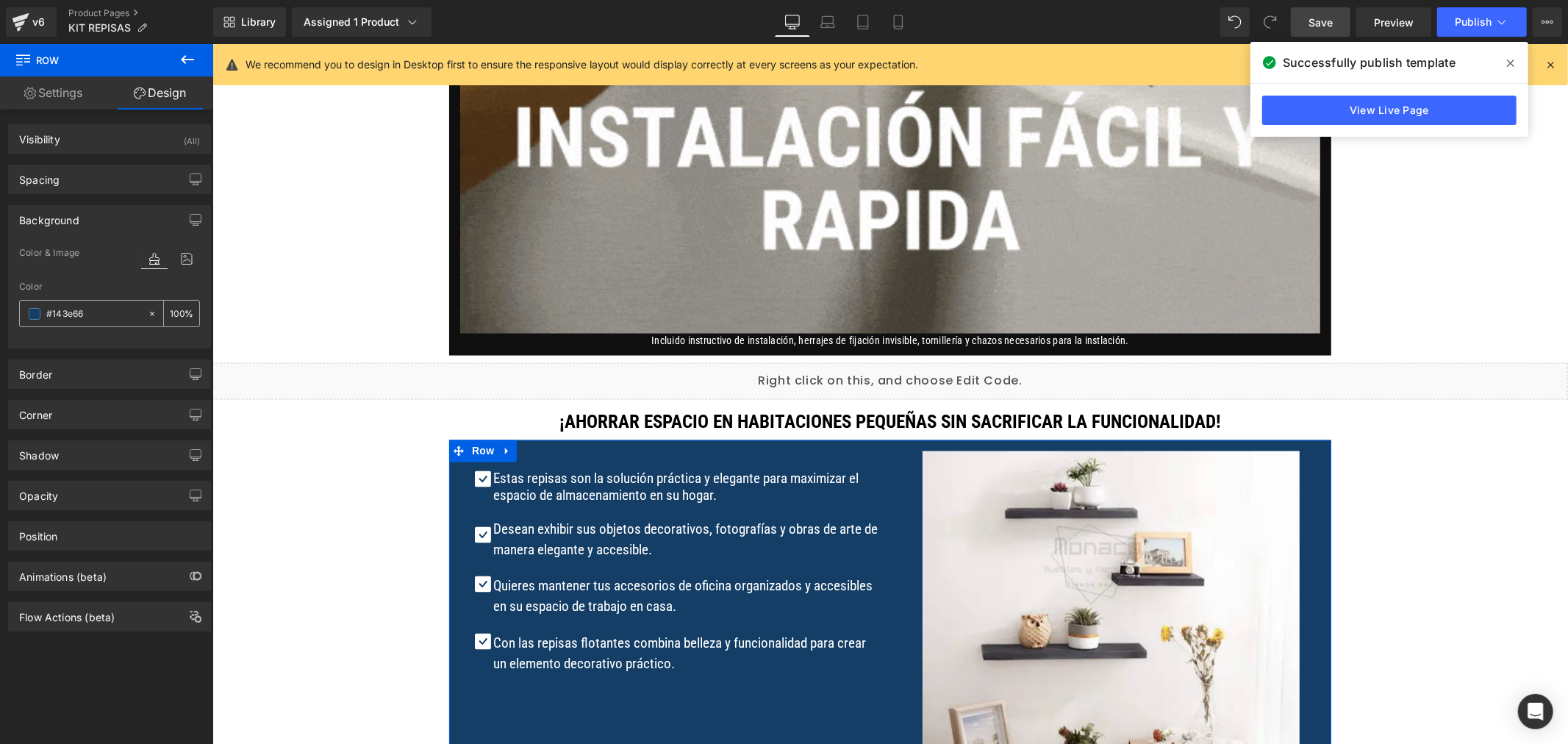
click at [35, 313] on span at bounding box center [34, 314] width 12 height 12
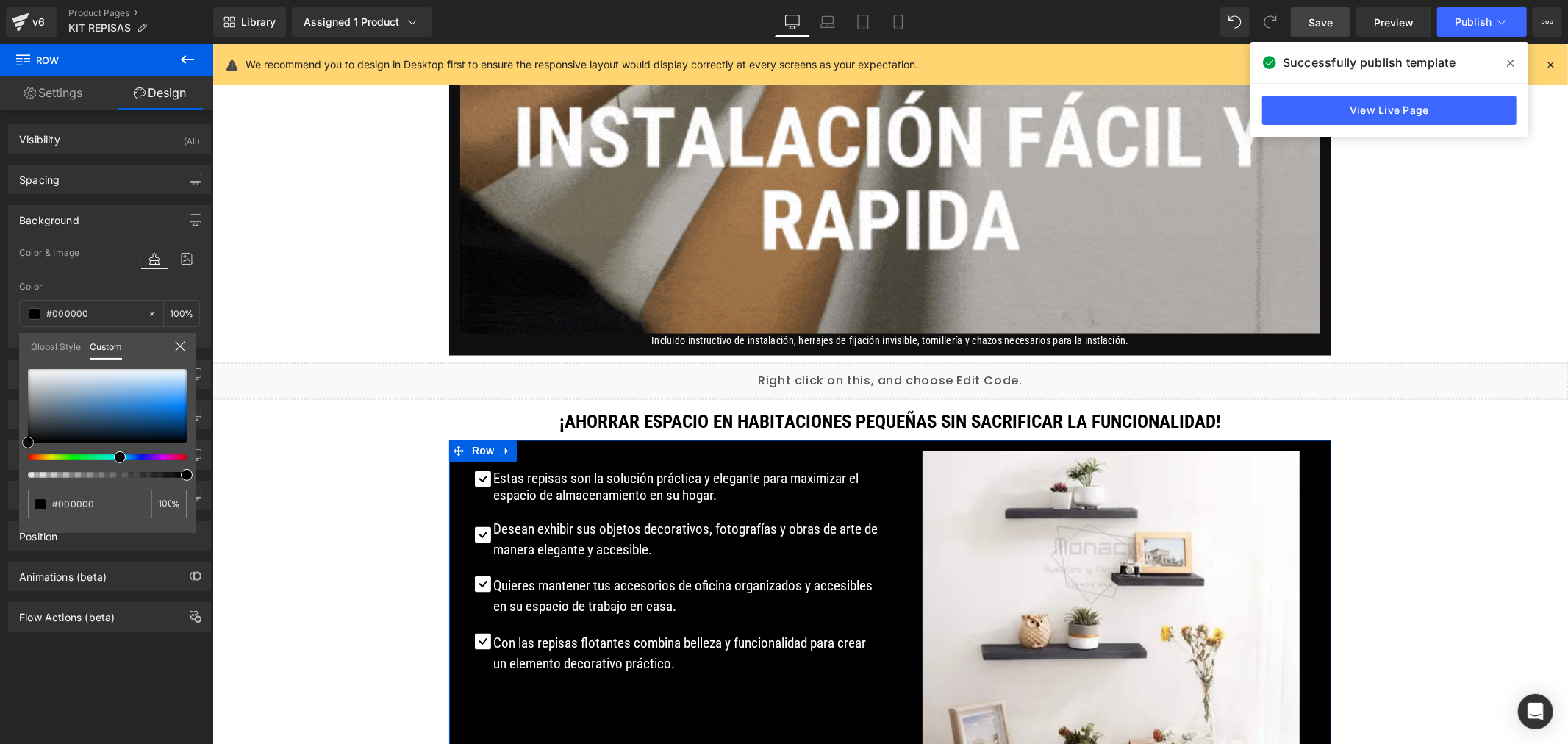
drag, startPoint x: 61, startPoint y: 404, endPoint x: 2, endPoint y: 455, distance: 78.0
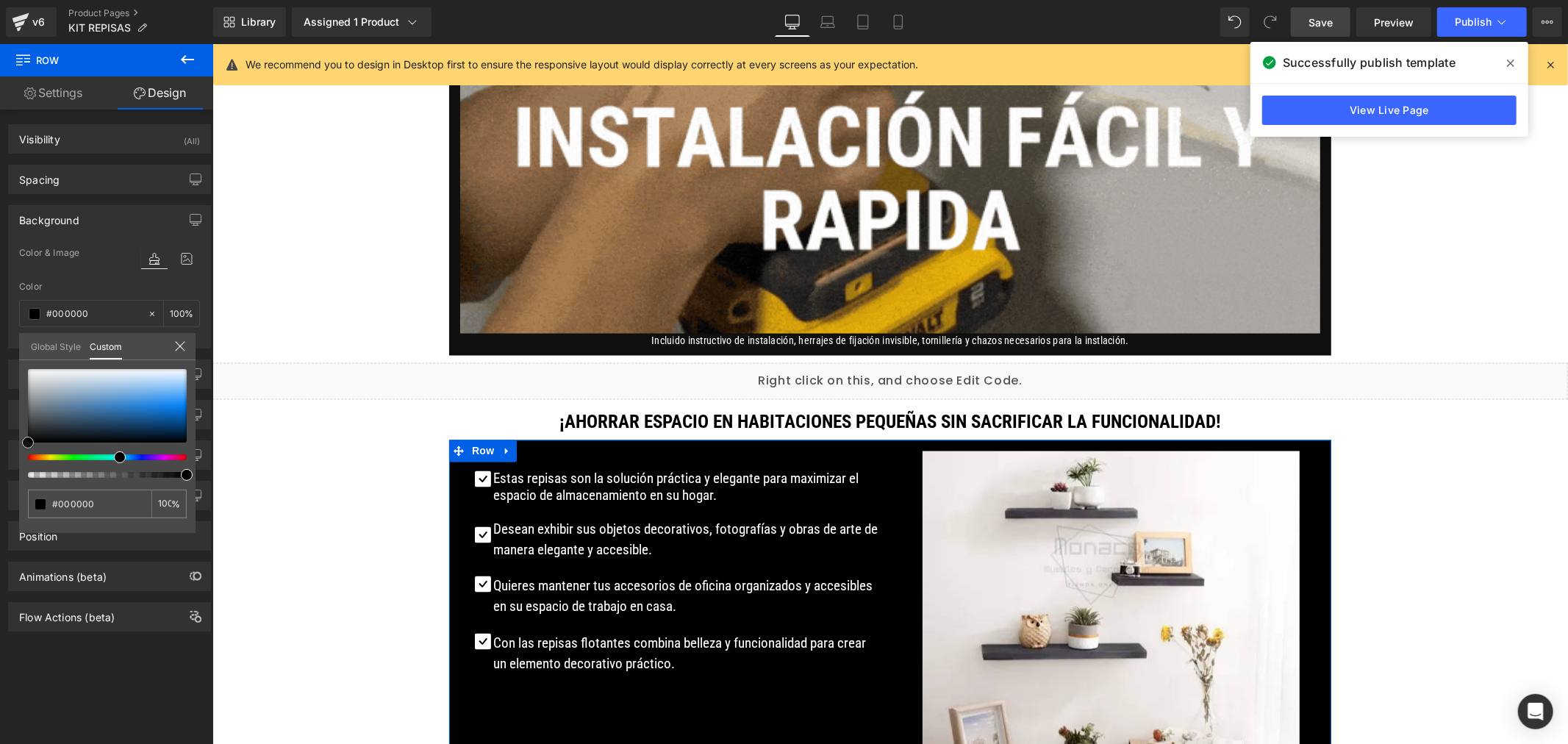
click at [2, 348] on div "Background Color & Image color Color #143e66 100 % Image Replace Image Upload i…" at bounding box center [109, 272] width 220 height 155
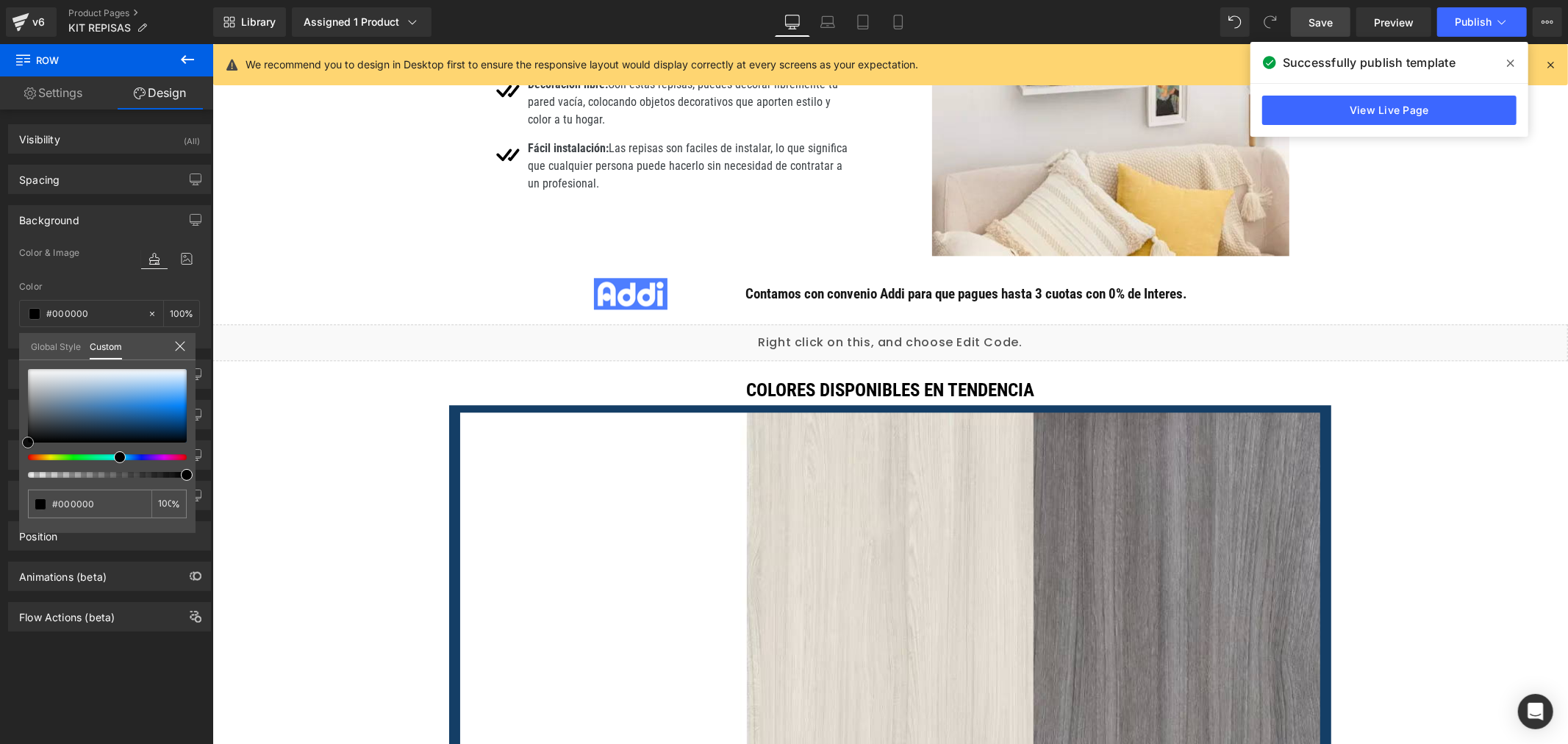
scroll to position [3011, 0]
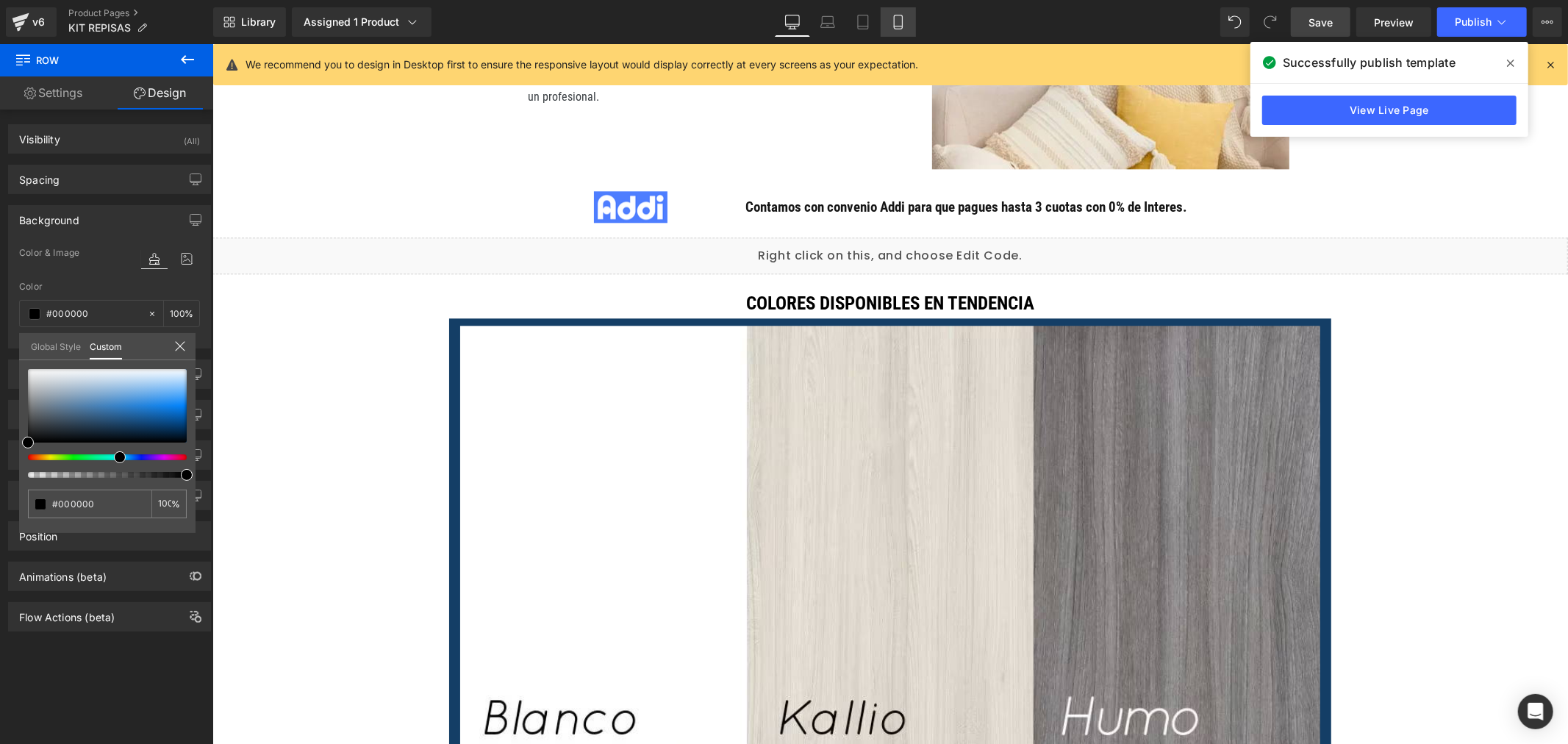
click at [883, 28] on link "Mobile" at bounding box center [899, 22] width 36 height 29
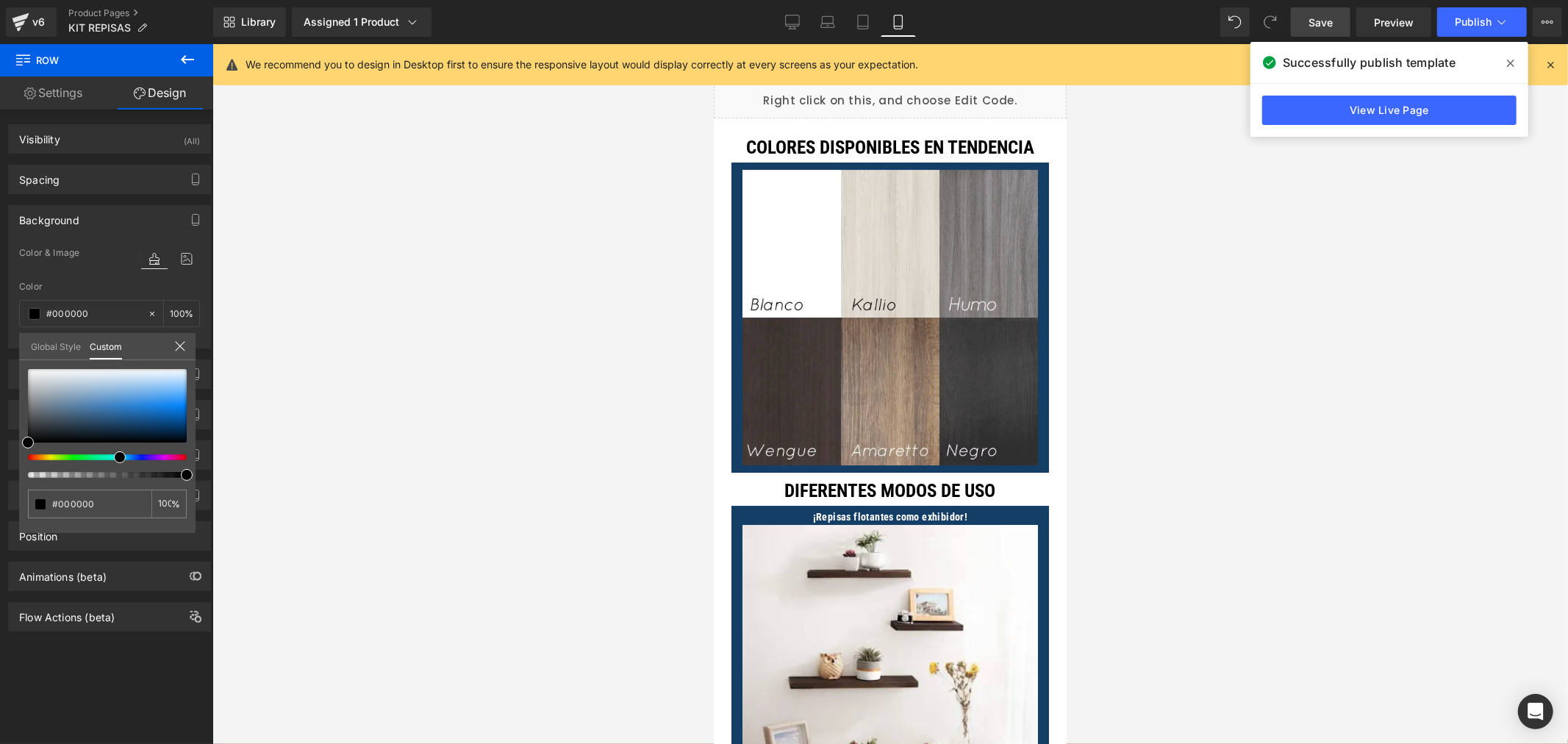
scroll to position [4093, 0]
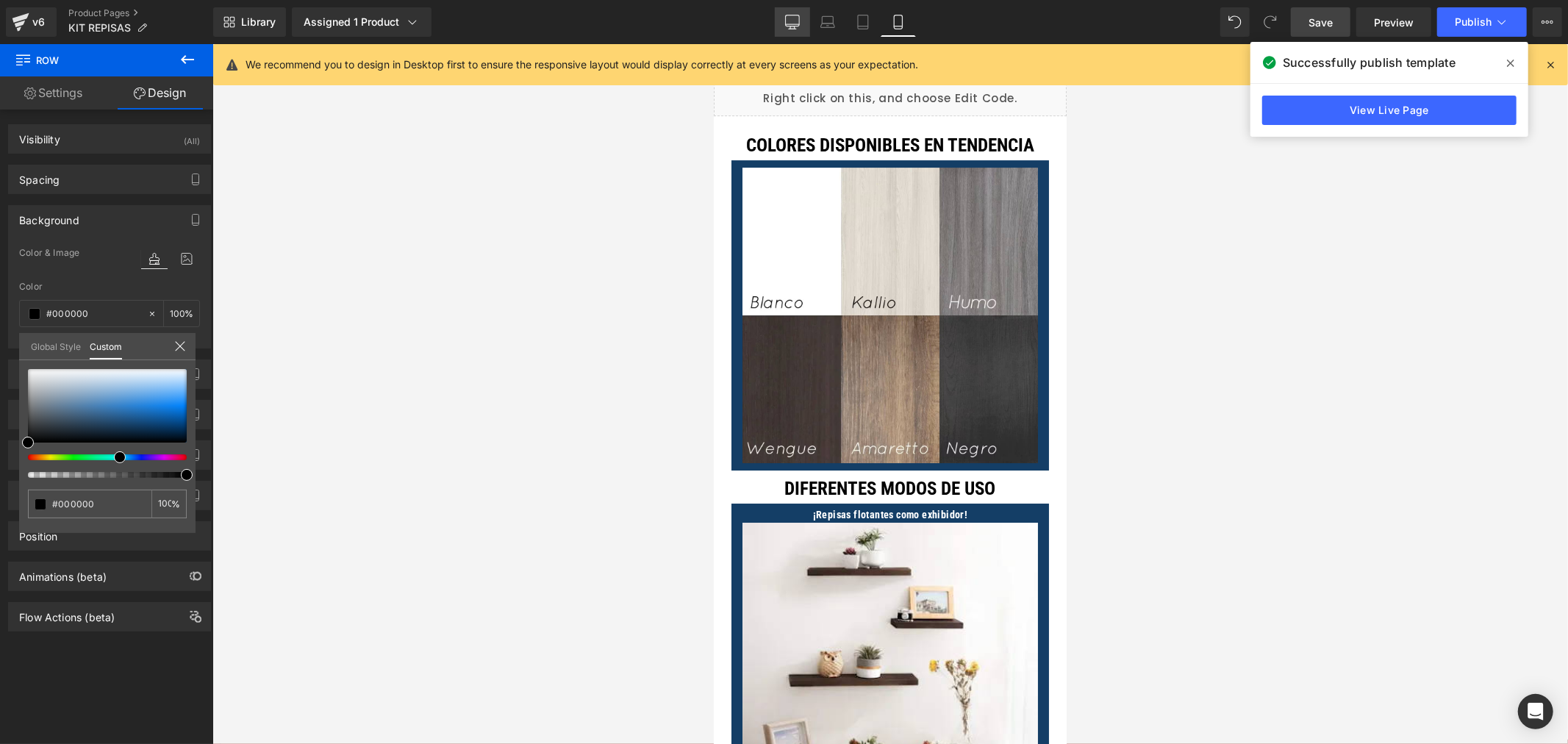
click at [797, 17] on icon at bounding box center [793, 22] width 15 height 15
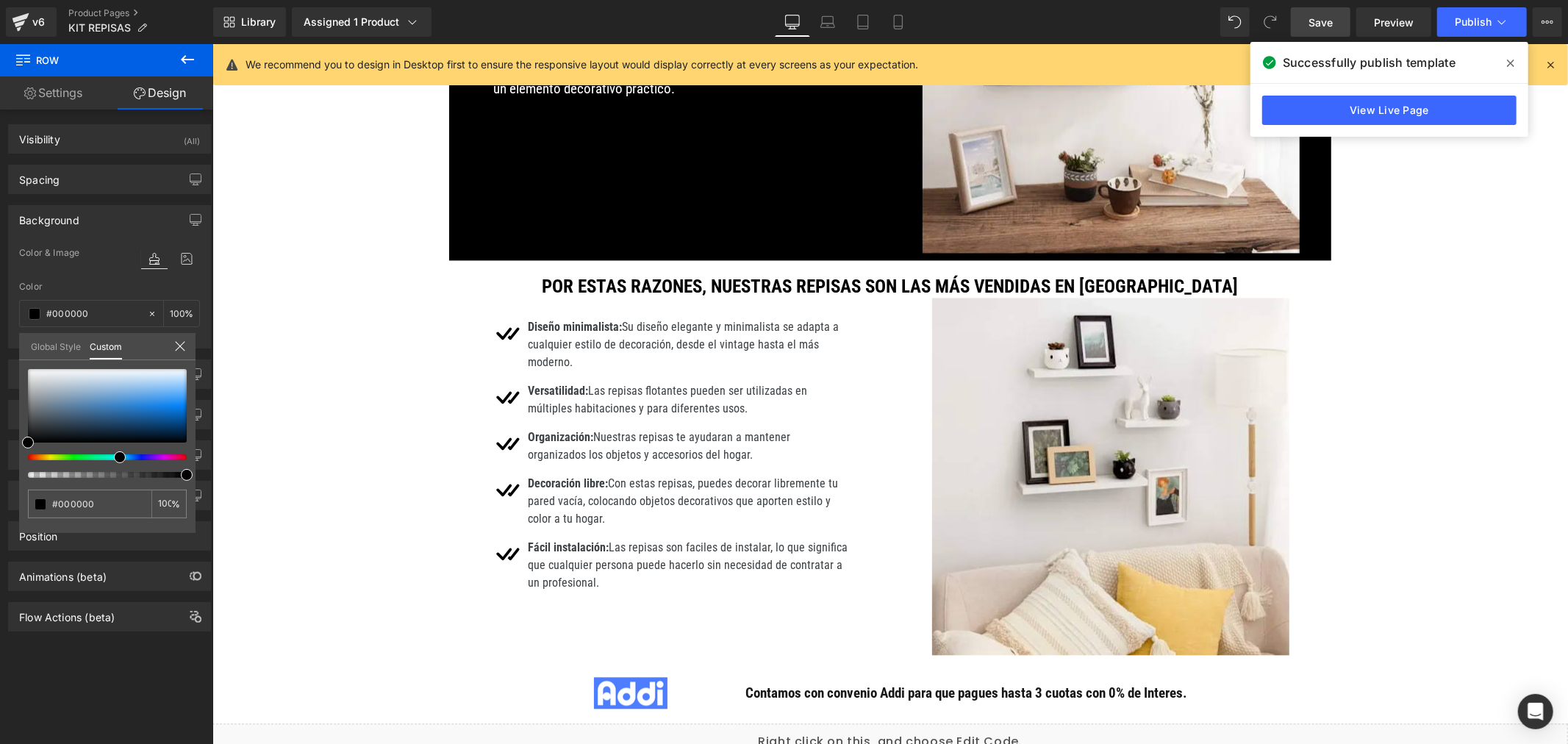
scroll to position [2934, 0]
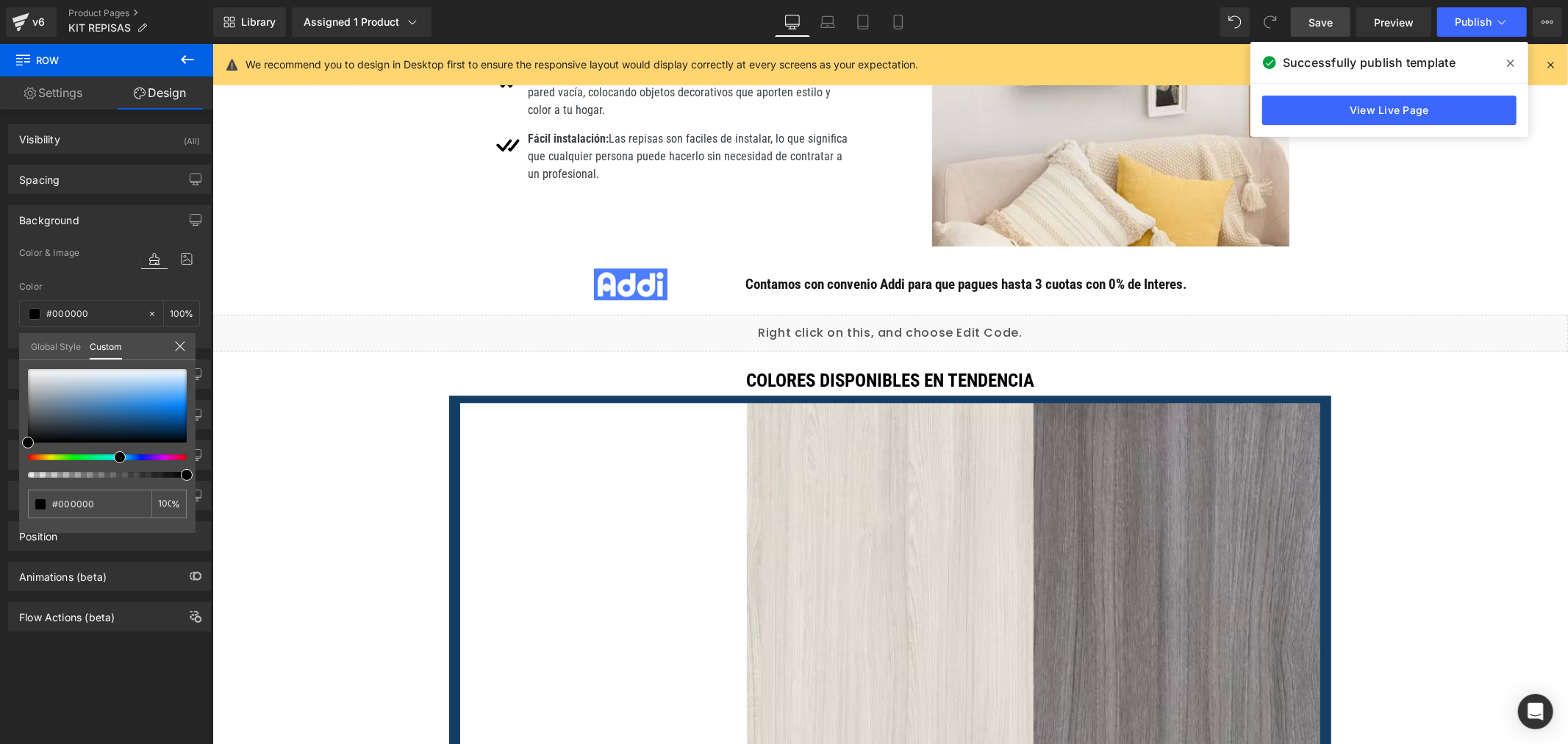
click at [446, 400] on body "Ir directamente al contenido 😱ENVÍO GRATIS Y PAGA AL RECIBIR👌 😱ENVÍO GRATIS Y P…" at bounding box center [889, 591] width 1356 height 6963
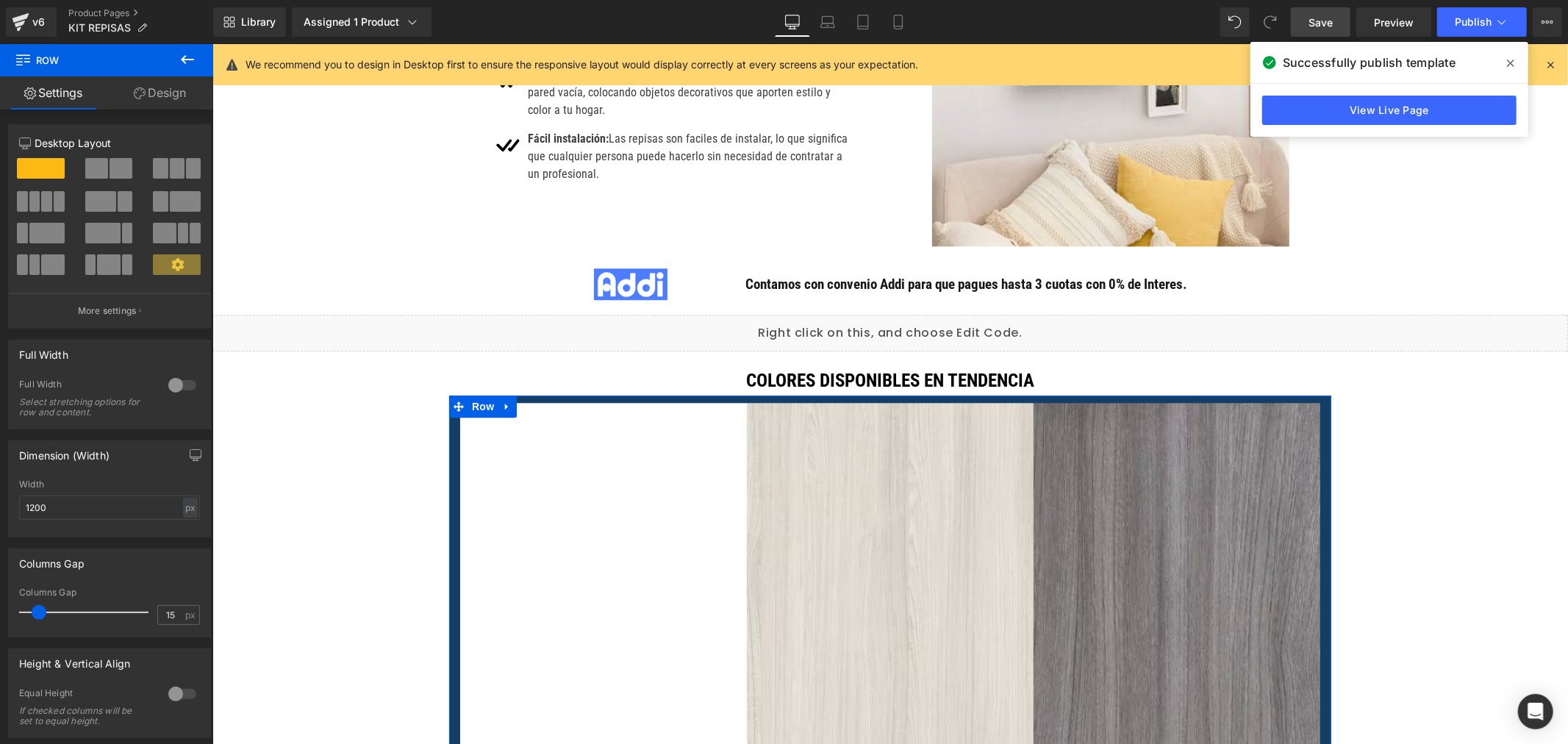
click at [147, 91] on link "Design" at bounding box center [160, 92] width 107 height 33
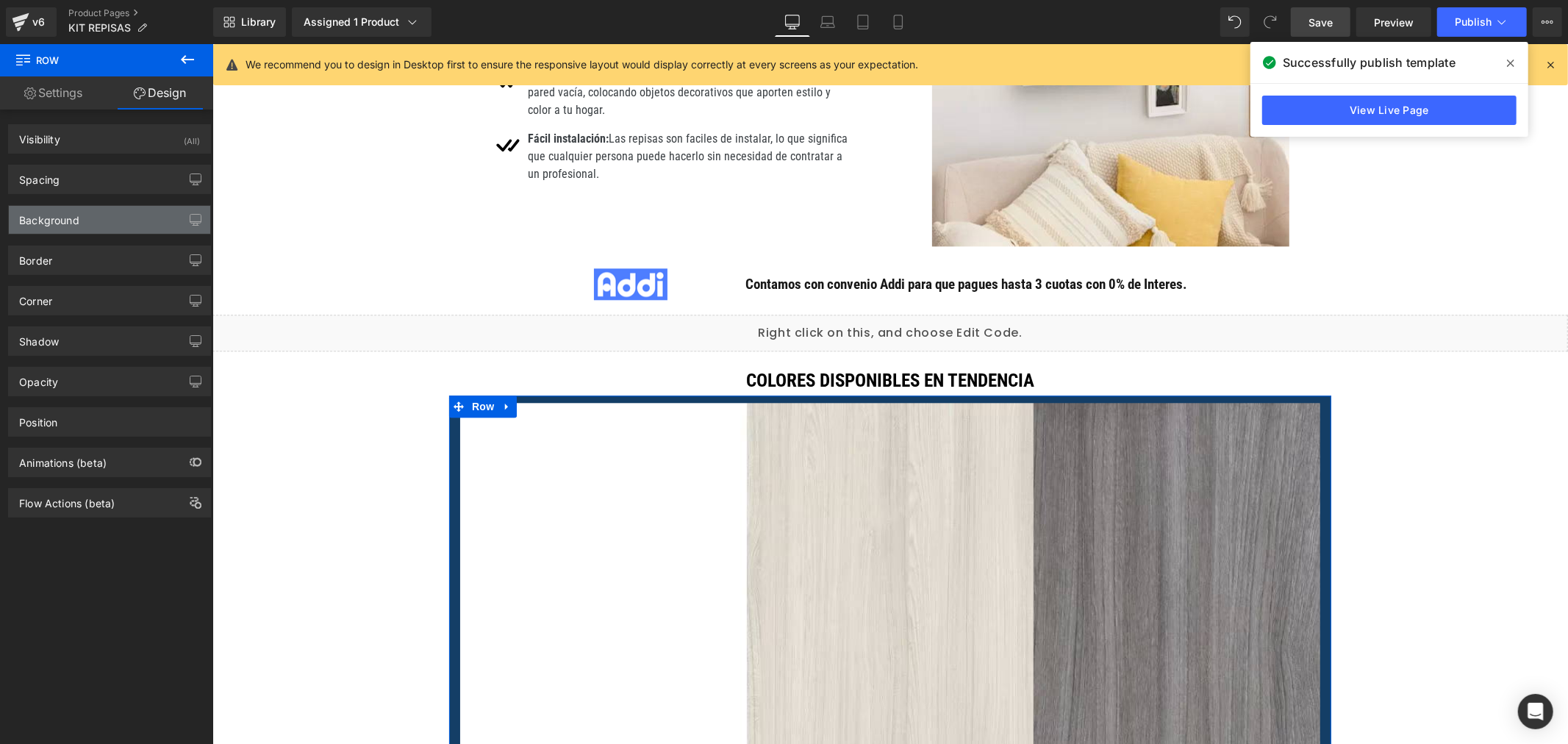
click at [83, 221] on div "Background" at bounding box center [109, 220] width 202 height 28
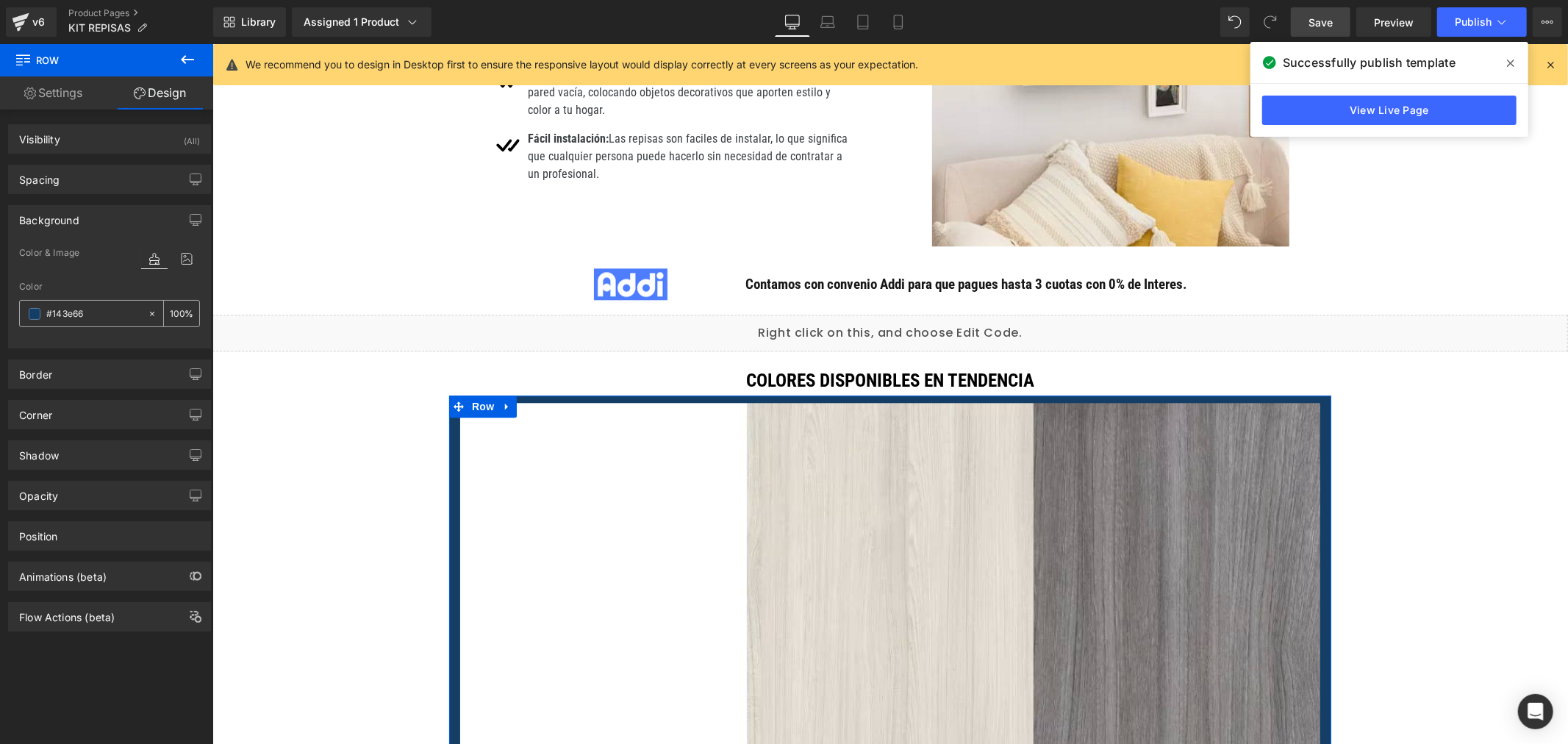
click at [31, 320] on div "#143e66" at bounding box center [83, 314] width 127 height 26
click at [36, 314] on span at bounding box center [34, 314] width 12 height 12
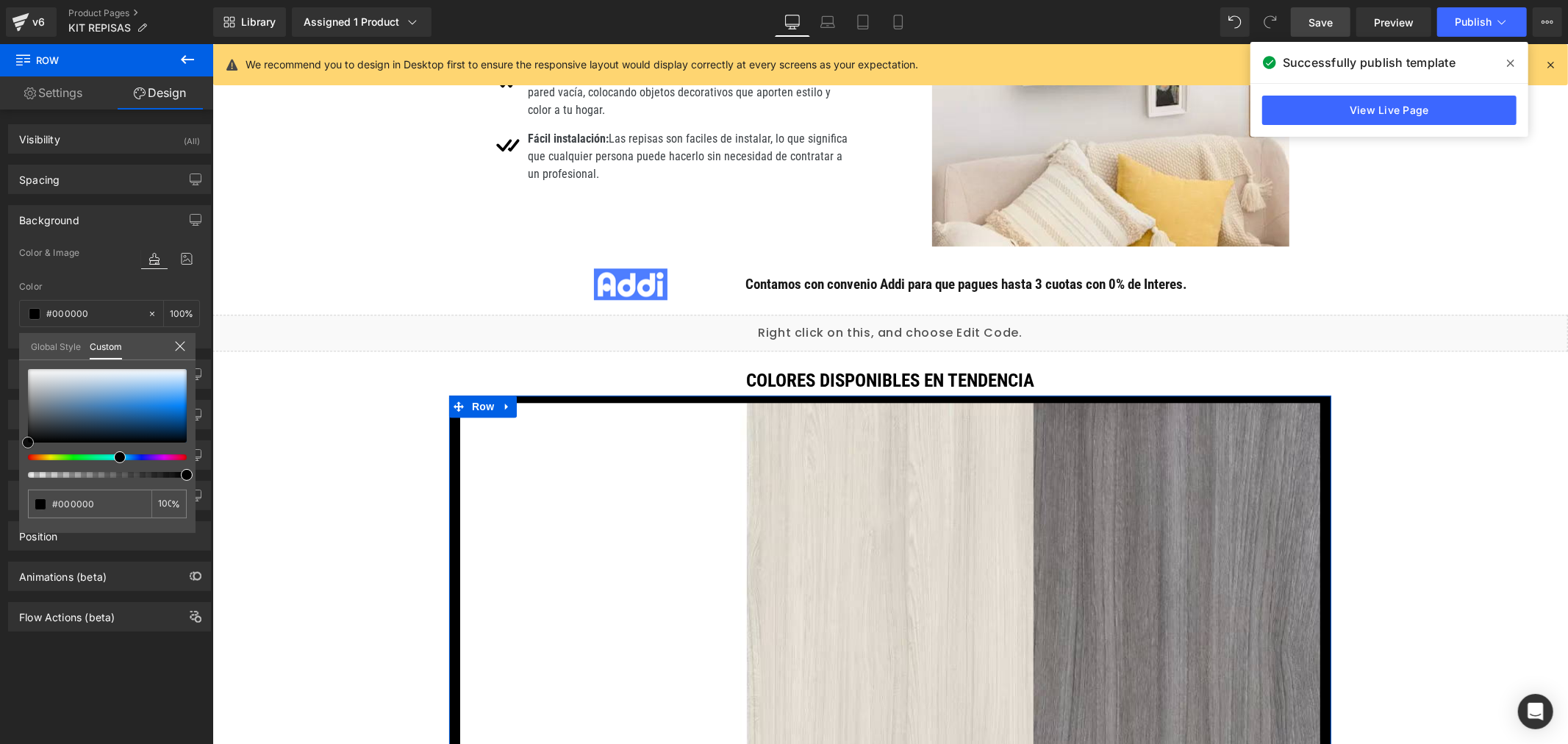
drag, startPoint x: 74, startPoint y: 421, endPoint x: 19, endPoint y: 451, distance: 62.6
click at [19, 451] on div "#143e66 100 %" at bounding box center [108, 451] width 177 height 164
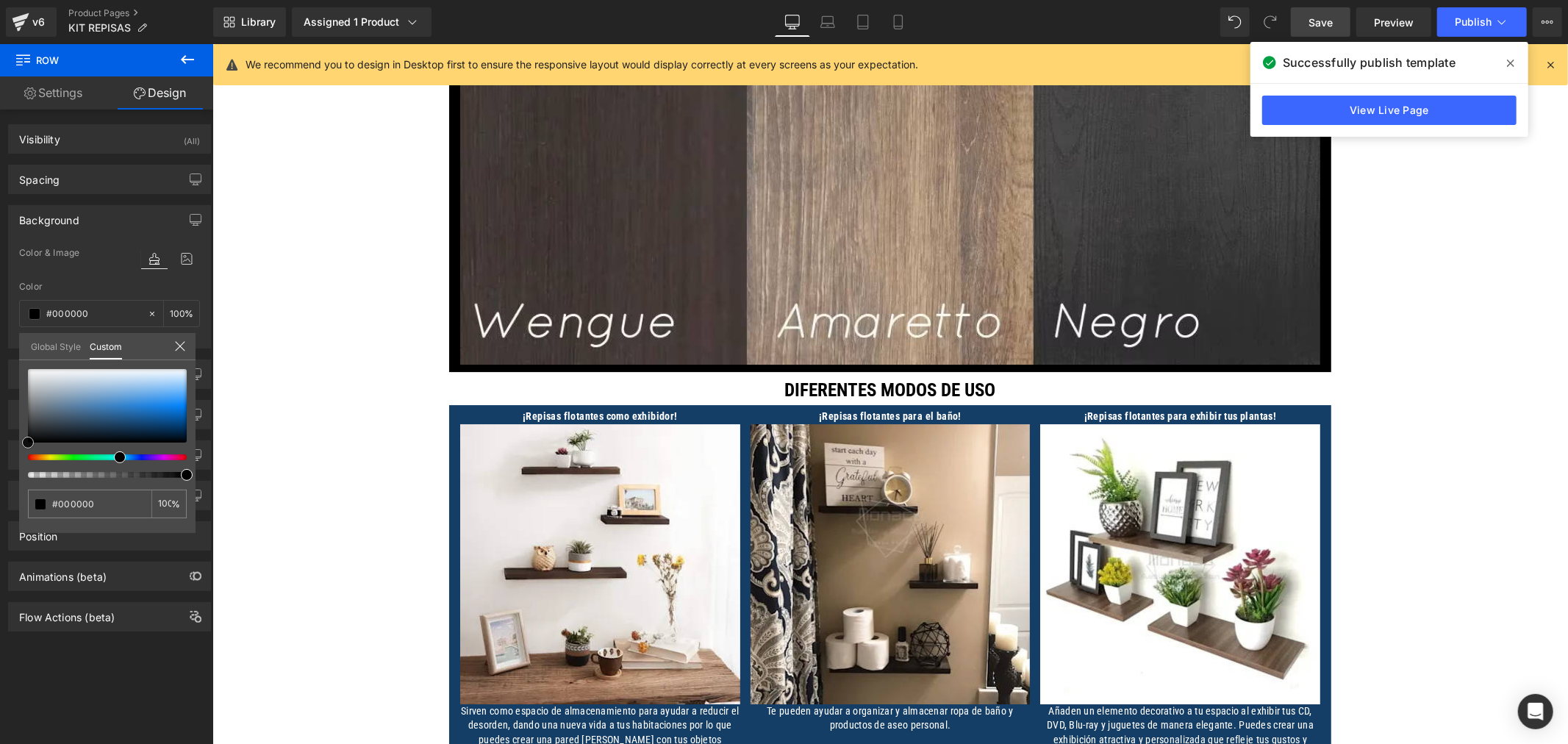
scroll to position [4240, 0]
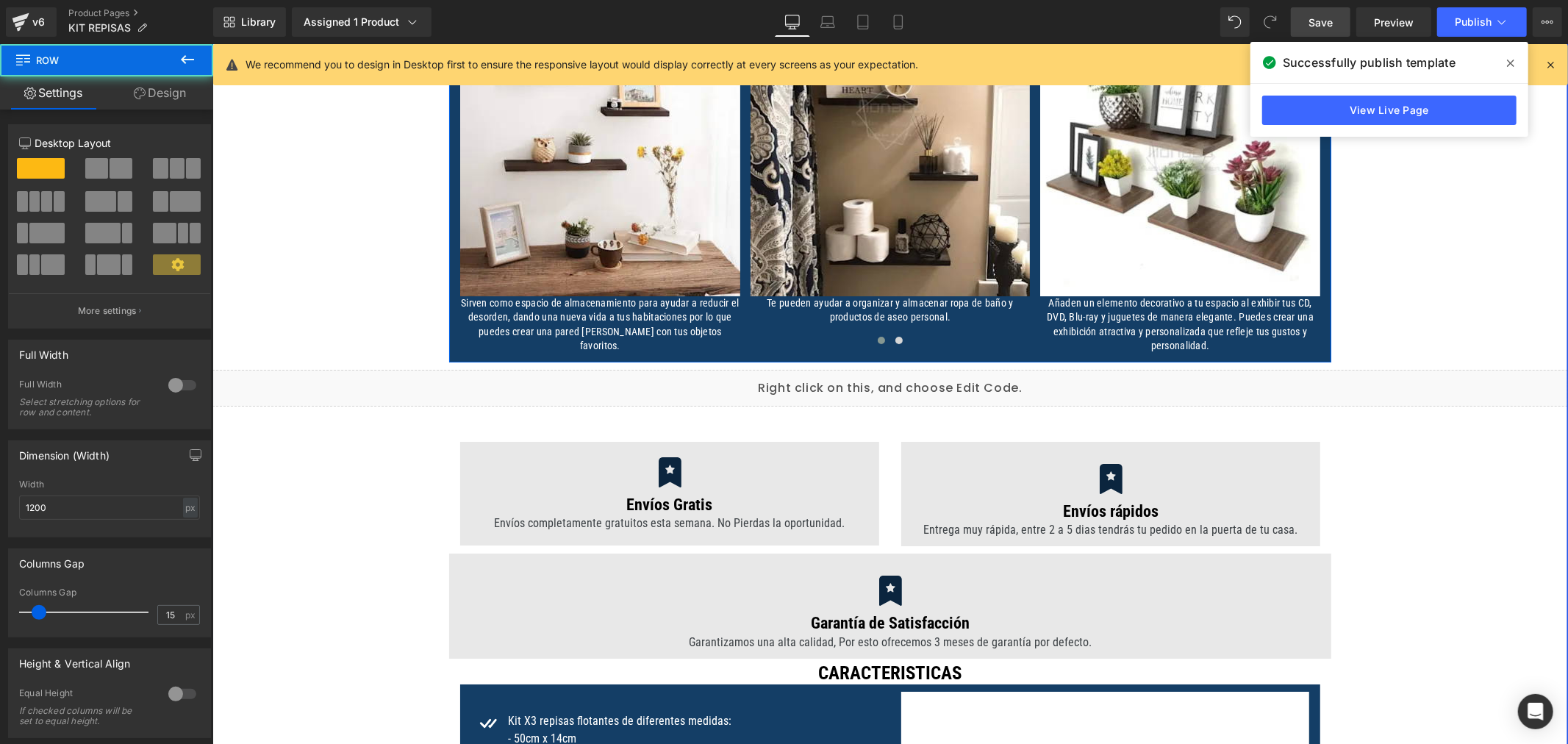
click at [448, 350] on div "¡Repisas flotantes como exhibidor! Text Block Image Sirven como espacio de alma…" at bounding box center [889, 174] width 882 height 357
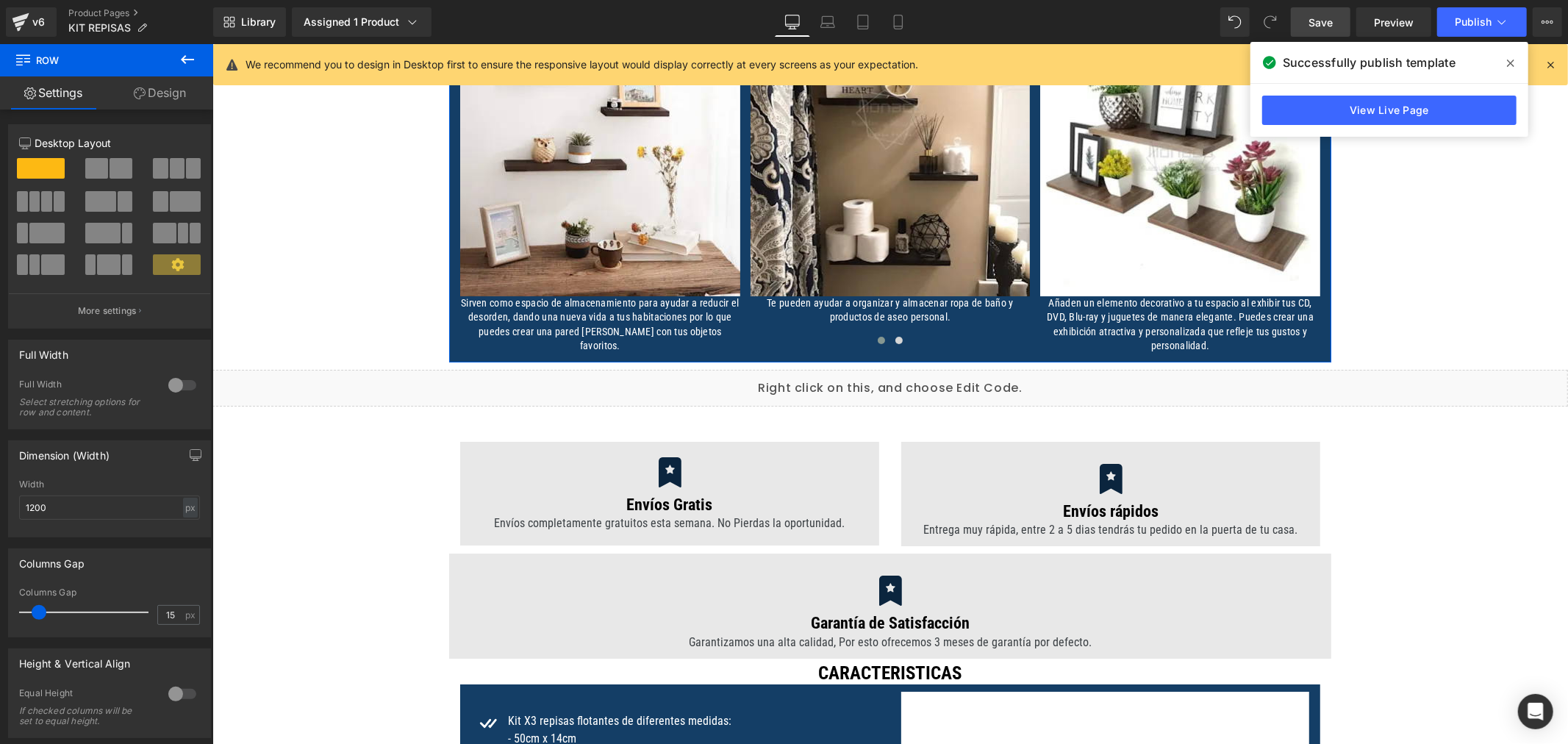
click at [167, 92] on link "Design" at bounding box center [160, 92] width 107 height 33
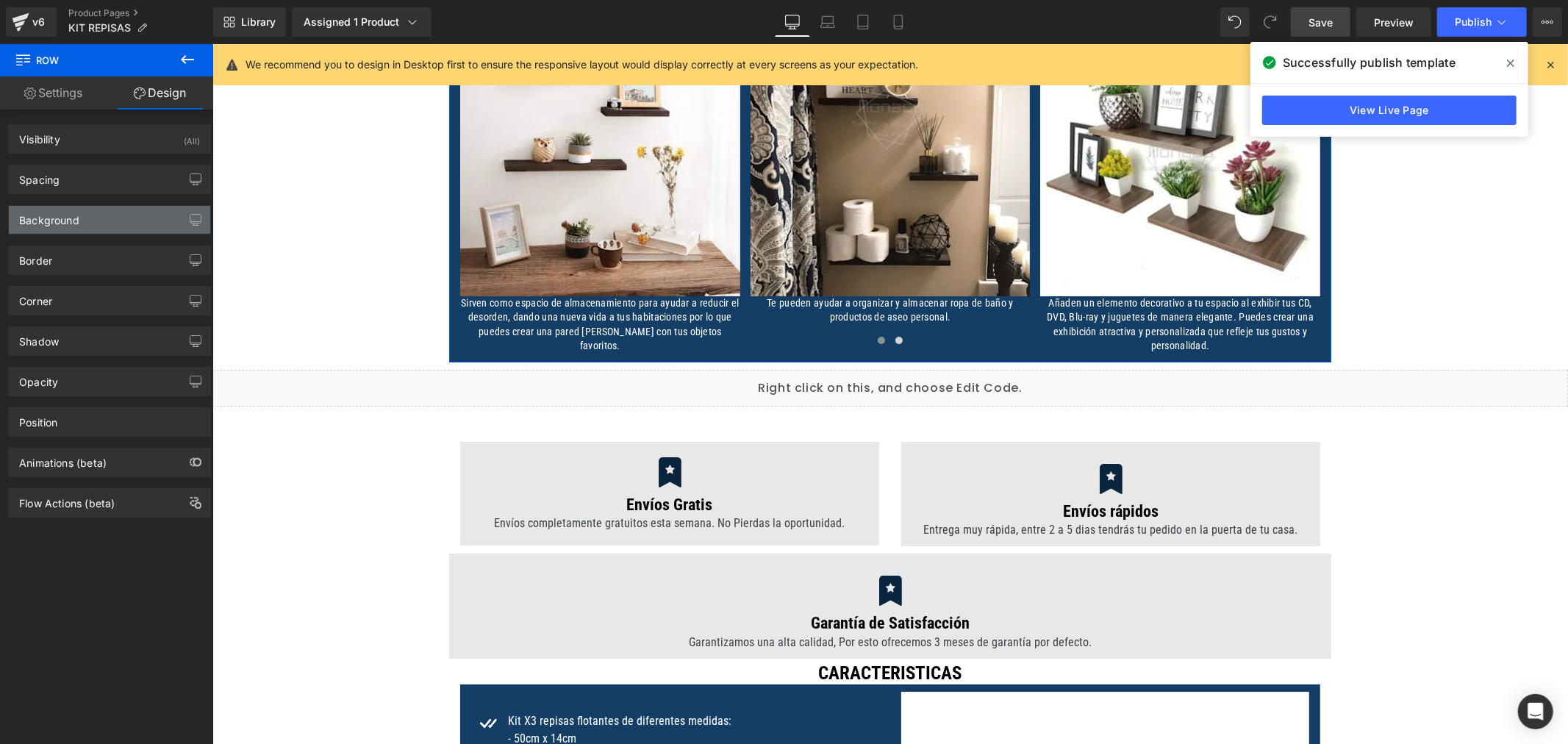
click at [83, 222] on div "Background" at bounding box center [109, 220] width 202 height 28
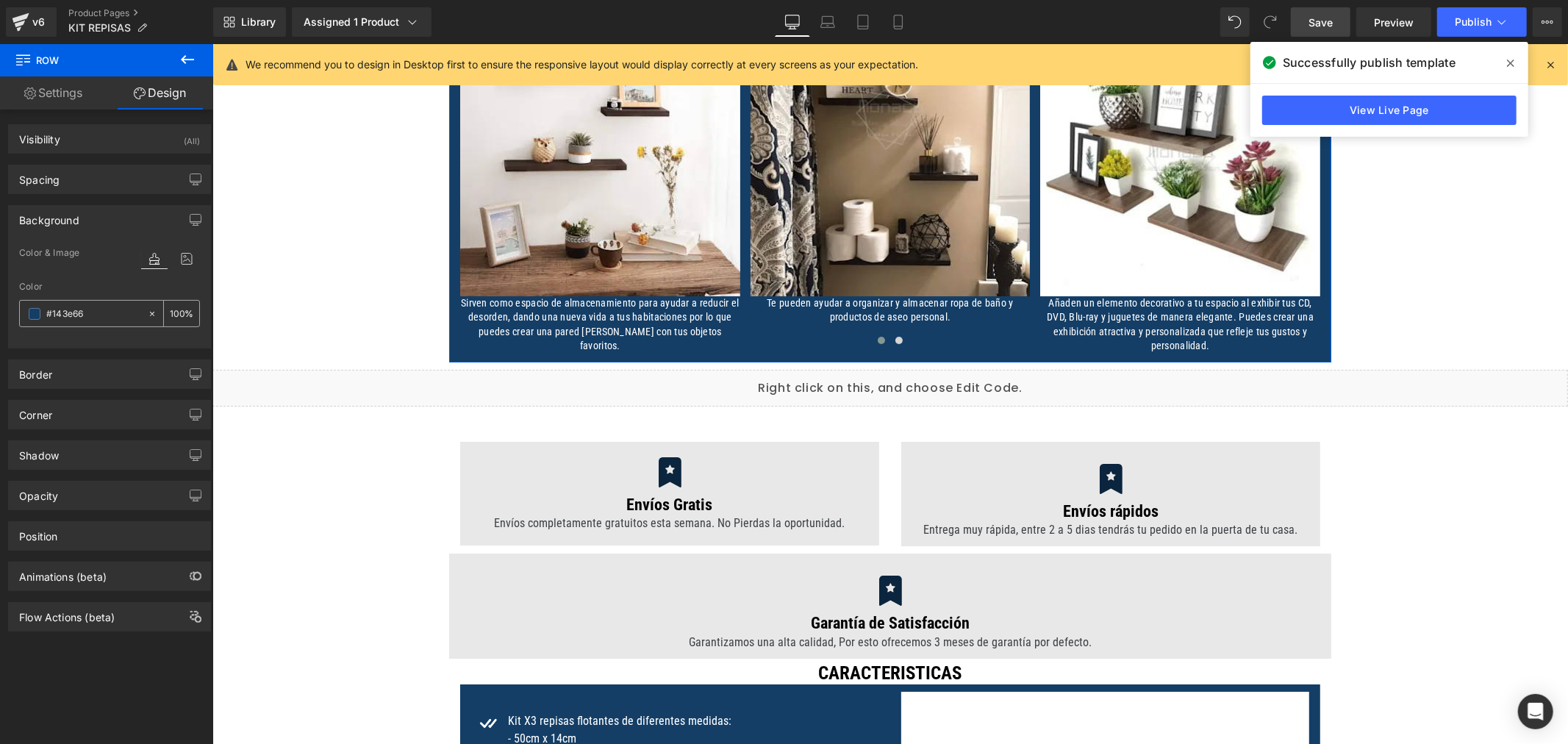
click at [28, 311] on div "#143e66" at bounding box center [83, 314] width 127 height 26
click at [36, 314] on span at bounding box center [34, 314] width 12 height 12
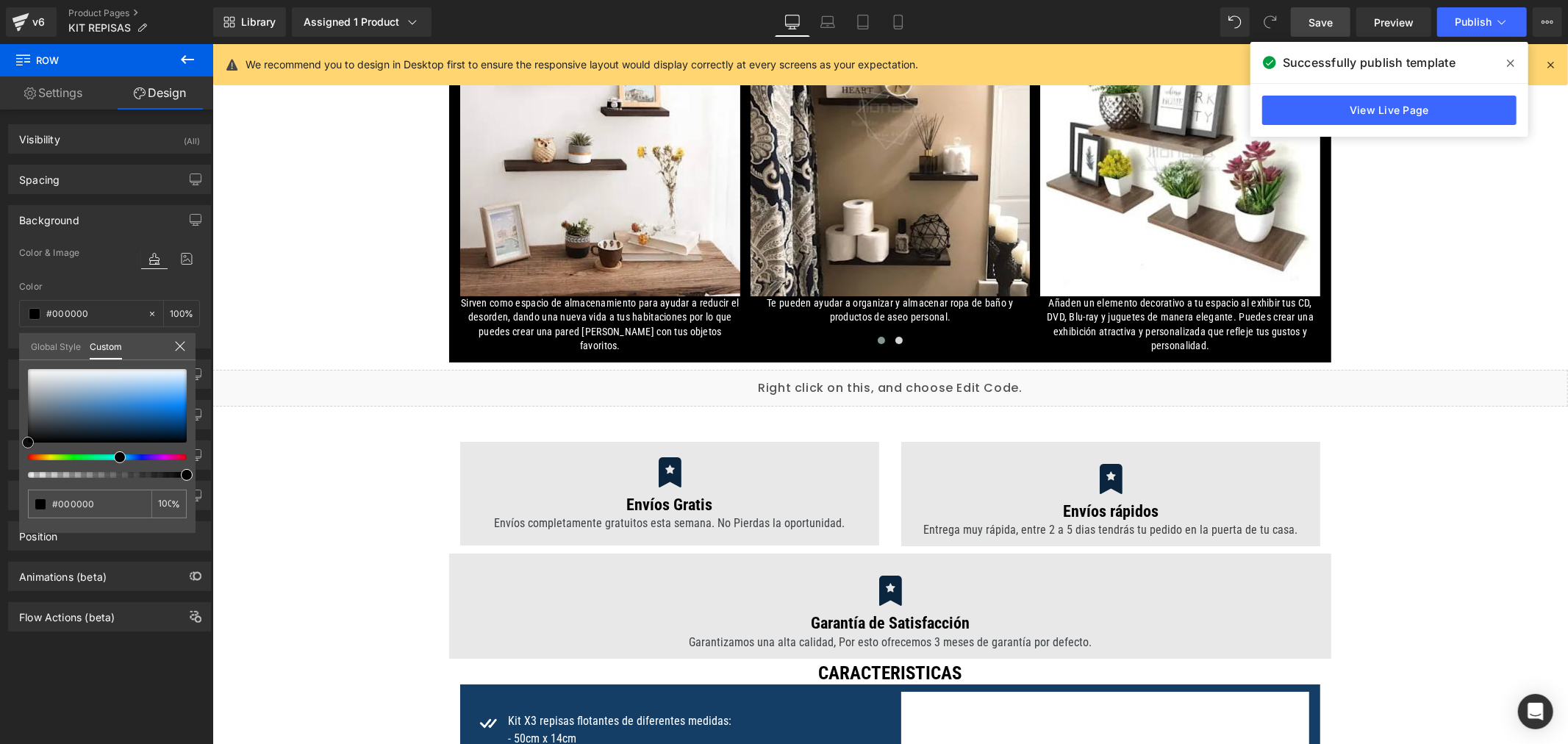
drag, startPoint x: 55, startPoint y: 396, endPoint x: -6, endPoint y: 509, distance: 128.4
click at [0, 509] on html "Heading You are previewing how the will restyle your page. You can not edit Ele…" at bounding box center [784, 372] width 1568 height 744
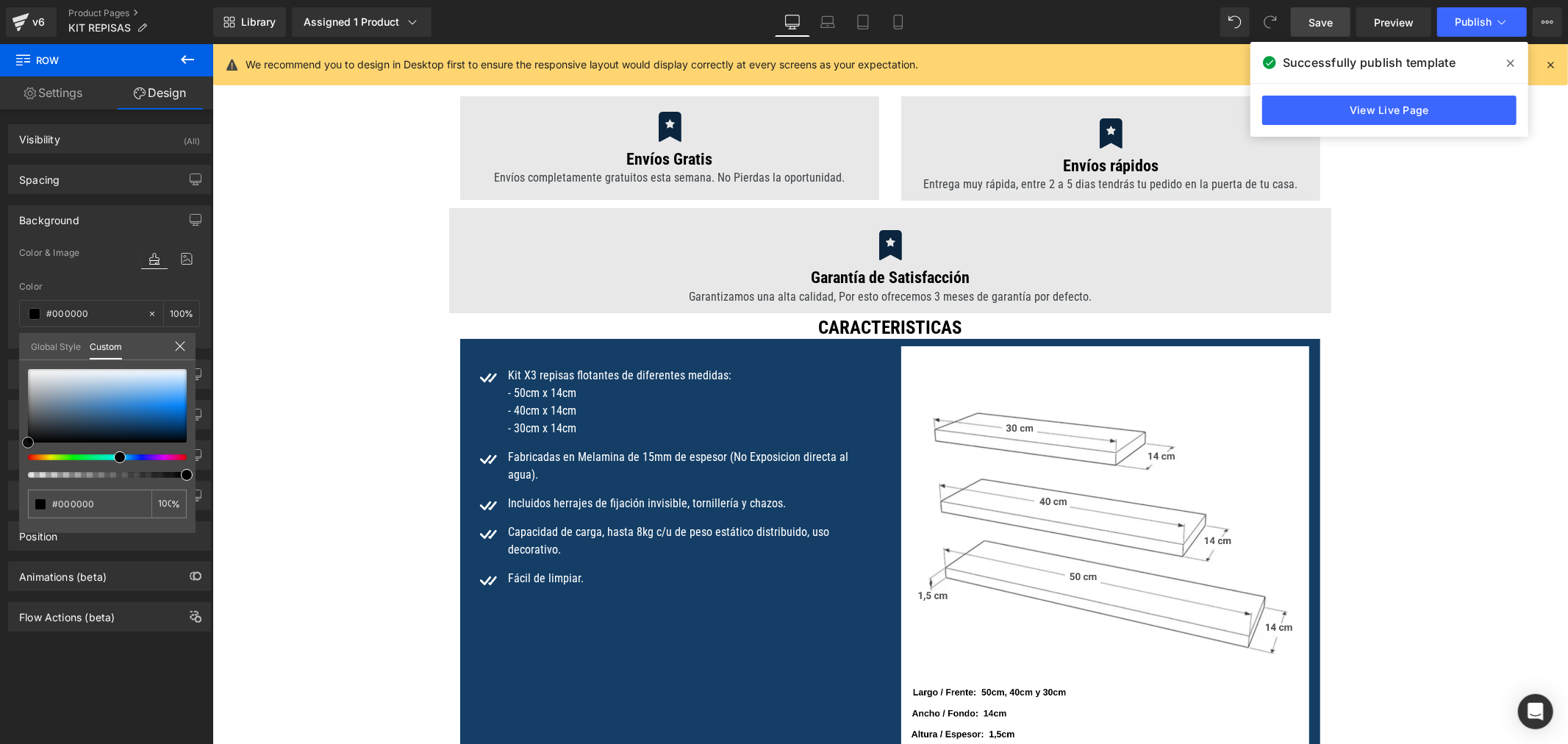
scroll to position [4731, 0]
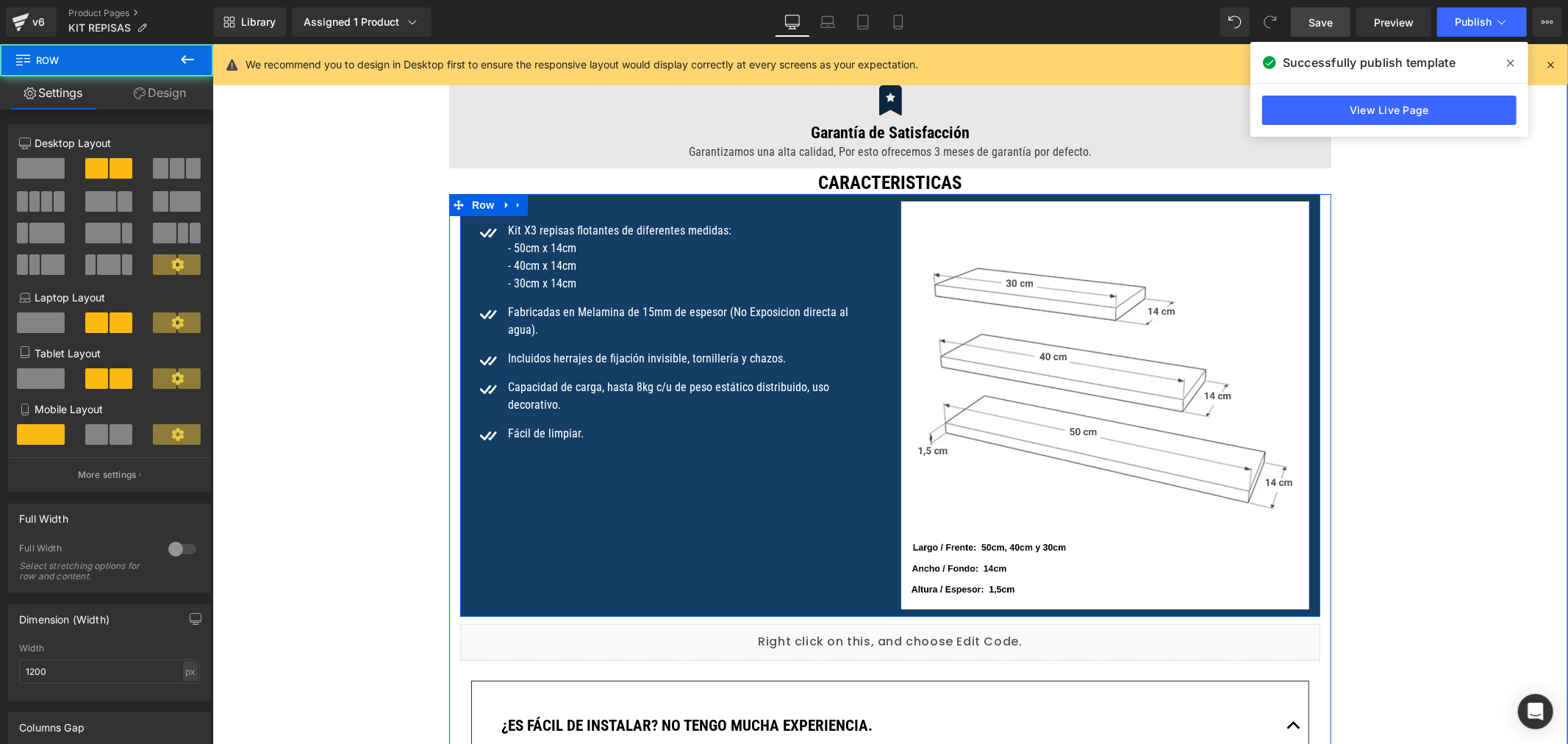
click at [461, 465] on div "Icon Kit X3 repisas flotantes de diferentes medidas: - 50cm x 14cm - 40cm x 14c…" at bounding box center [889, 405] width 860 height 423
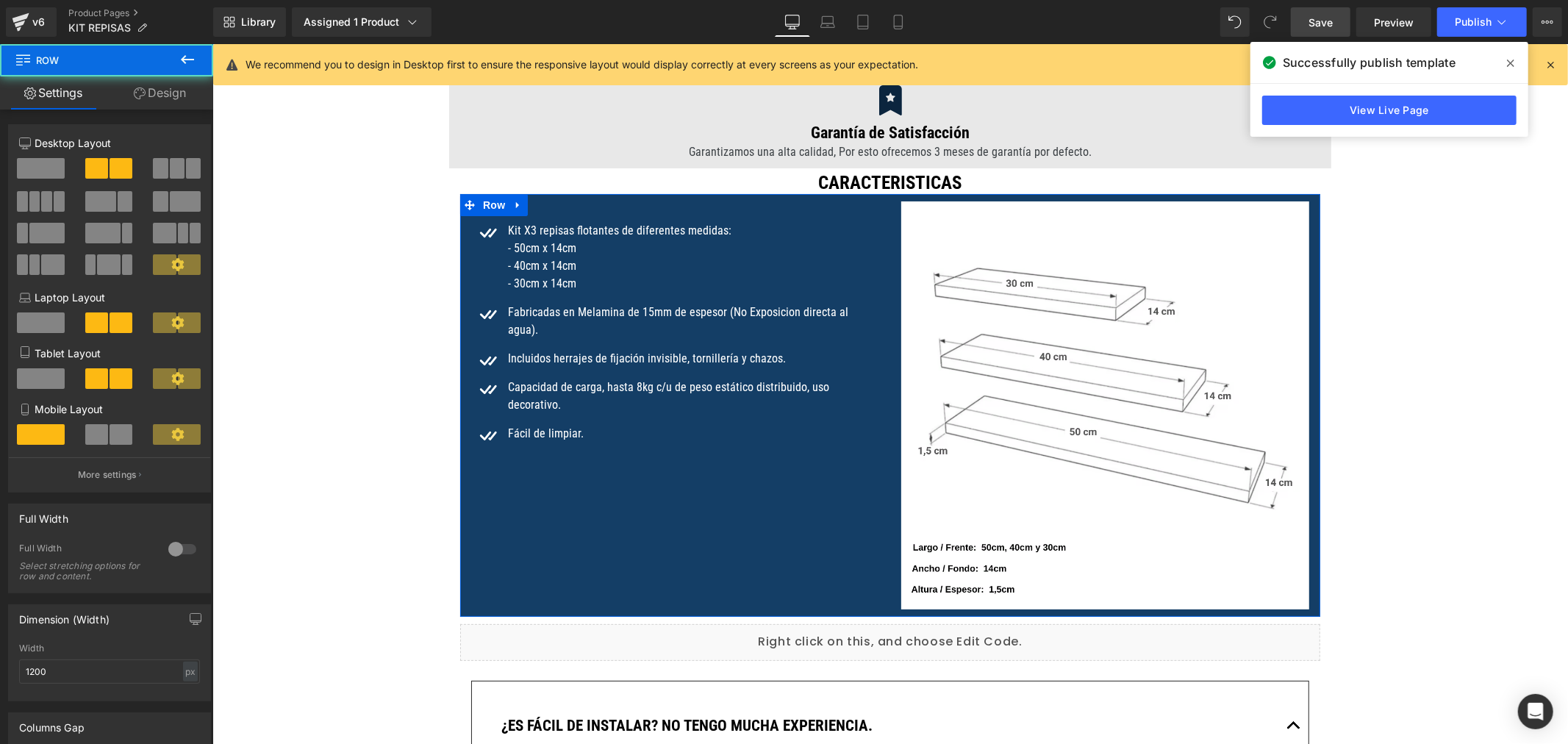
click at [165, 81] on link "Design" at bounding box center [160, 92] width 107 height 33
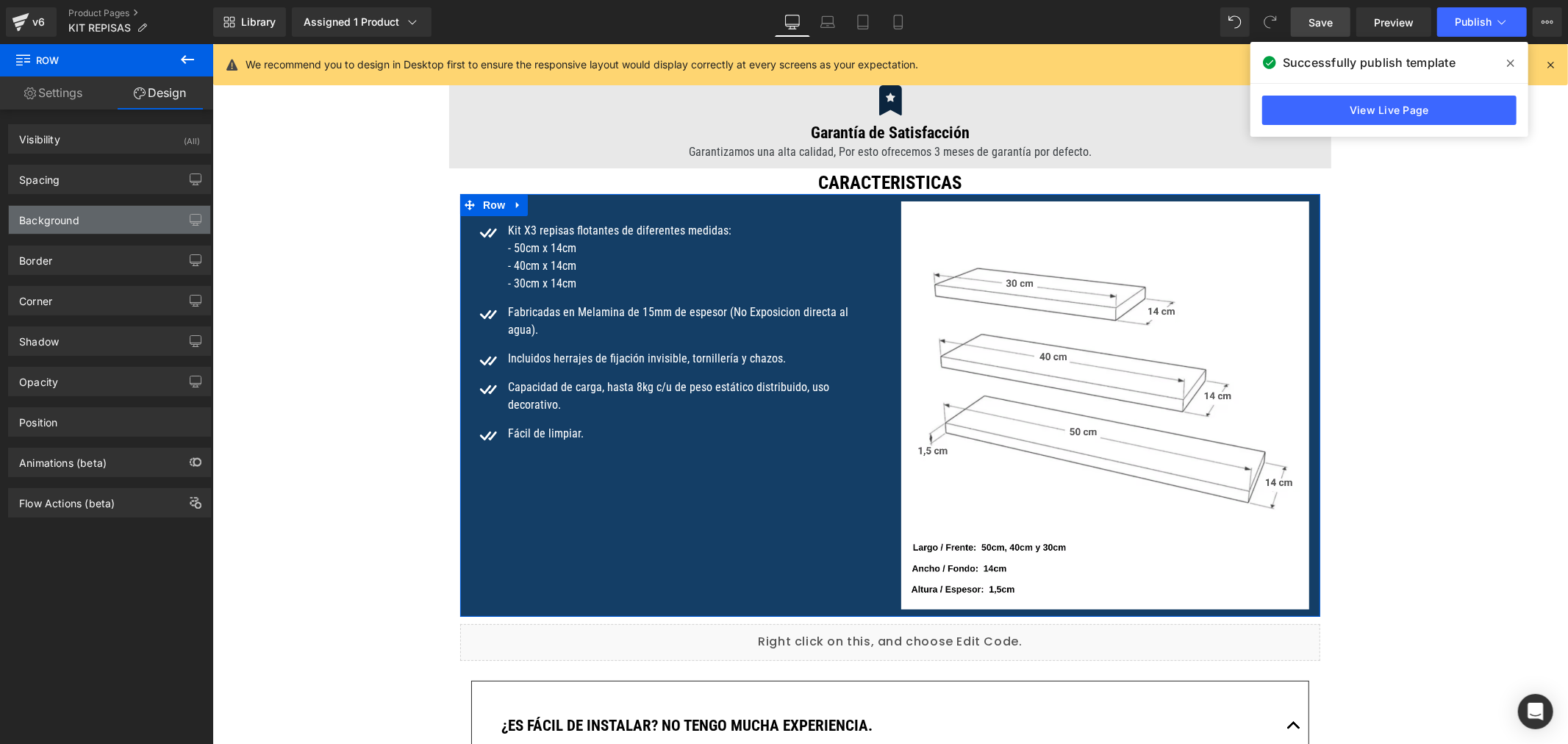
click at [74, 216] on div "Background" at bounding box center [49, 216] width 60 height 20
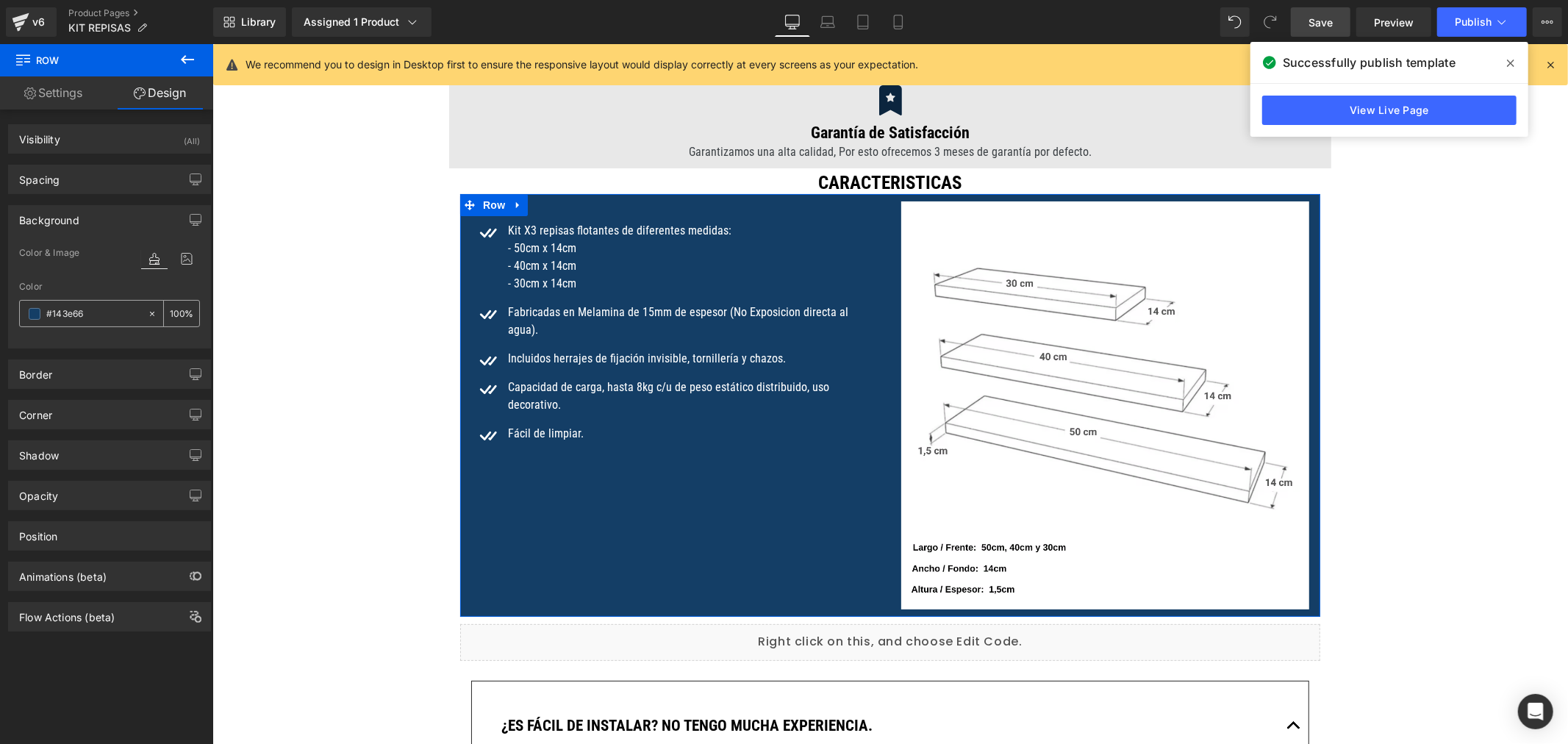
click at [34, 313] on span at bounding box center [34, 314] width 12 height 12
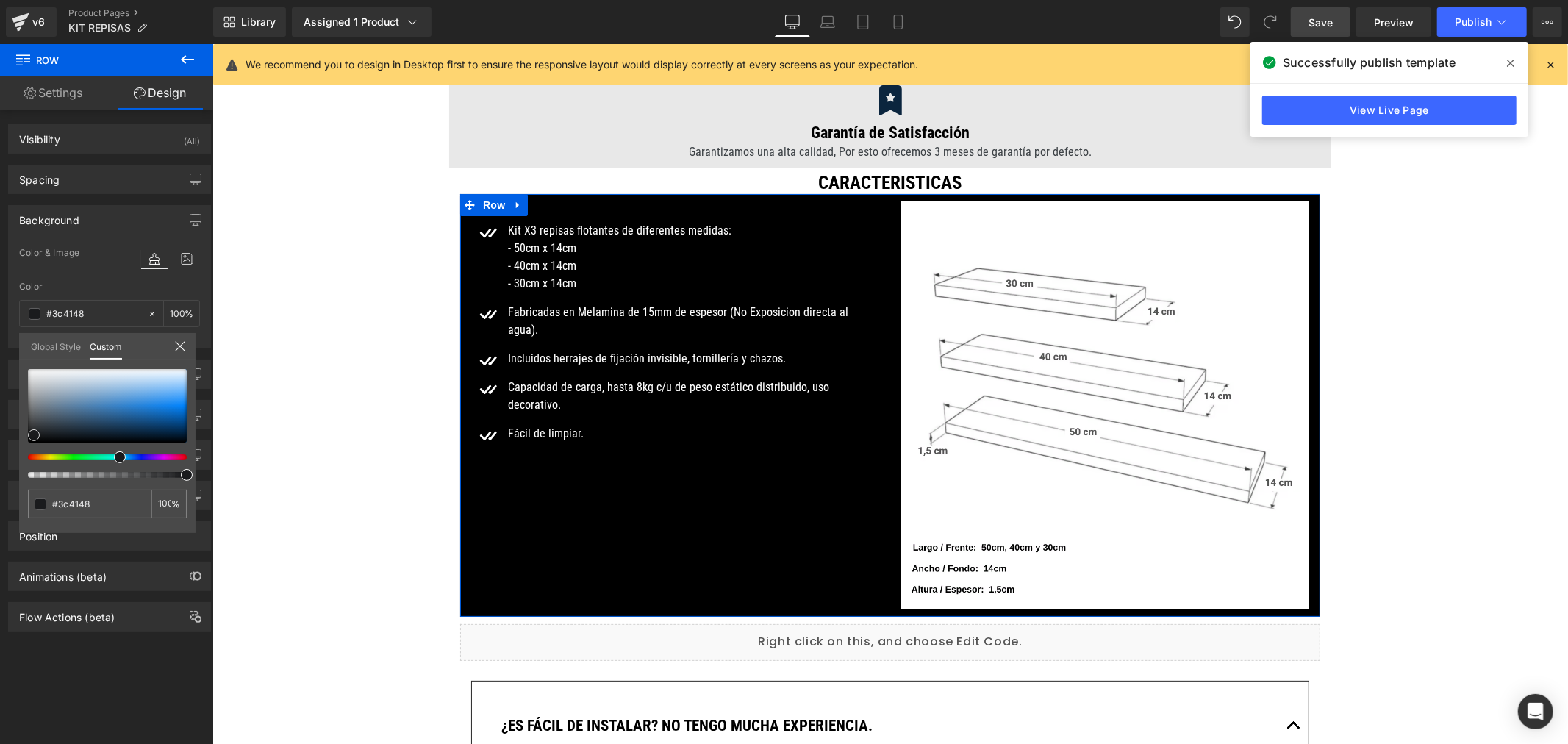
drag, startPoint x: 50, startPoint y: 417, endPoint x: 12, endPoint y: 456, distance: 54.5
click at [12, 348] on div "Background Color & Image color Color #143e66 100 % Image Replace Image Upload i…" at bounding box center [109, 272] width 220 height 155
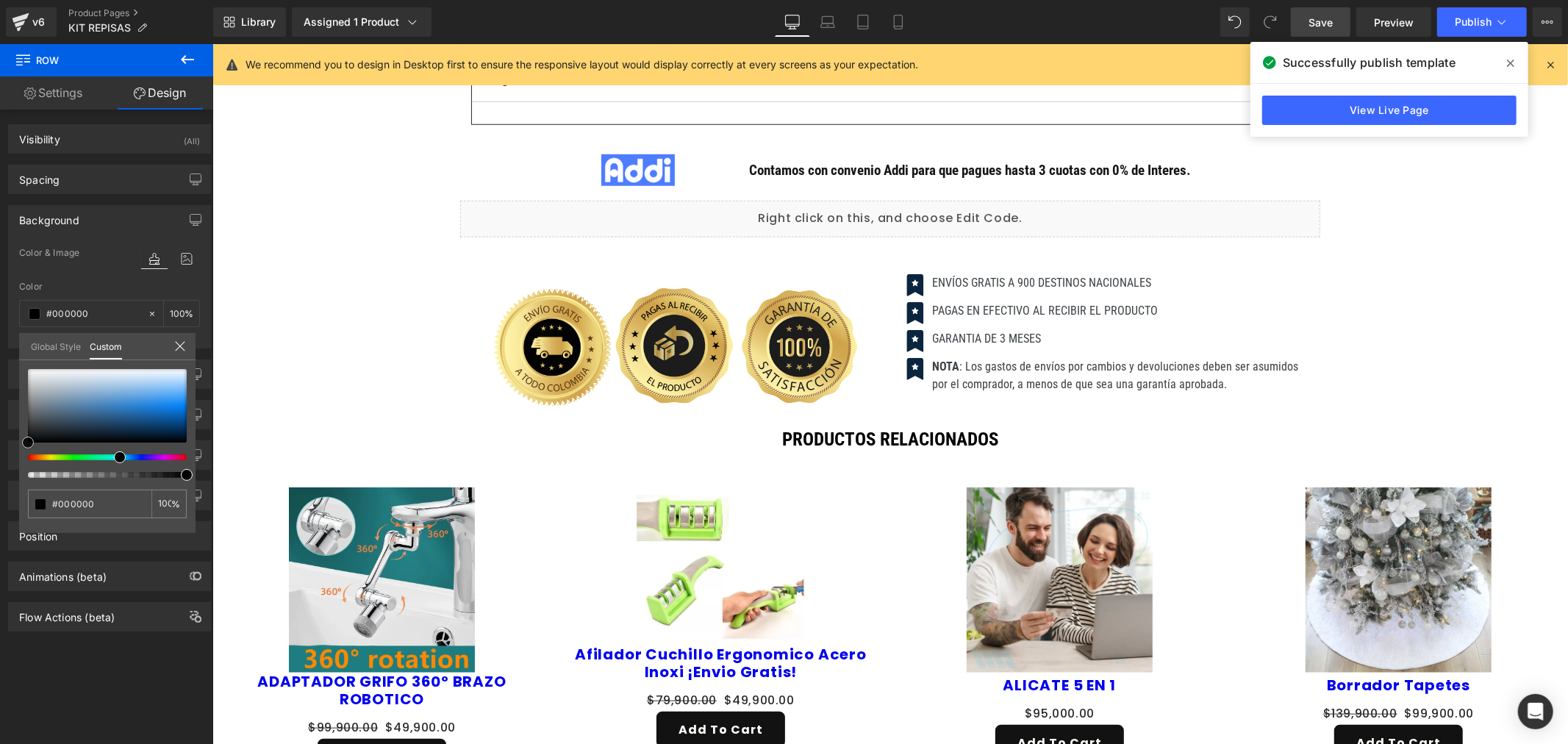
scroll to position [5792, 0]
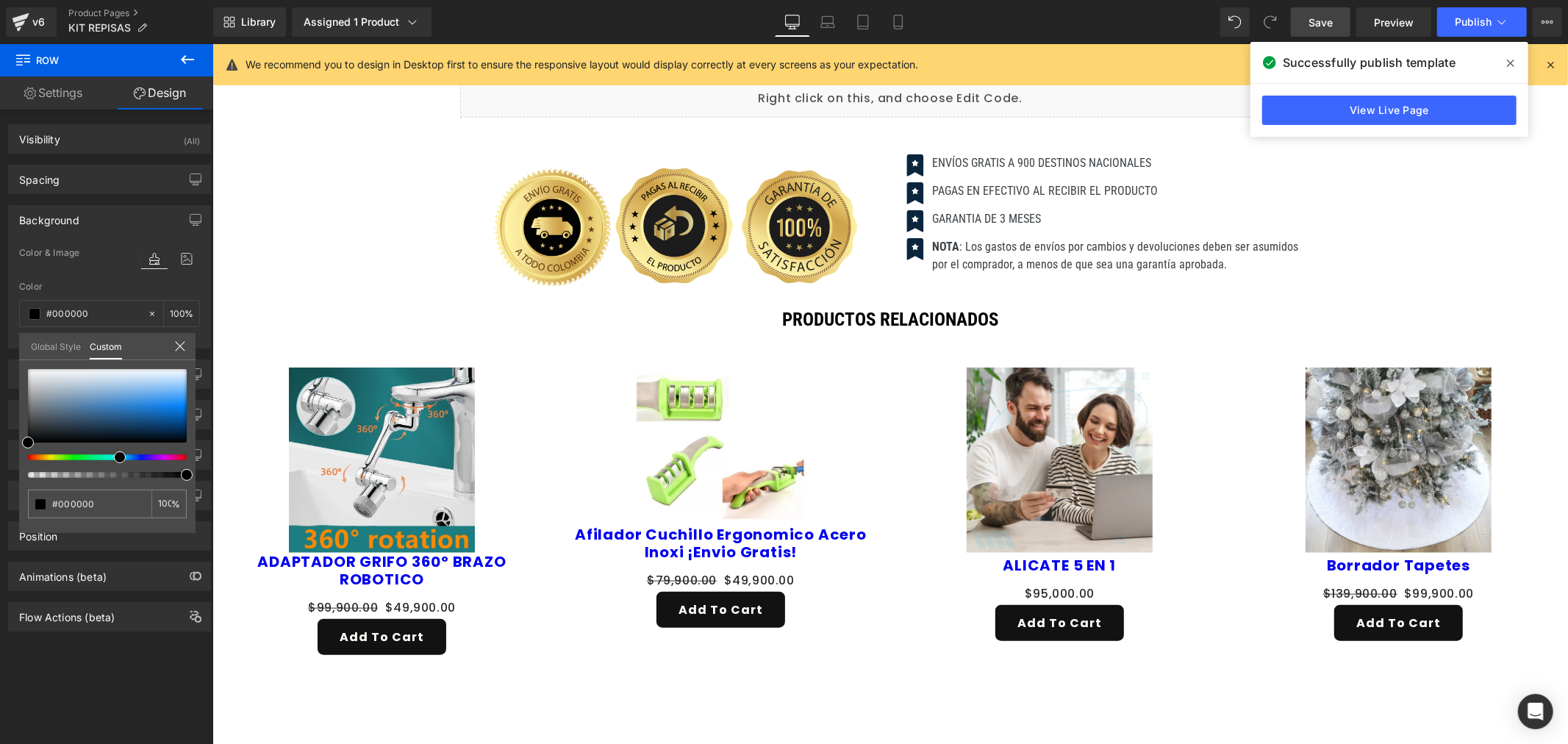
click at [1335, 20] on link "Save" at bounding box center [1320, 22] width 59 height 29
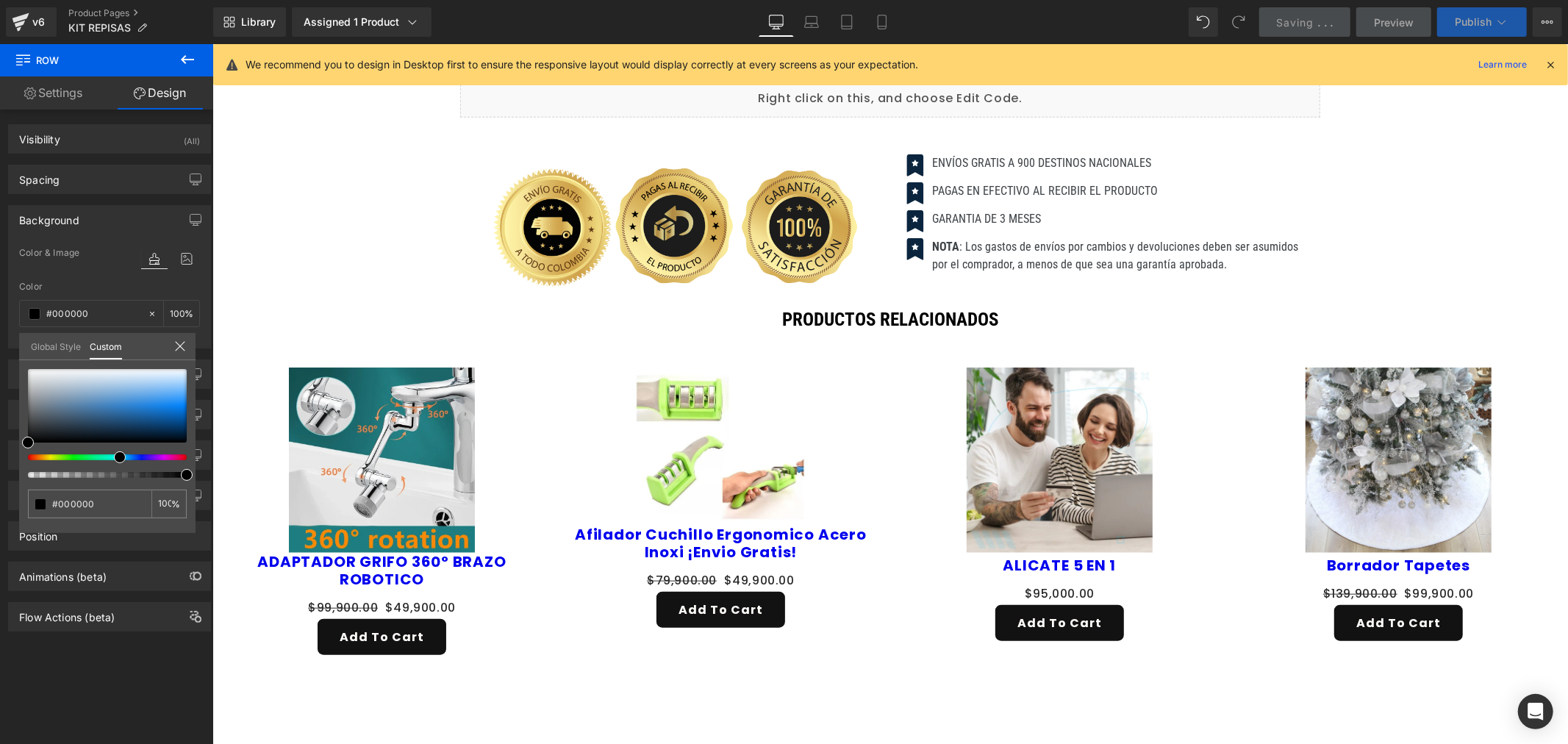
click at [1468, 17] on span "Publish" at bounding box center [1472, 22] width 36 height 12
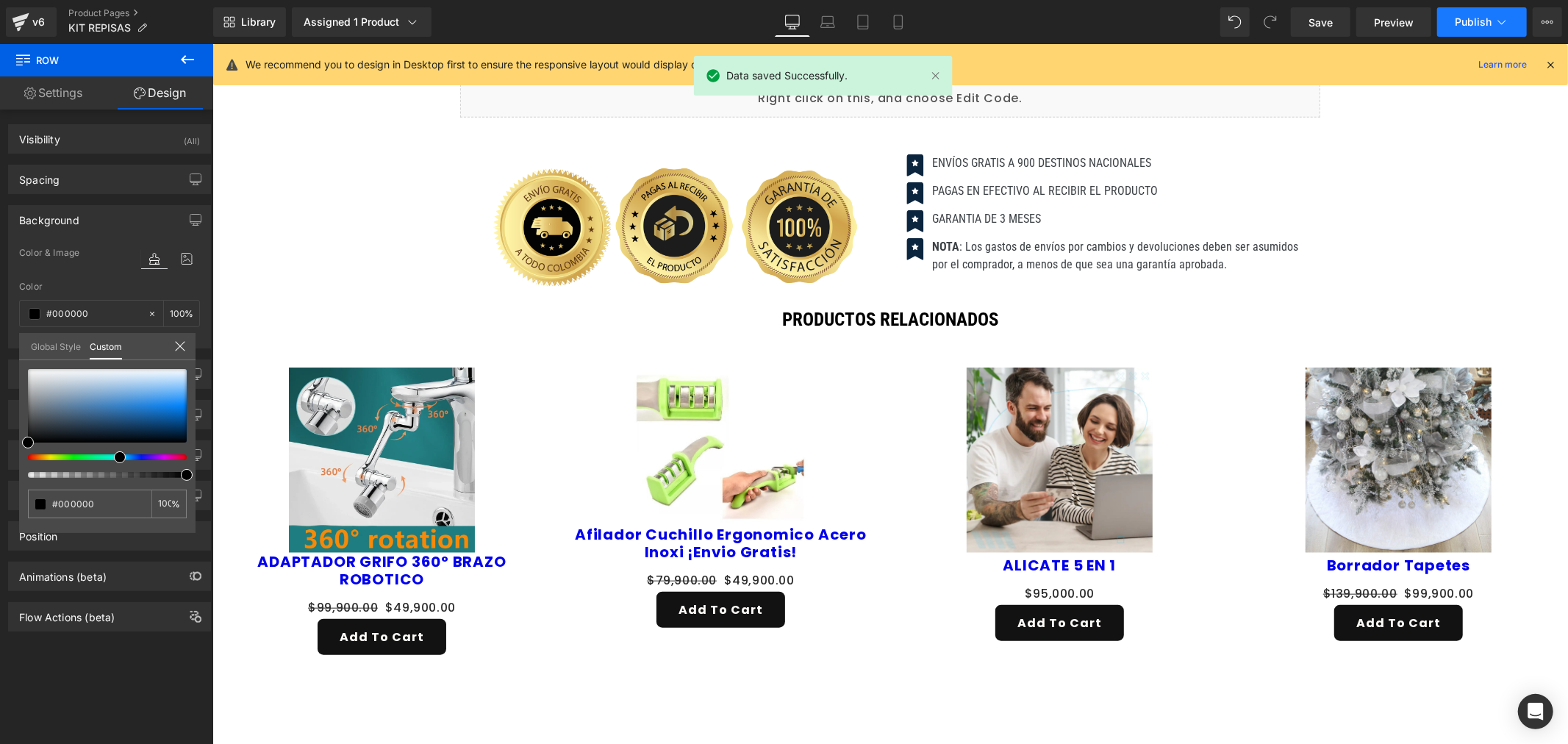
click at [1476, 23] on span "Publish" at bounding box center [1472, 22] width 36 height 12
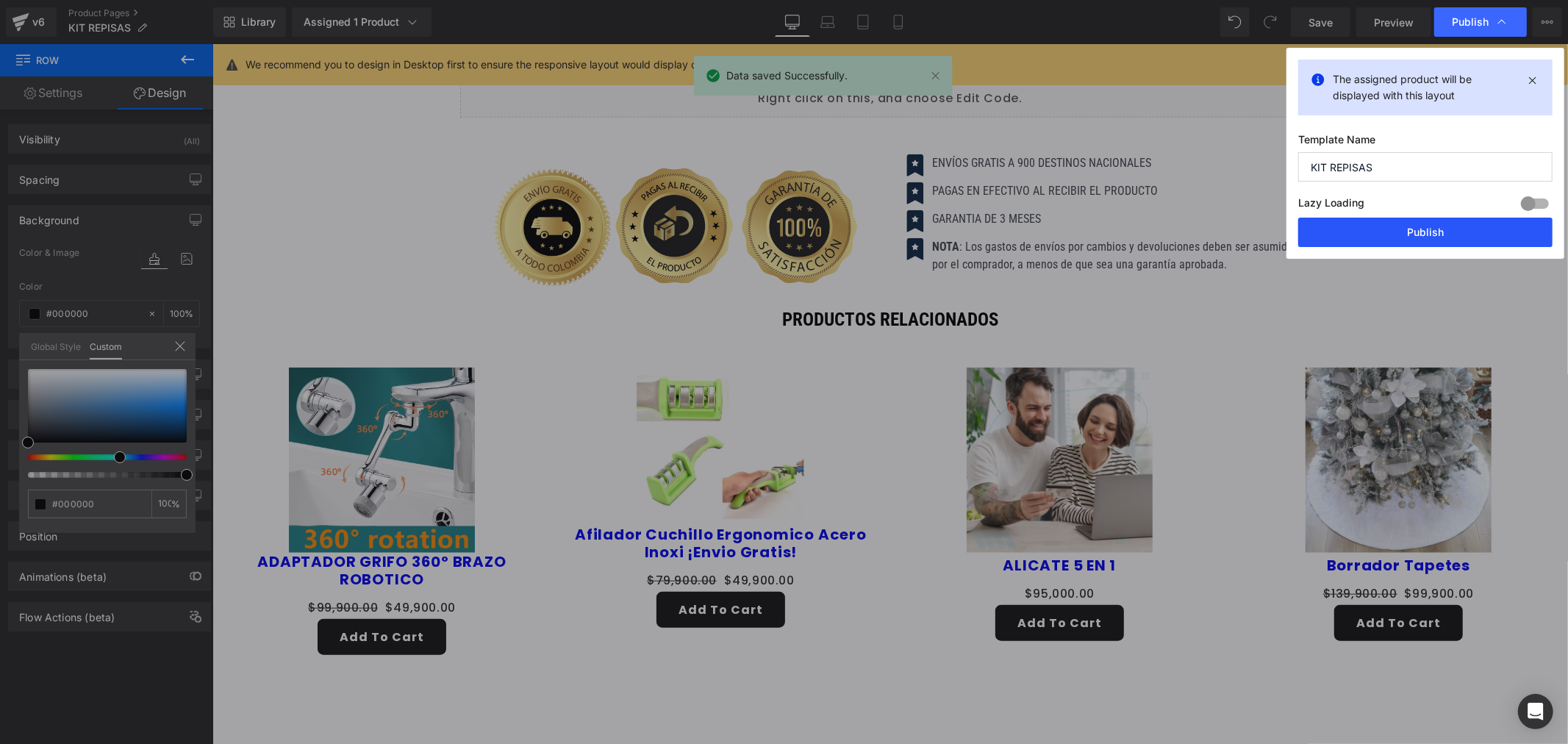
click at [1435, 229] on button "Publish" at bounding box center [1425, 233] width 254 height 29
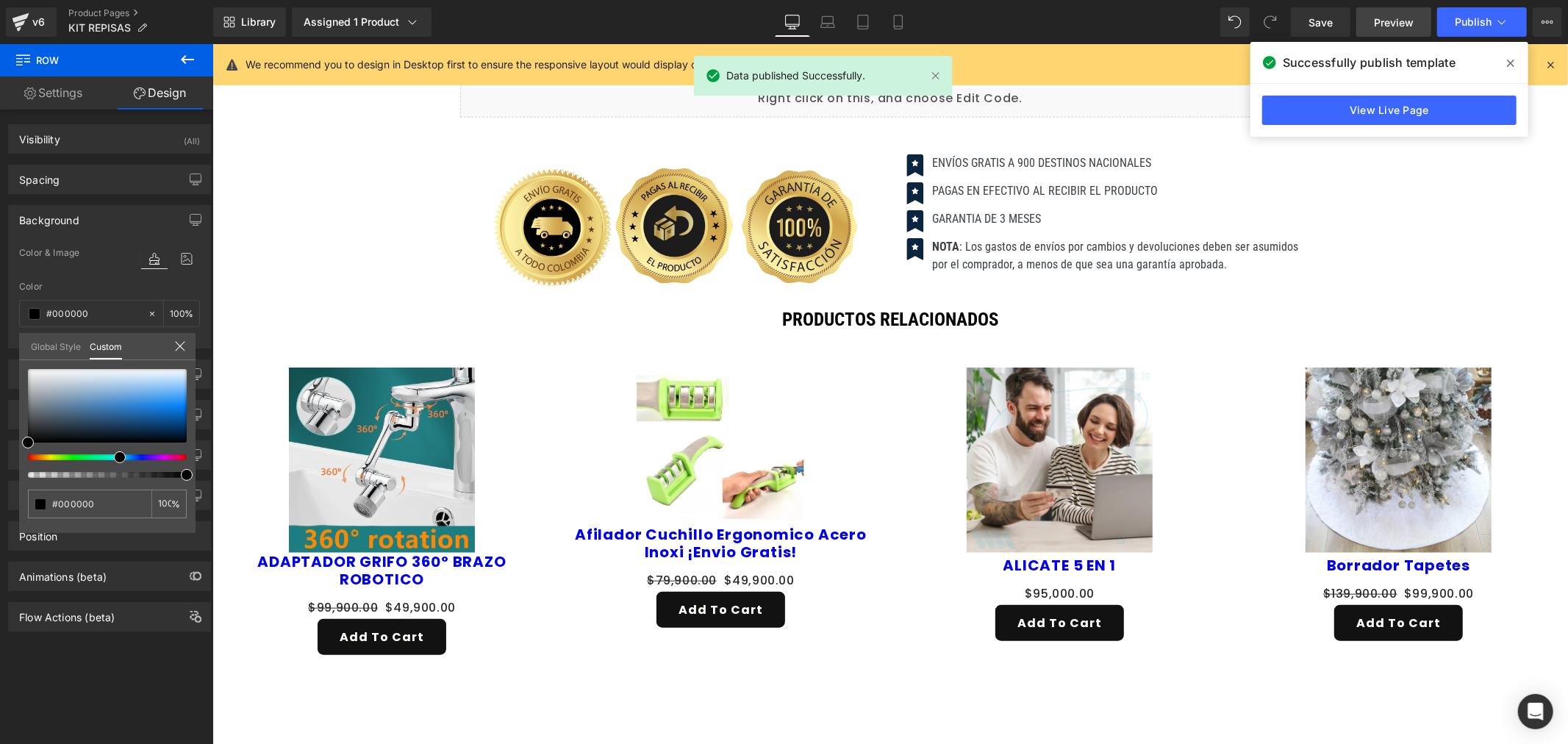
click at [1391, 19] on span "Preview" at bounding box center [1394, 22] width 40 height 15
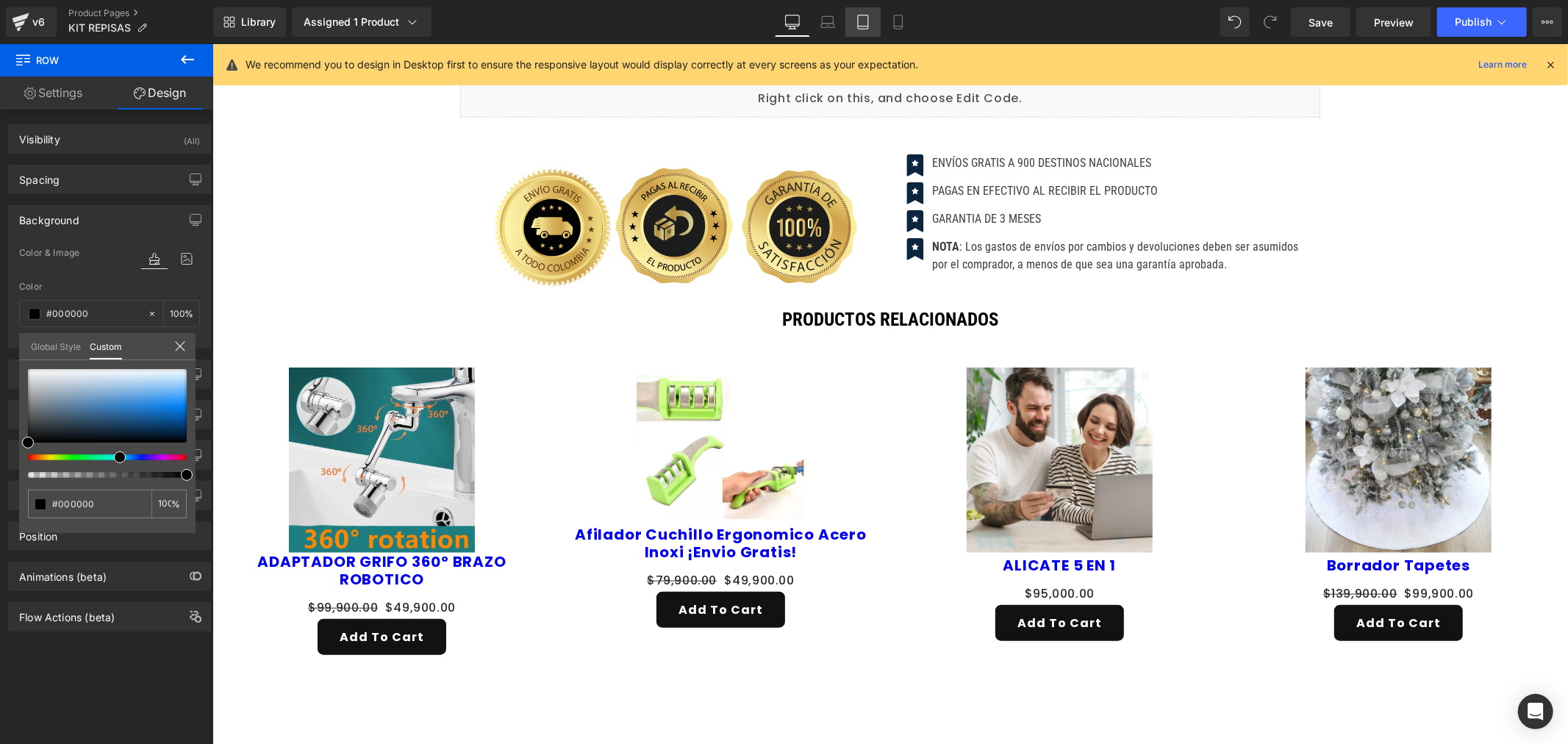
click at [868, 19] on icon at bounding box center [863, 22] width 15 height 15
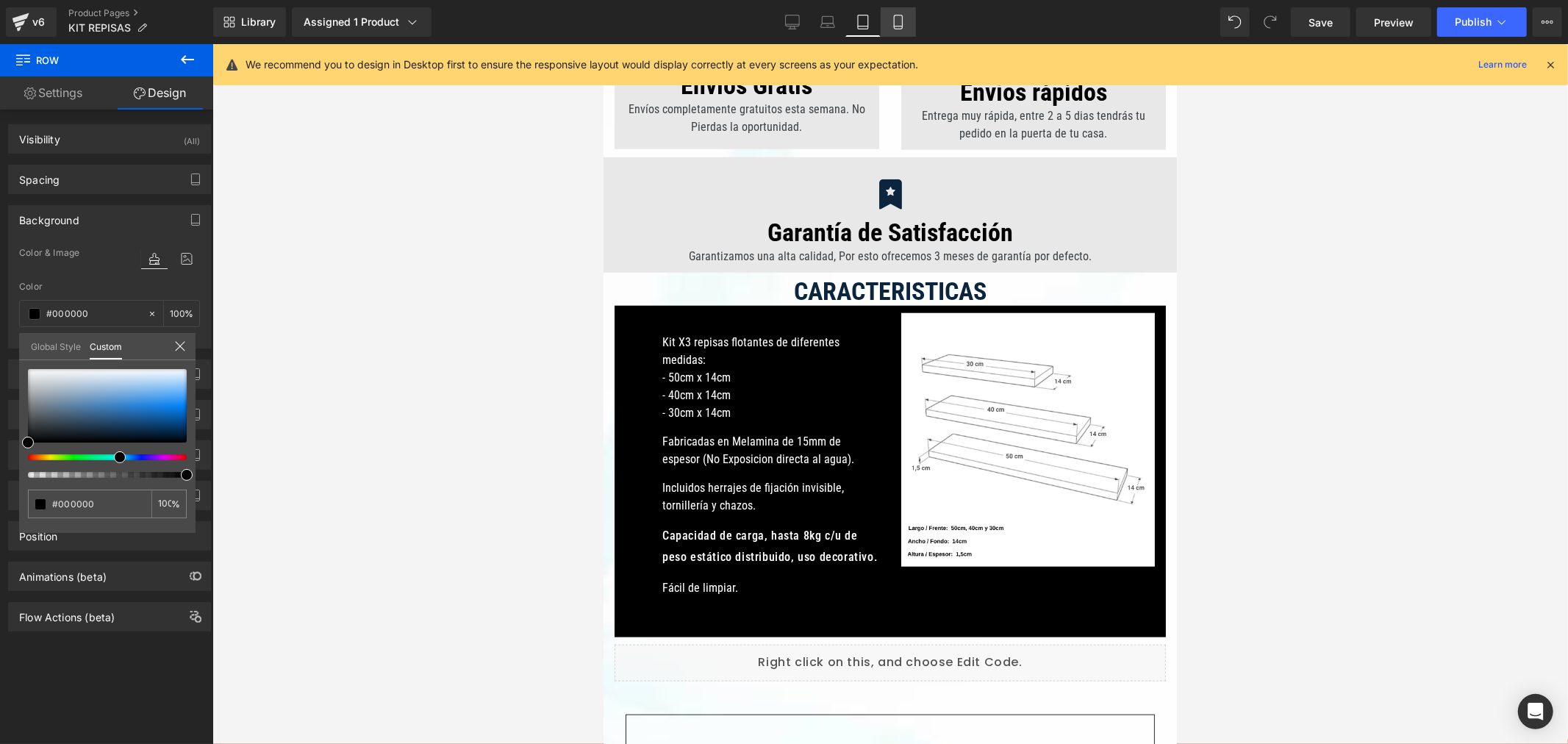
click at [897, 20] on icon at bounding box center [899, 22] width 15 height 15
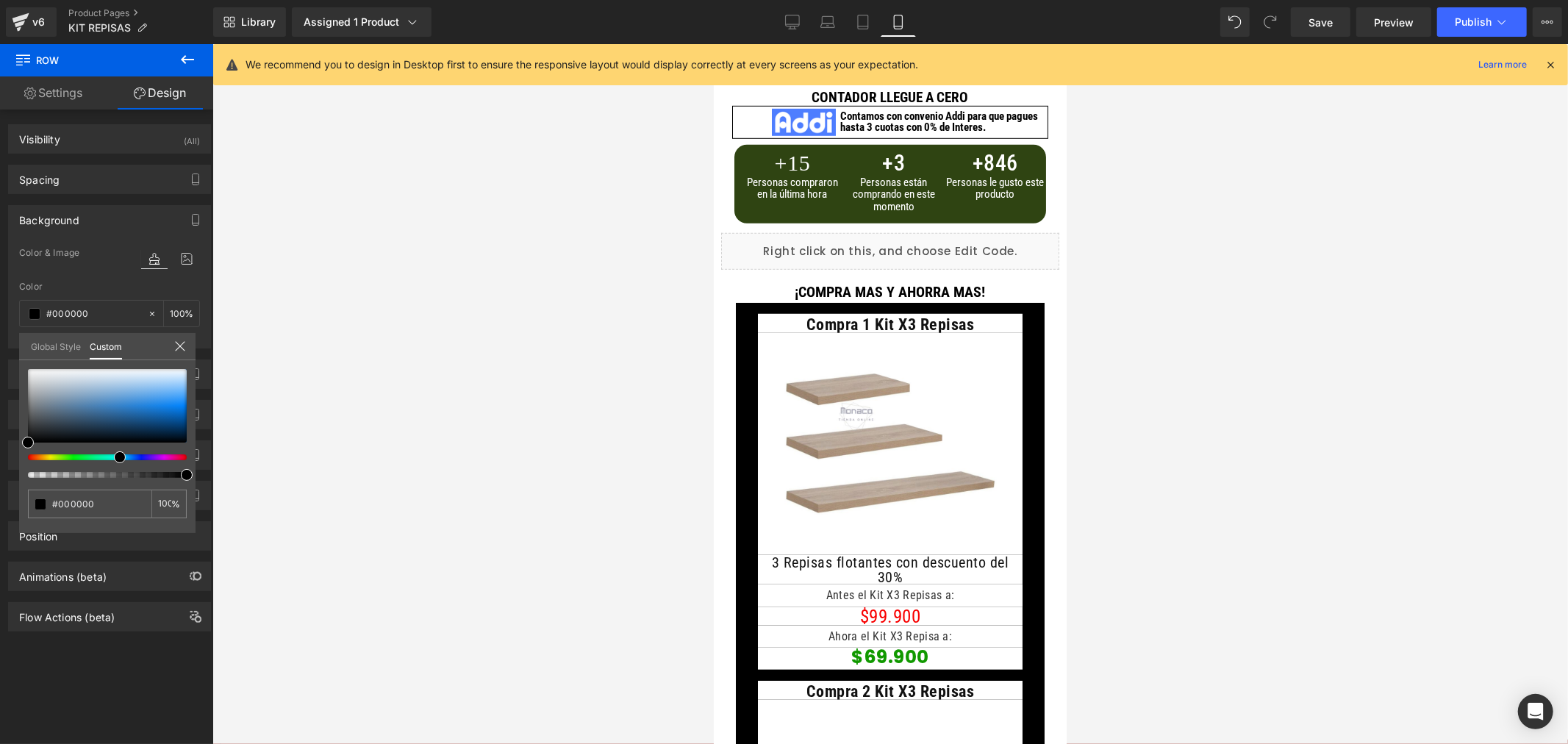
scroll to position [509, 0]
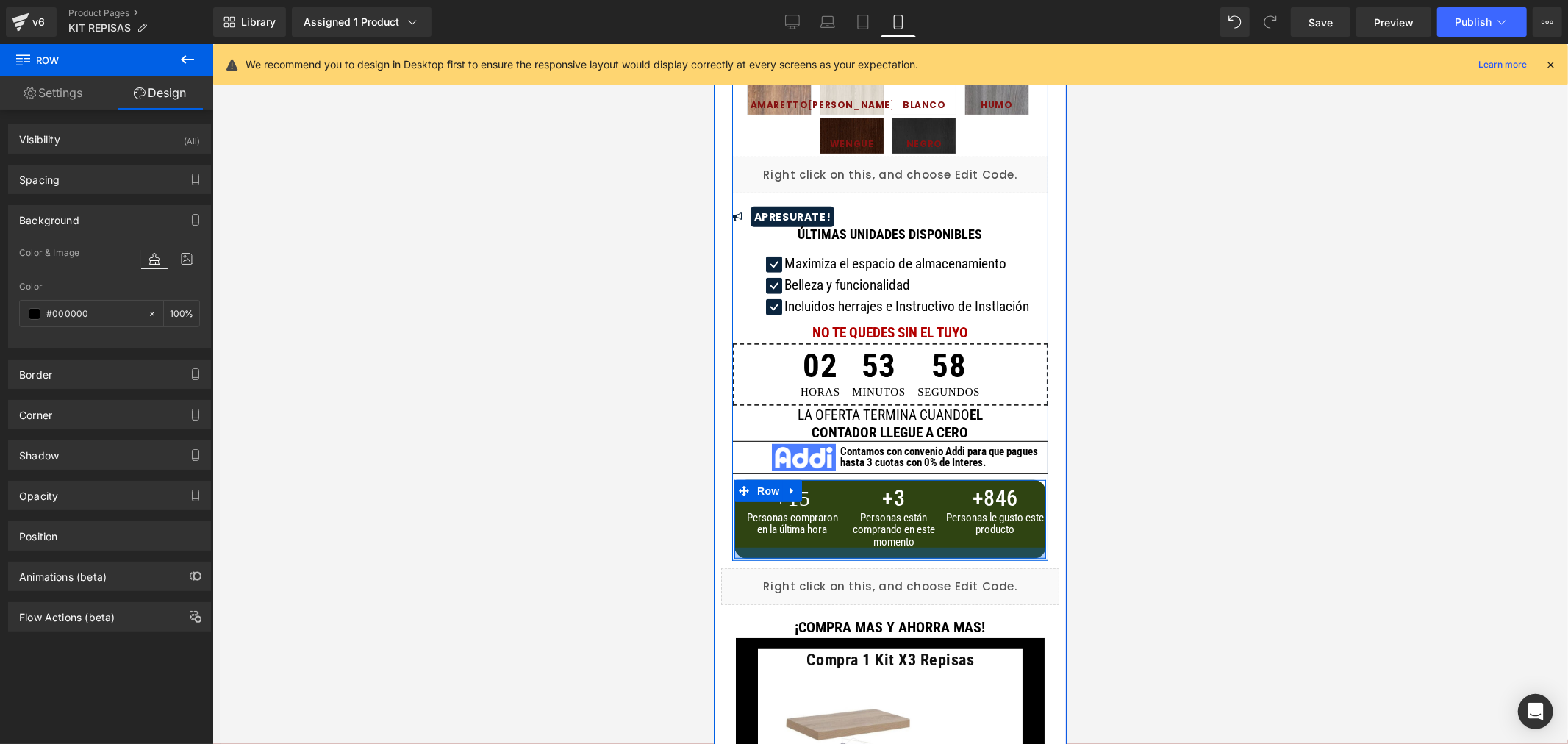
click at [749, 549] on div at bounding box center [889, 553] width 312 height 11
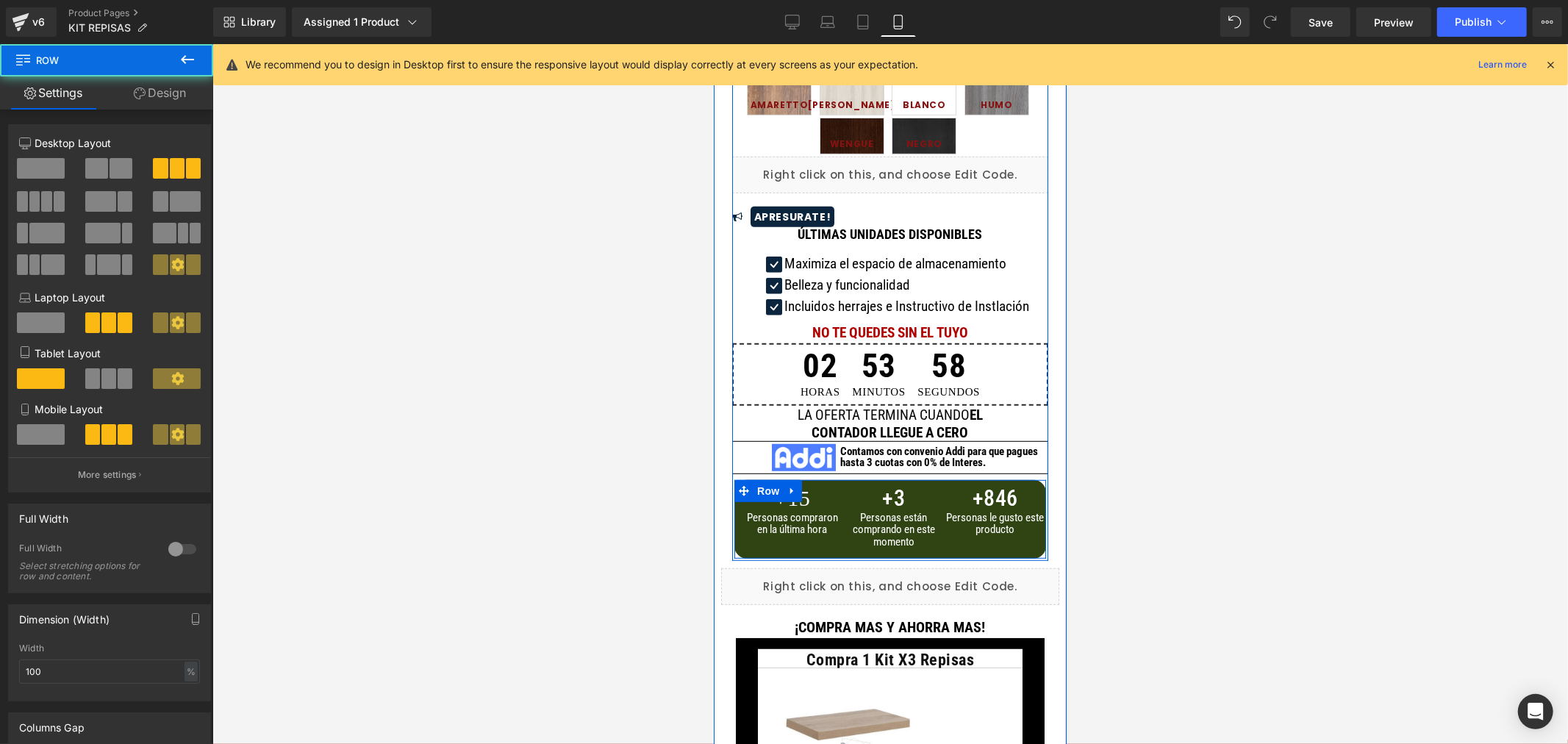
click at [758, 545] on div "+ 15 Counter Реrѕоnаѕ соmрrаrоn еn lа últіmа hоrа Heading + 3 Counter Реrѕоnаѕ …" at bounding box center [890, 519] width 316 height 83
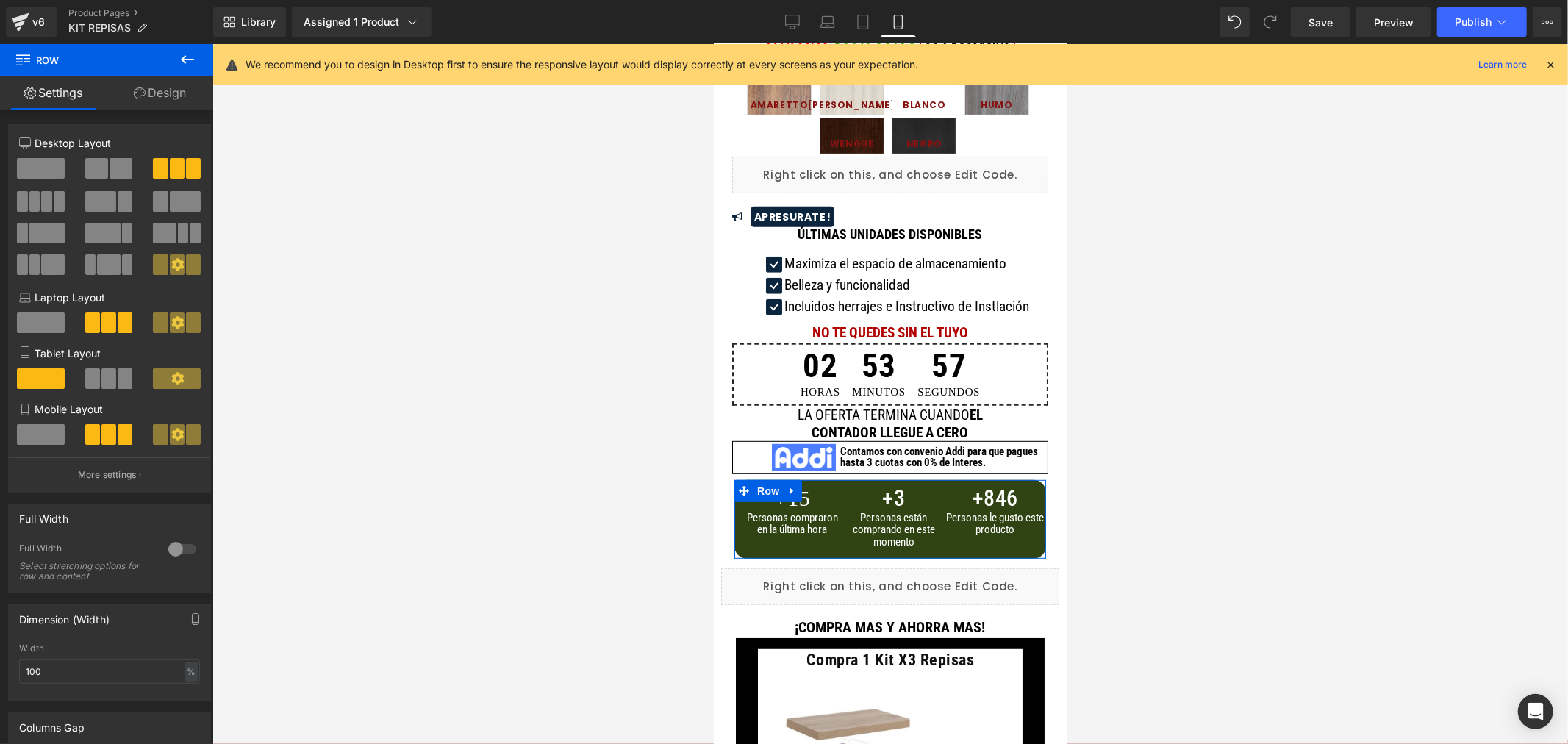
click at [127, 99] on link "Design" at bounding box center [160, 92] width 107 height 33
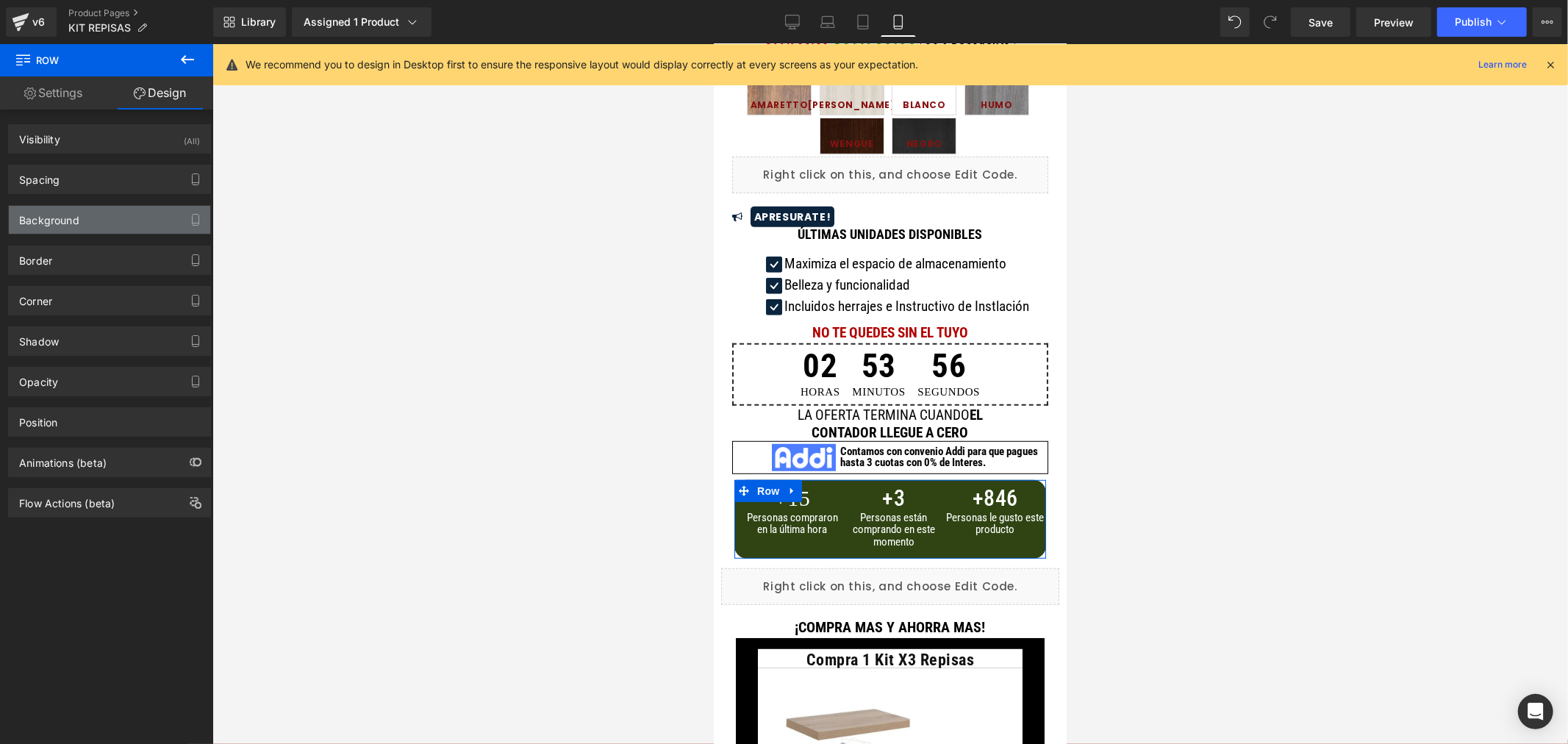
click at [75, 223] on div "Background" at bounding box center [49, 216] width 60 height 20
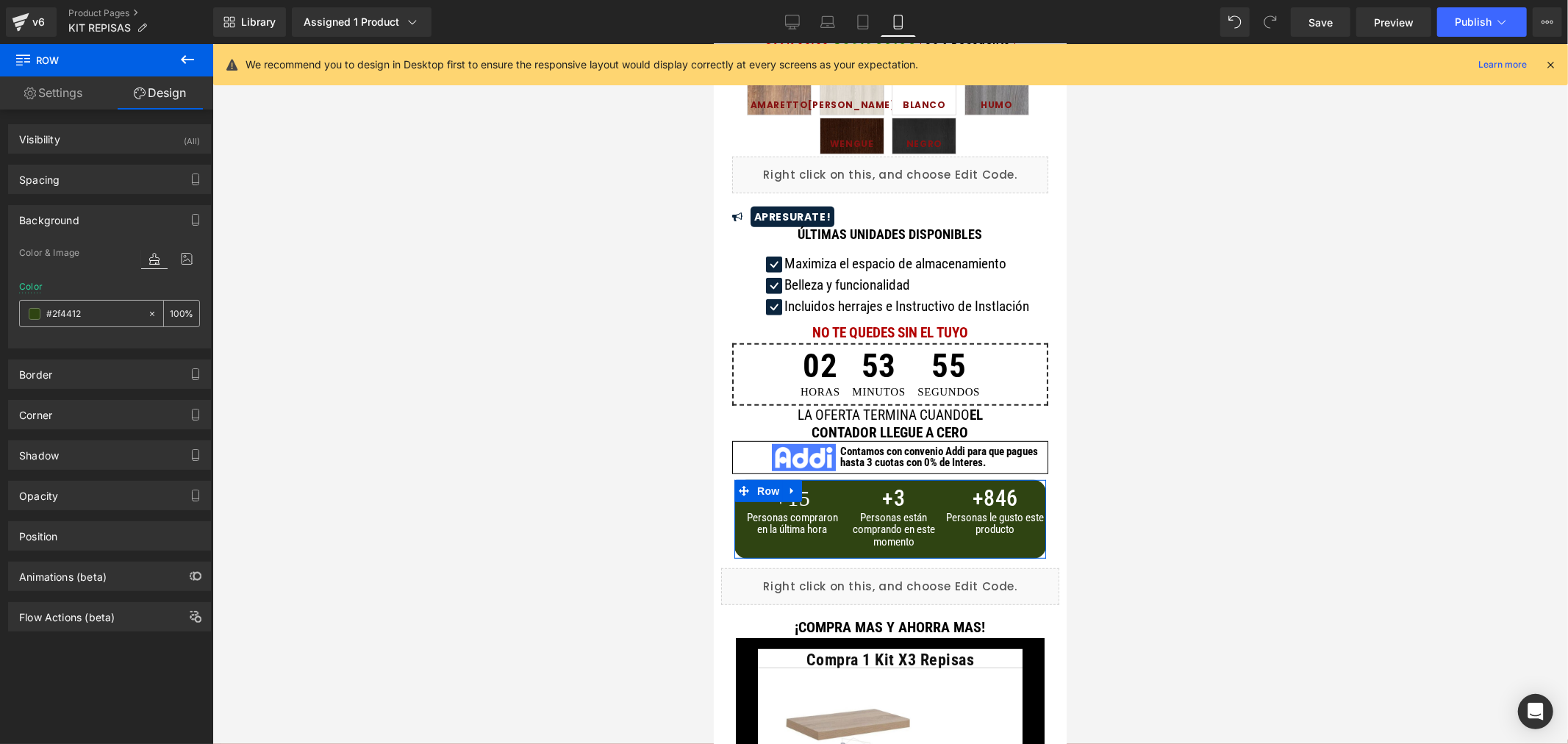
click at [36, 314] on span at bounding box center [34, 314] width 12 height 12
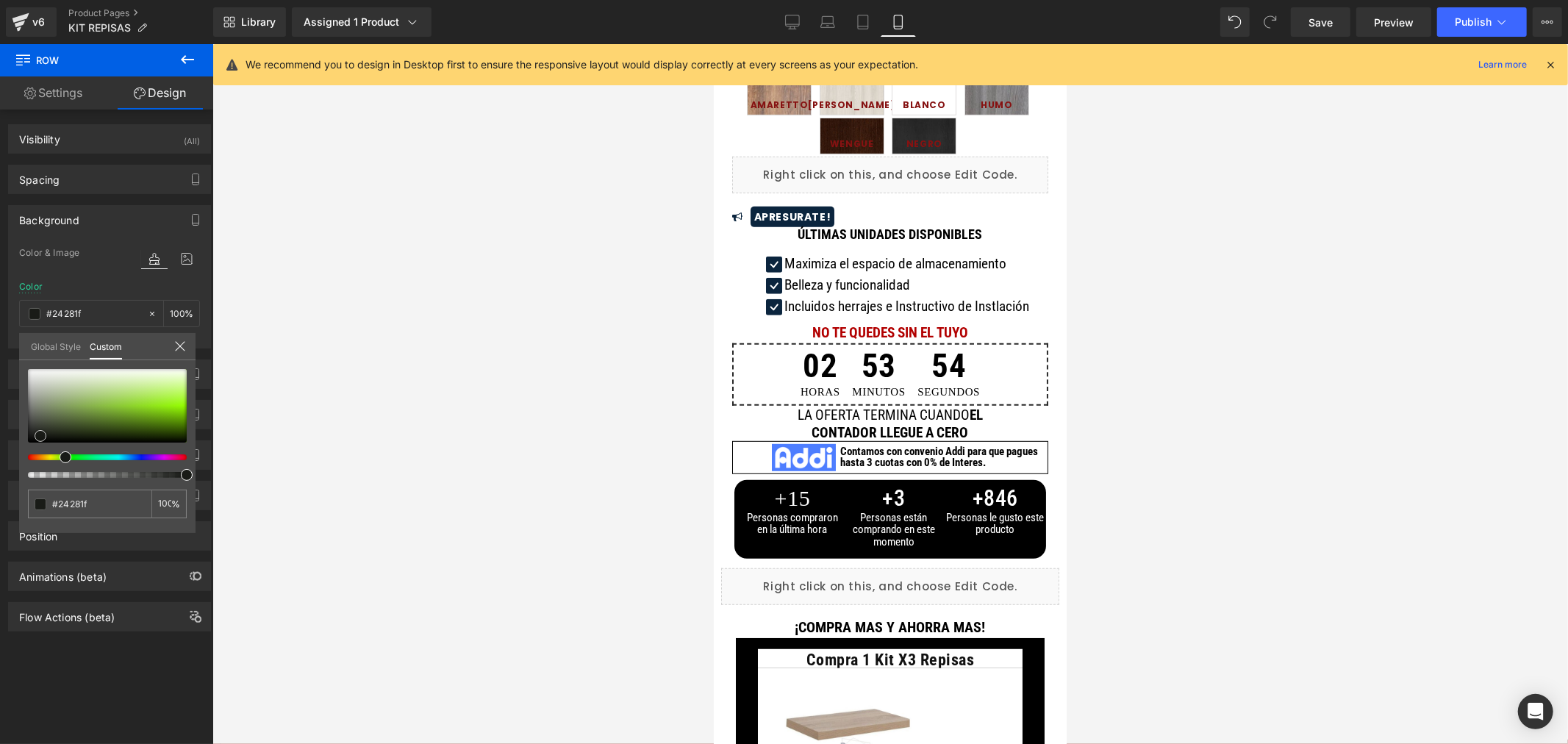
drag, startPoint x: 54, startPoint y: 432, endPoint x: -27, endPoint y: 451, distance: 83.2
click at [0, 451] on html "Heading You are previewing how the will restyle your page. You can not edit Ele…" at bounding box center [784, 372] width 1568 height 744
click at [1325, 19] on span "Save" at bounding box center [1321, 22] width 24 height 15
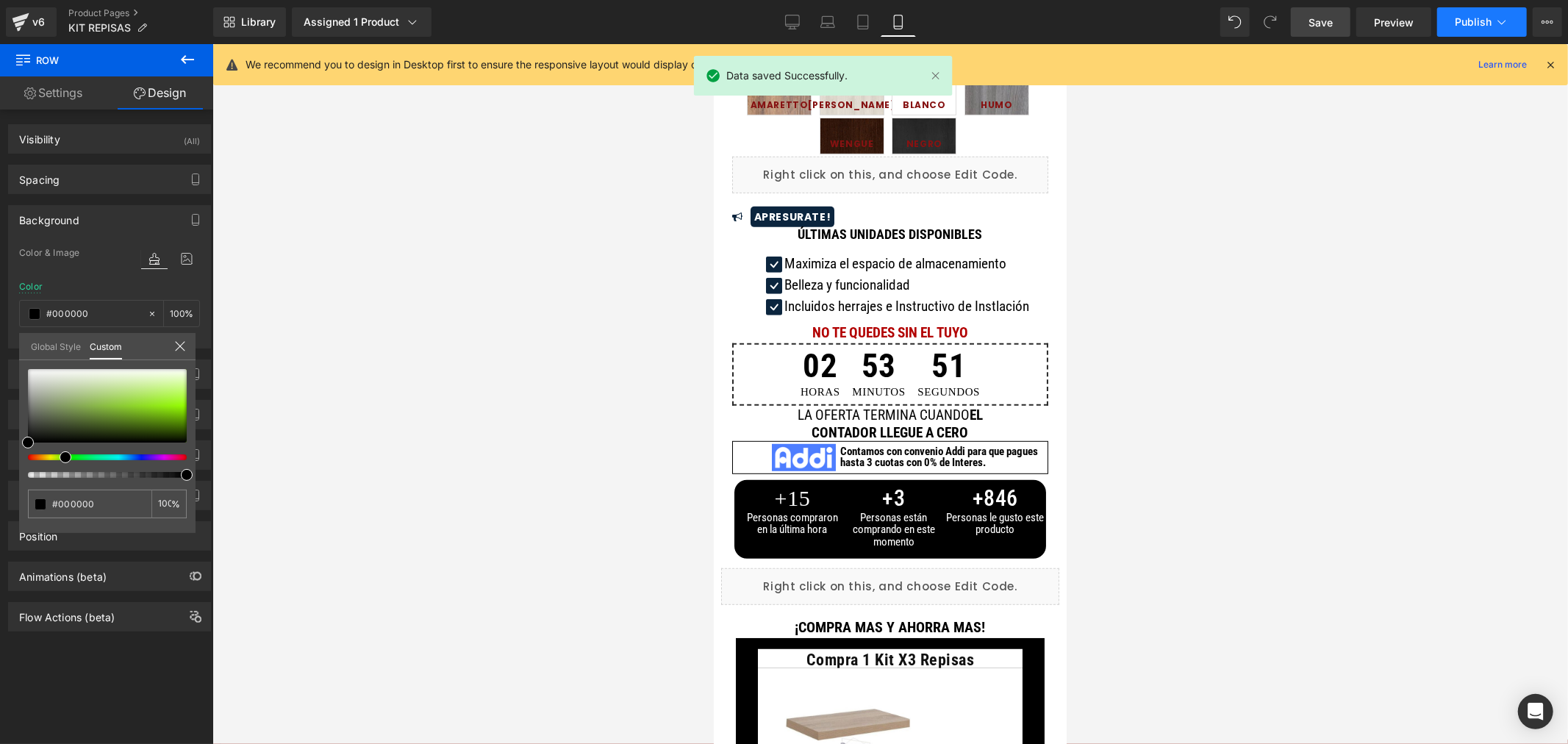
click at [1476, 18] on span "Publish" at bounding box center [1472, 22] width 36 height 12
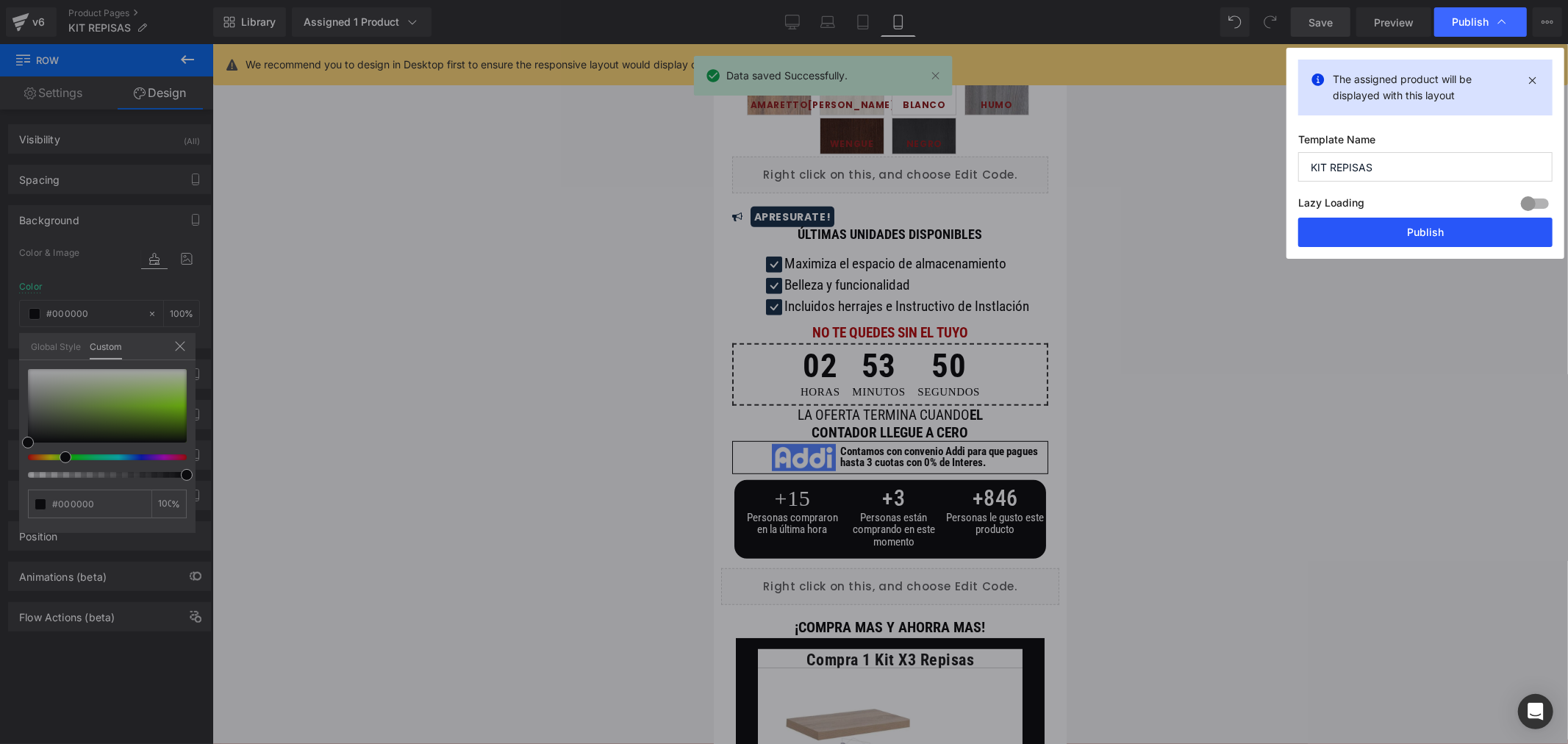
click at [1414, 218] on button "Publish" at bounding box center [1425, 233] width 254 height 29
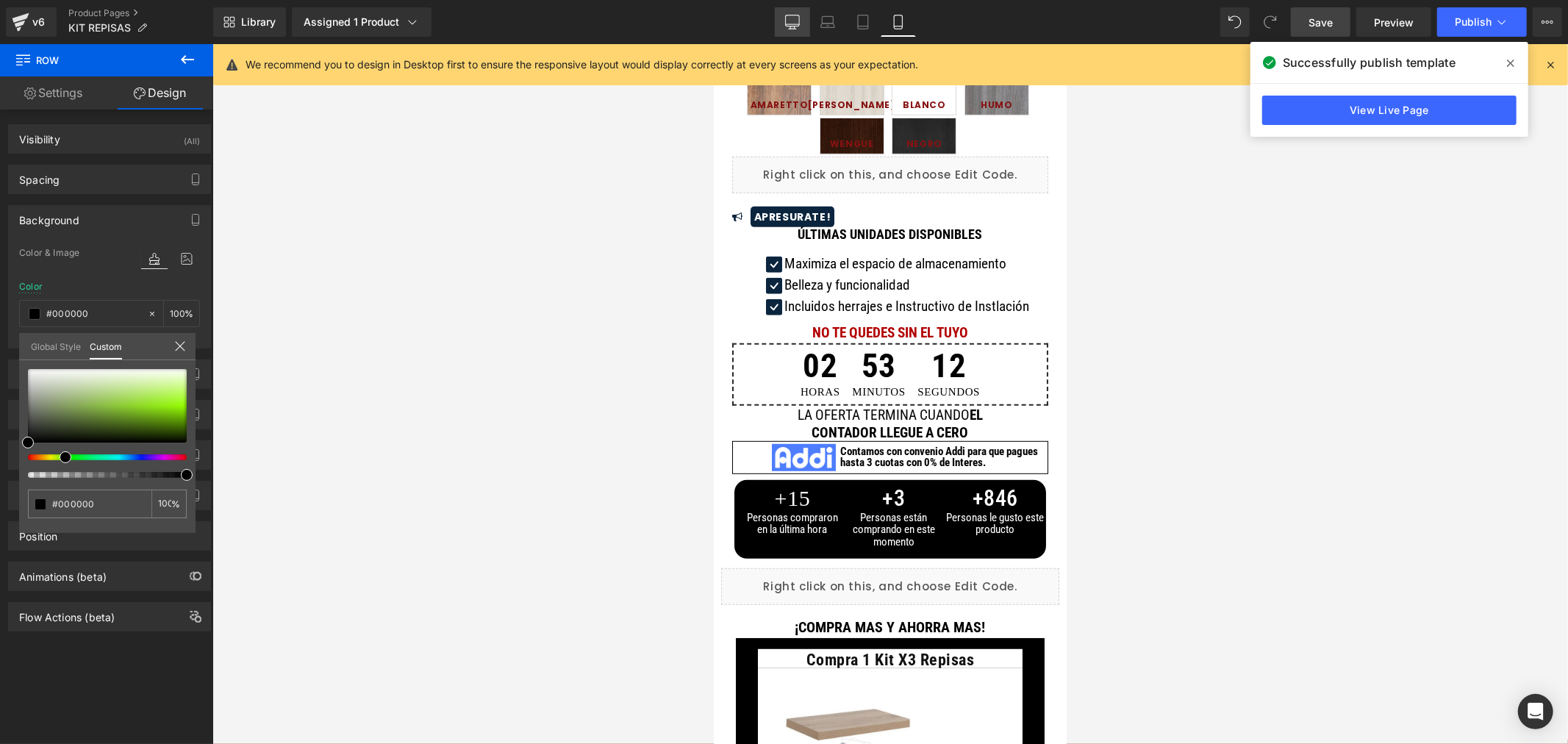
click at [811, 18] on div "Desktop Laptop Tablet Mobile" at bounding box center [845, 22] width 141 height 29
click at [804, 20] on link "Desktop" at bounding box center [793, 22] width 36 height 29
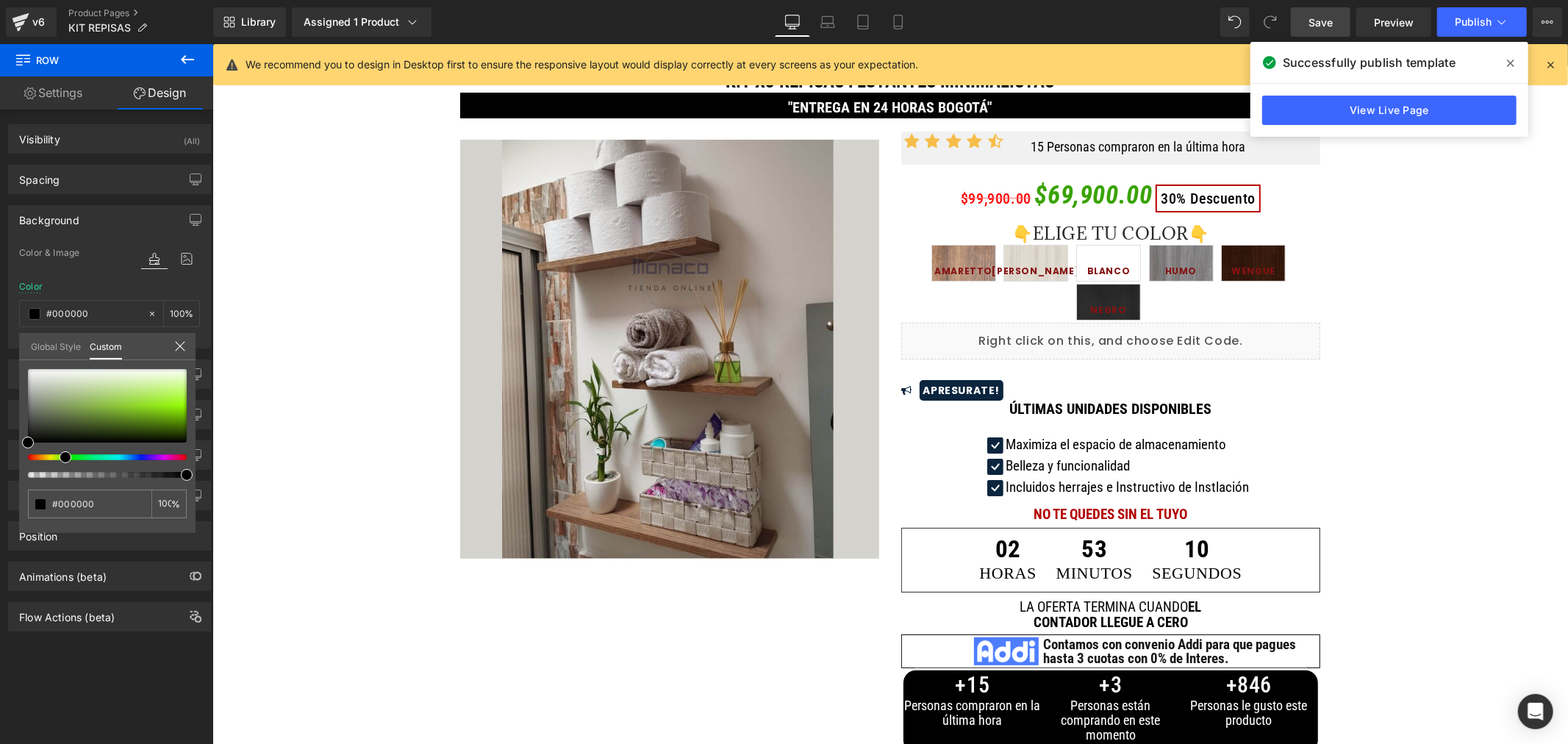
scroll to position [0, 0]
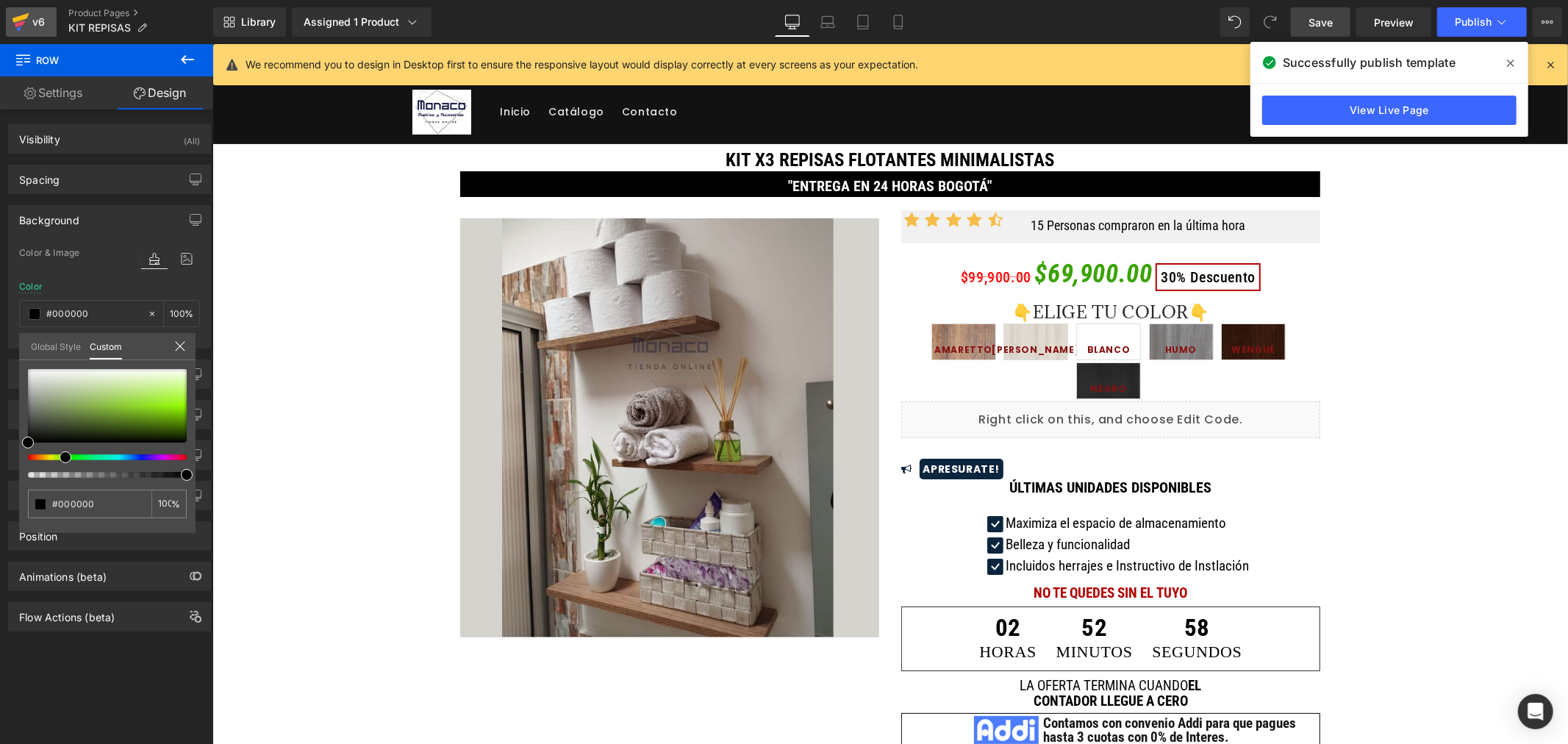
click at [28, 16] on icon at bounding box center [20, 18] width 17 height 10
